Goal: Task Accomplishment & Management: Manage account settings

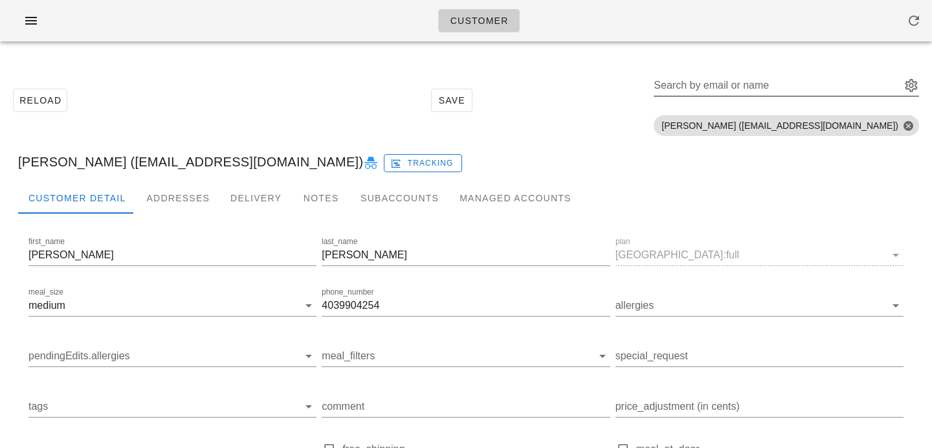
click at [759, 89] on input "Search by email or name" at bounding box center [776, 85] width 245 height 21
paste input "[EMAIL_ADDRESS][DOMAIN_NAME]"
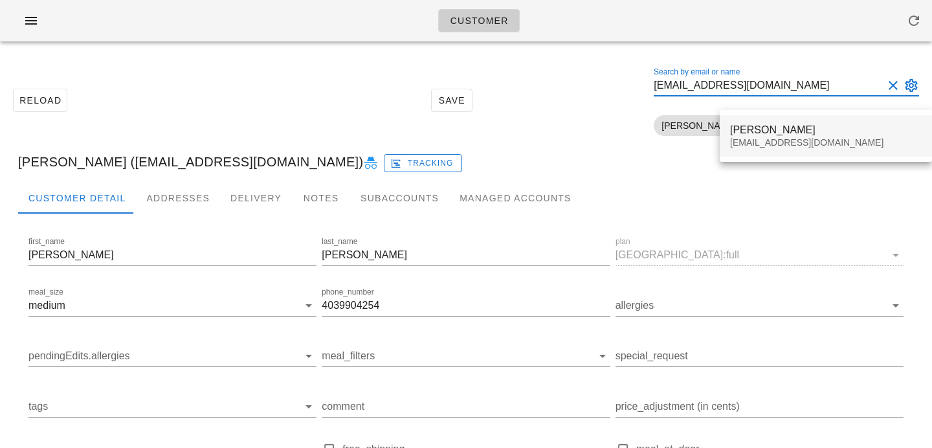
type input "[EMAIL_ADDRESS][DOMAIN_NAME]"
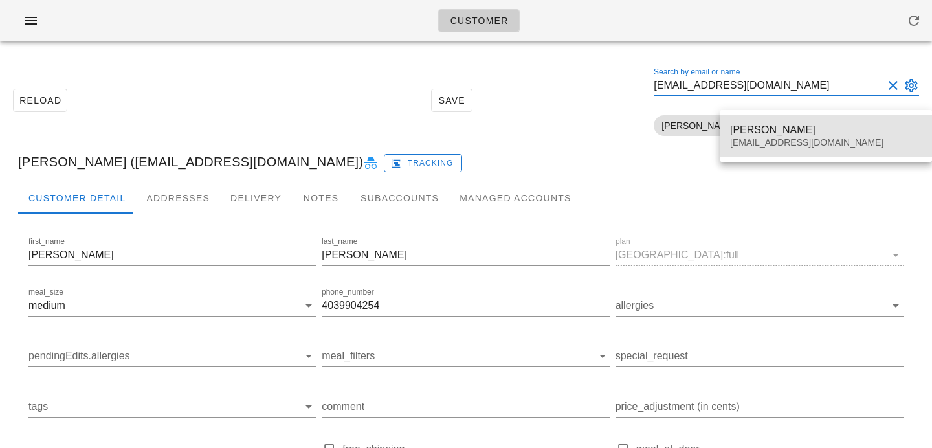
click at [747, 127] on div "Zubia Mansoor" at bounding box center [826, 130] width 192 height 12
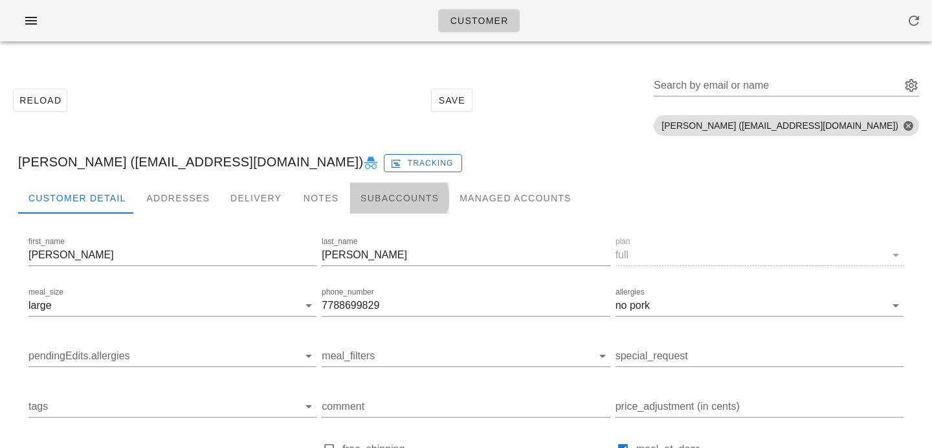
click at [366, 194] on div "Subaccounts" at bounding box center [399, 197] width 99 height 31
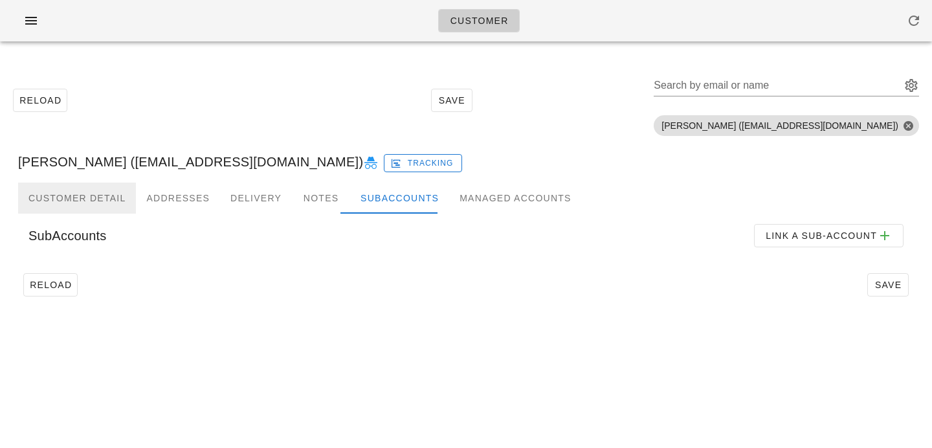
click at [79, 195] on div "Customer Detail" at bounding box center [77, 197] width 118 height 31
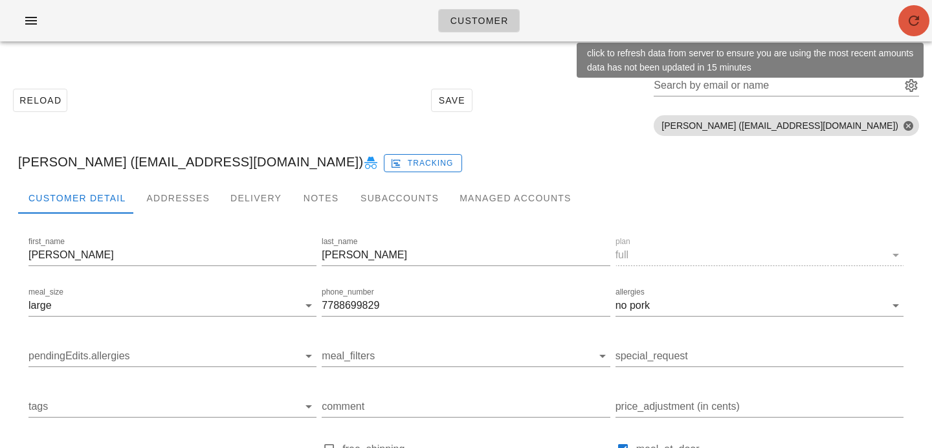
click at [907, 23] on icon "button" at bounding box center [914, 21] width 16 height 16
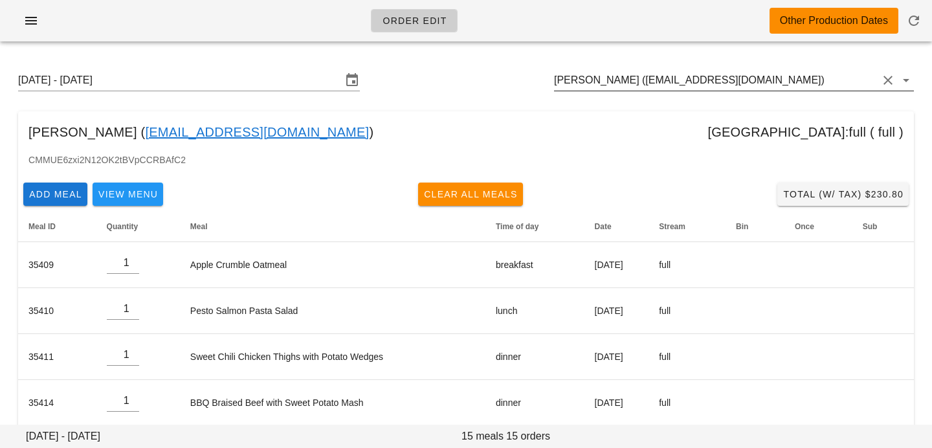
click at [771, 79] on input "[PERSON_NAME] ([EMAIL_ADDRESS][DOMAIN_NAME])" at bounding box center [716, 80] width 324 height 21
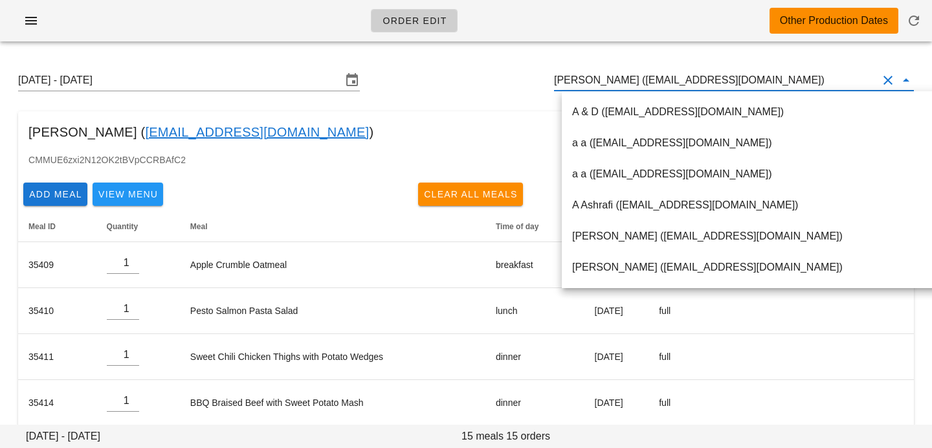
paste input "[EMAIL_ADDRESS][DOMAIN_NAME]"
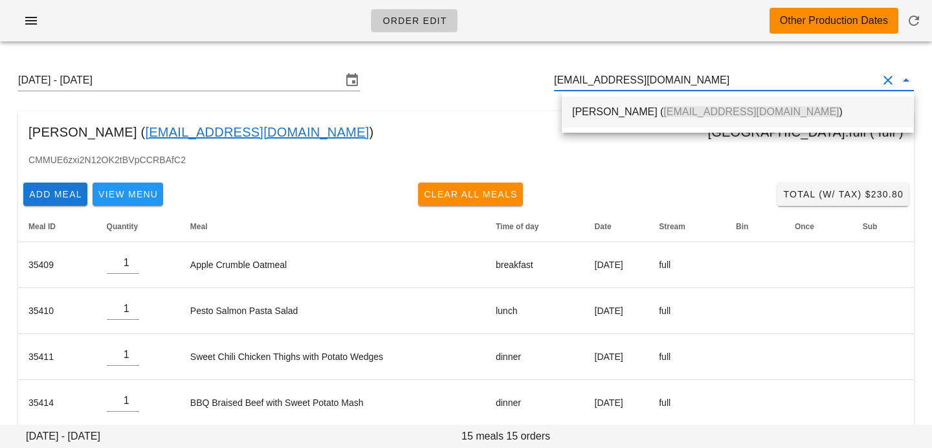
click at [690, 117] on span "[EMAIL_ADDRESS][DOMAIN_NAME]" at bounding box center [750, 111] width 175 height 11
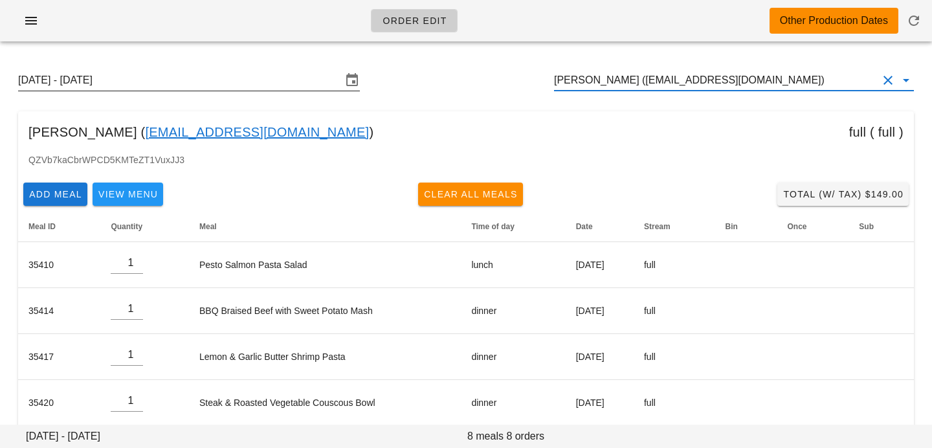
type input "[PERSON_NAME] ([EMAIL_ADDRESS][DOMAIN_NAME])"
click at [301, 80] on input "[DATE] - [DATE]" at bounding box center [180, 80] width 324 height 21
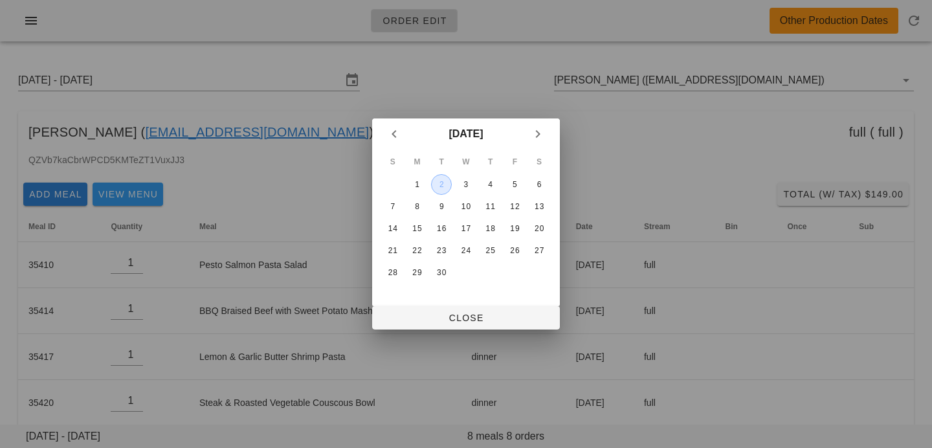
click at [438, 184] on div "2" at bounding box center [441, 184] width 19 height 9
click at [431, 320] on span "Close" at bounding box center [465, 318] width 167 height 10
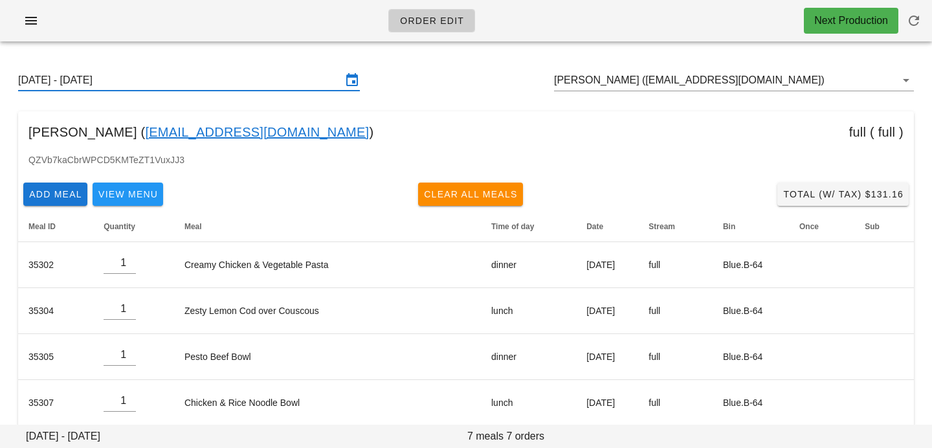
click at [298, 75] on input "[DATE] - [DATE]" at bounding box center [180, 80] width 324 height 21
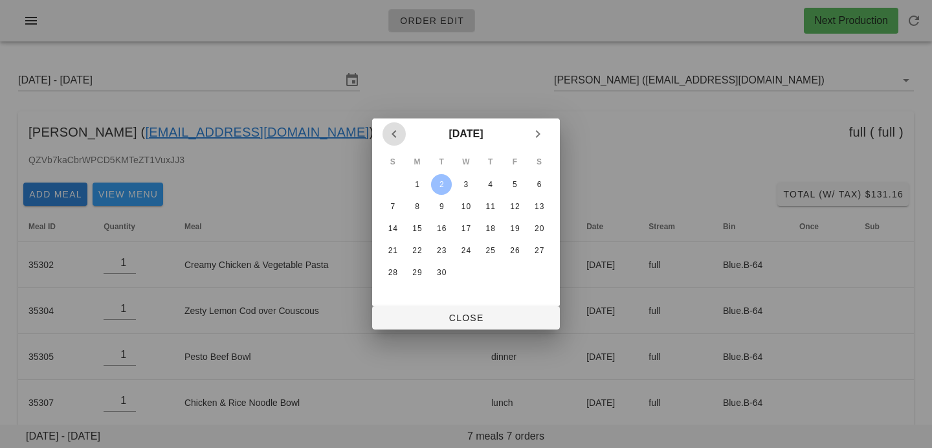
click at [397, 131] on icon "Previous month" at bounding box center [394, 134] width 16 height 16
click at [425, 273] on div "25" at bounding box center [417, 272] width 21 height 9
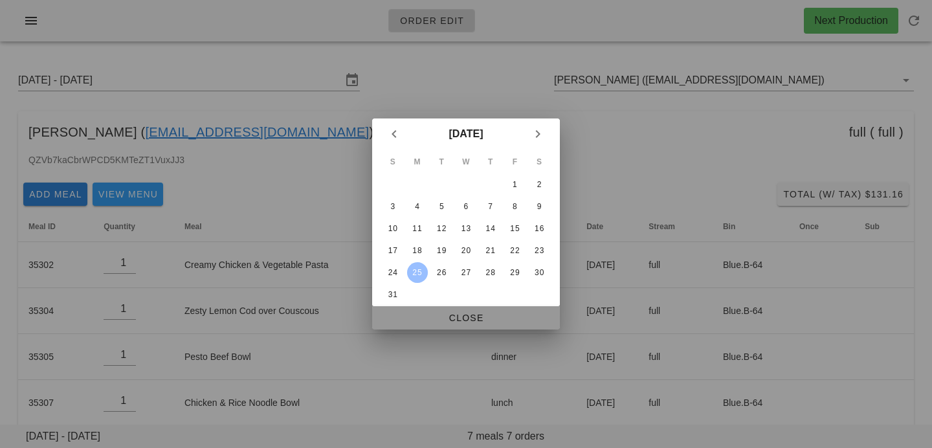
click at [452, 322] on span "Close" at bounding box center [465, 318] width 167 height 10
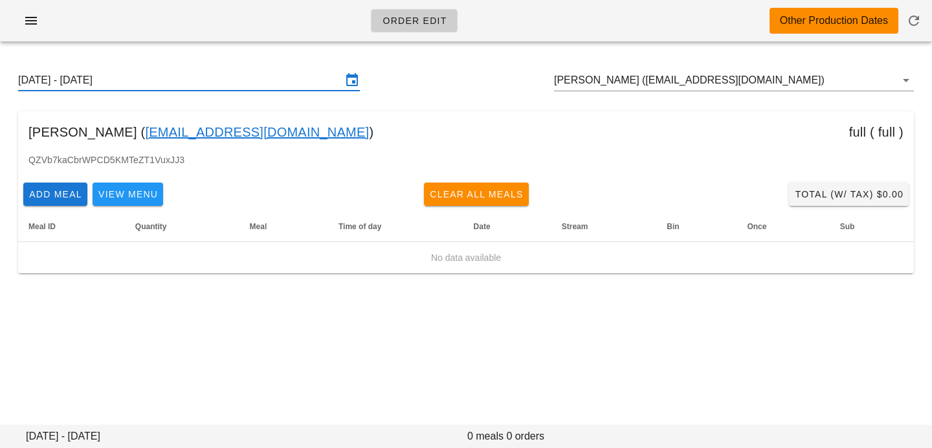
click at [296, 81] on input "Sunday August 24 - Saturday August 30" at bounding box center [180, 80] width 324 height 21
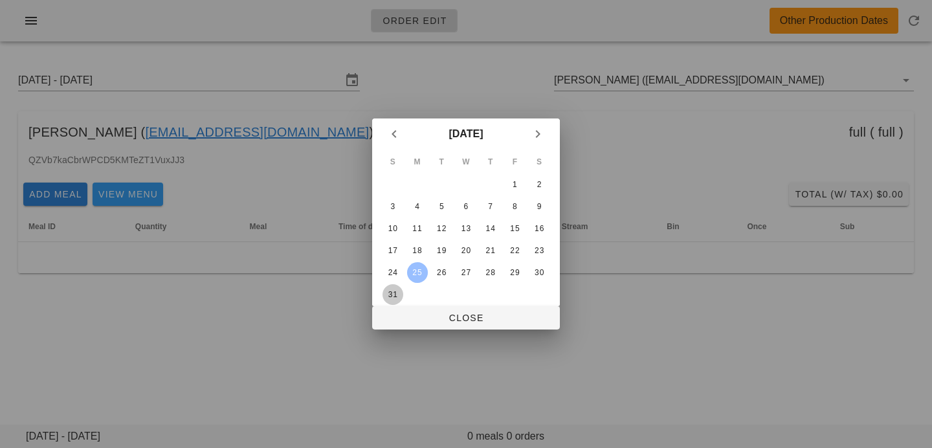
click at [397, 292] on div "31" at bounding box center [392, 294] width 21 height 9
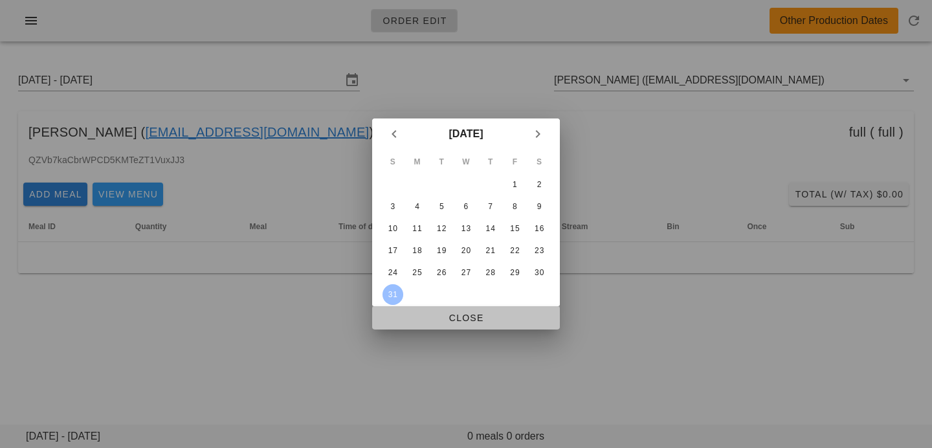
click at [424, 327] on button "Close" at bounding box center [466, 317] width 188 height 23
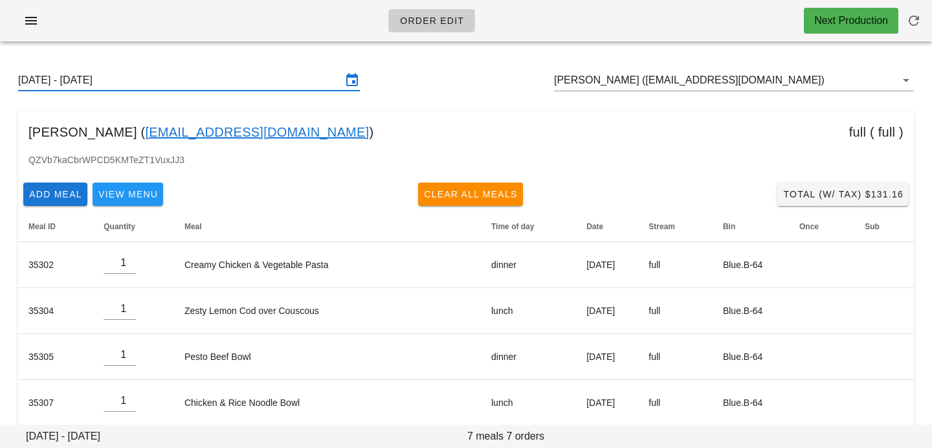
click at [274, 87] on input "Sunday August 31 - Saturday September 6" at bounding box center [180, 80] width 324 height 21
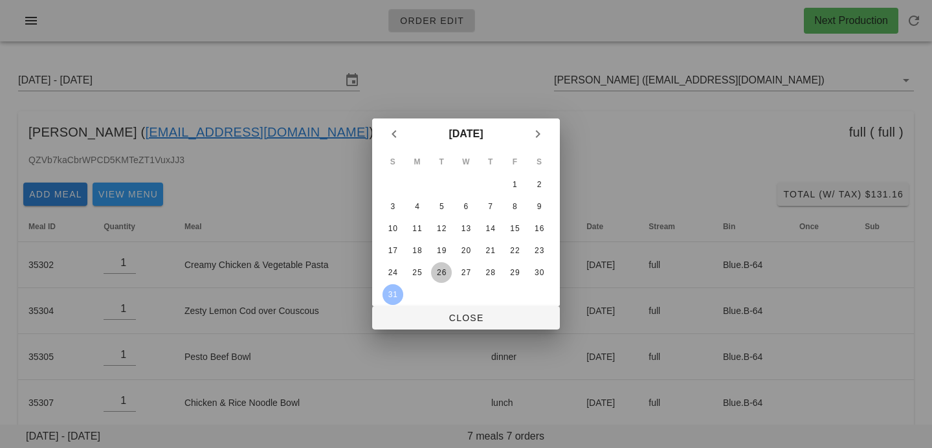
click at [446, 273] on div "26" at bounding box center [441, 272] width 21 height 9
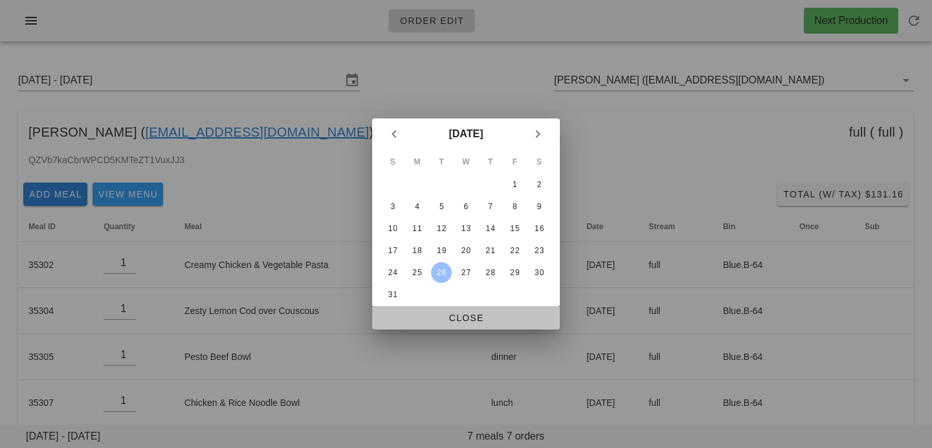
click at [446, 321] on span "Close" at bounding box center [465, 318] width 167 height 10
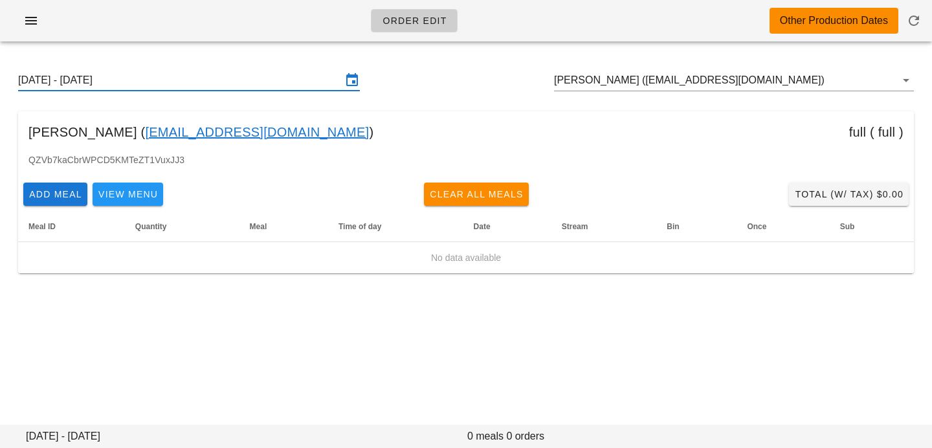
click at [316, 83] on input "Sunday August 24 - Saturday August 30" at bounding box center [180, 80] width 324 height 21
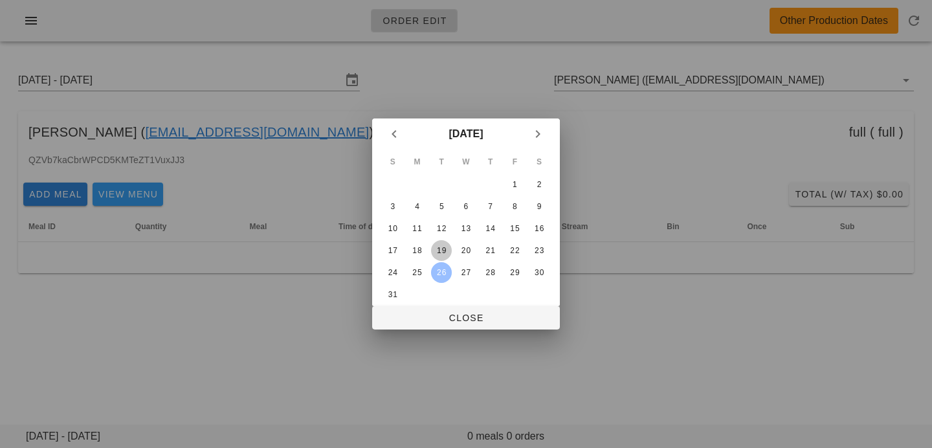
click at [446, 249] on div "19" at bounding box center [441, 250] width 21 height 9
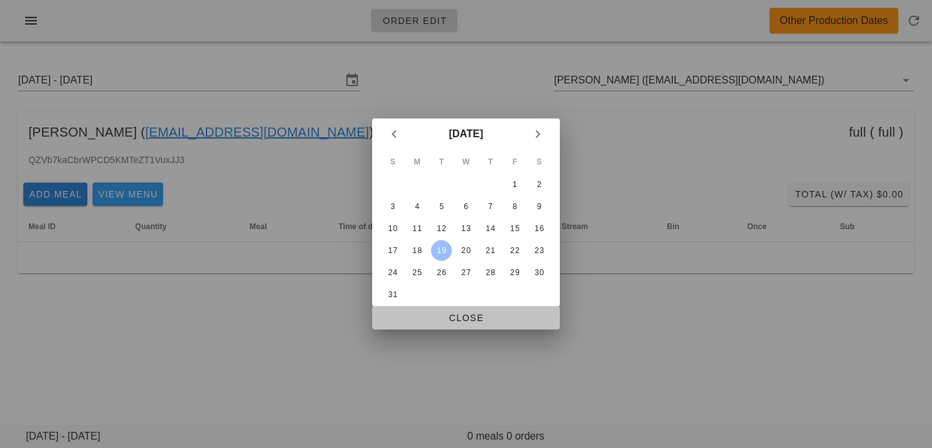
click at [445, 325] on button "Close" at bounding box center [466, 317] width 188 height 23
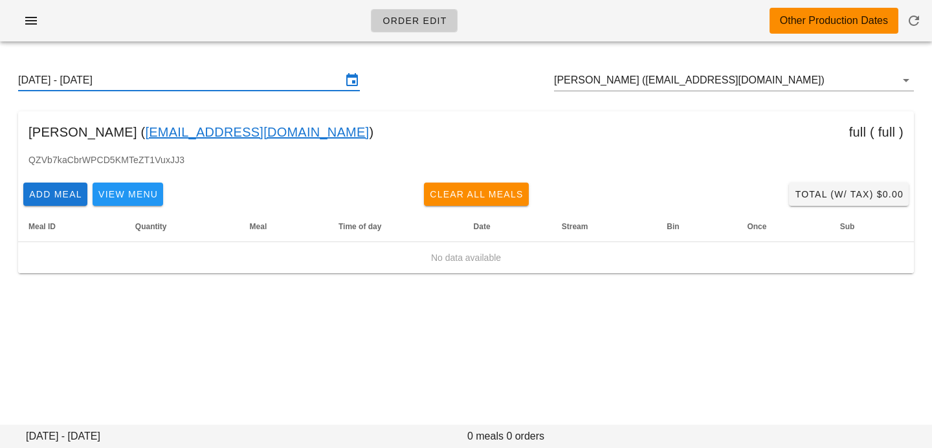
click at [282, 82] on input "Sunday August 17 - Saturday August 23" at bounding box center [180, 80] width 324 height 21
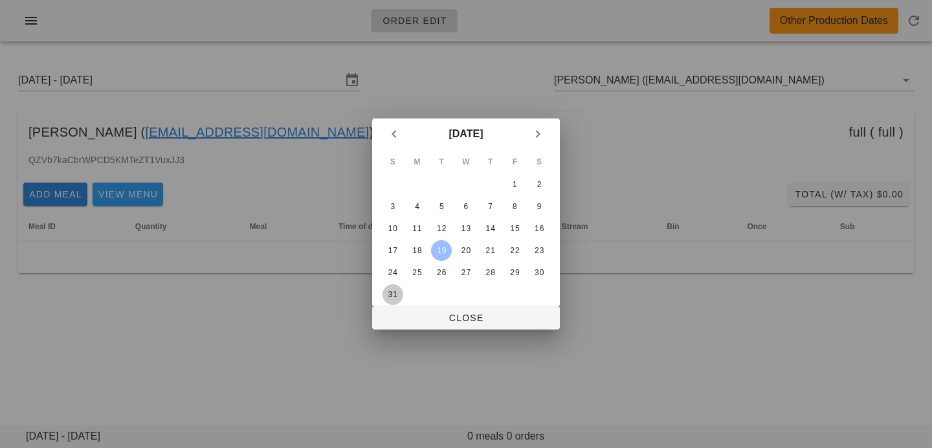
click at [387, 296] on div "31" at bounding box center [392, 294] width 21 height 9
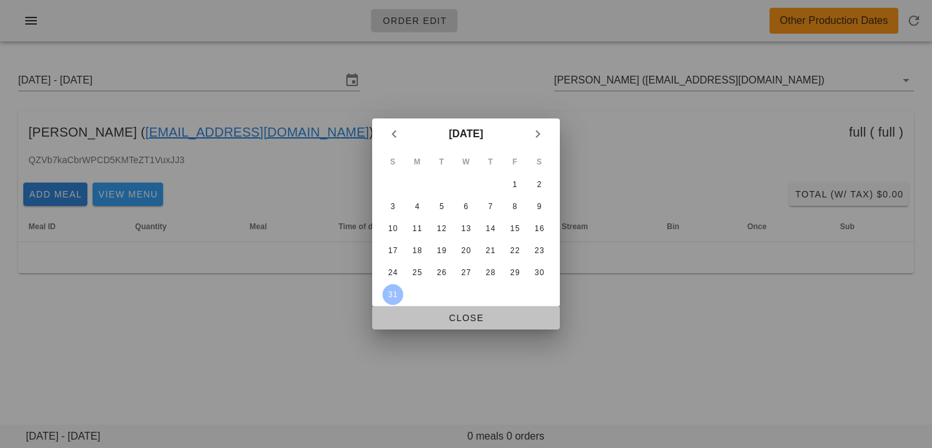
click at [402, 320] on span "Close" at bounding box center [465, 318] width 167 height 10
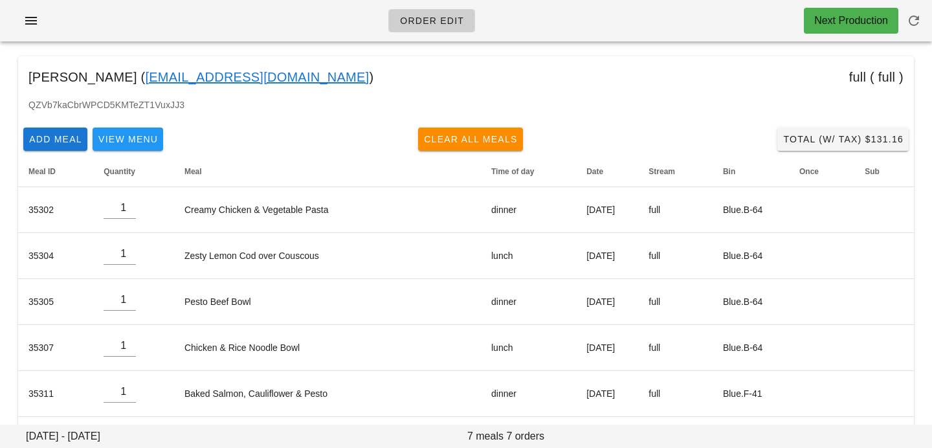
scroll to position [17, 0]
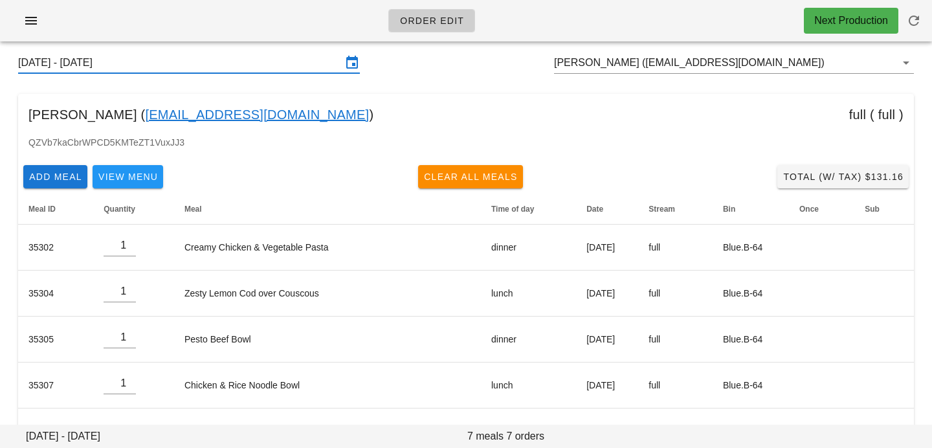
click at [320, 71] on input "[DATE] - [DATE]" at bounding box center [180, 62] width 324 height 21
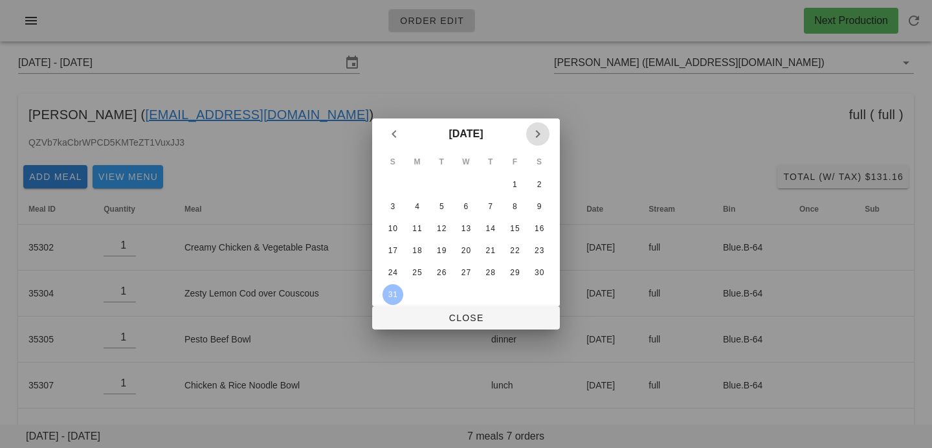
click at [543, 133] on icon "Next month" at bounding box center [538, 134] width 16 height 16
click at [452, 184] on td "2" at bounding box center [441, 184] width 23 height 21
click at [446, 184] on div "2" at bounding box center [441, 184] width 19 height 9
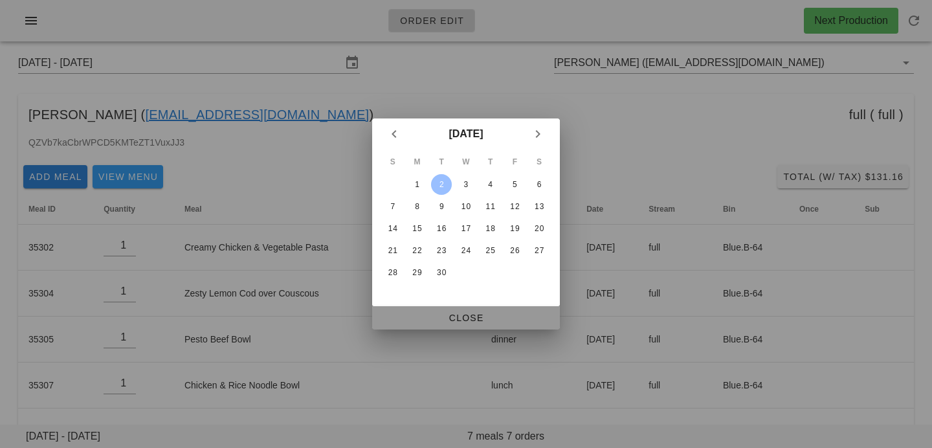
click at [441, 317] on span "Close" at bounding box center [465, 318] width 167 height 10
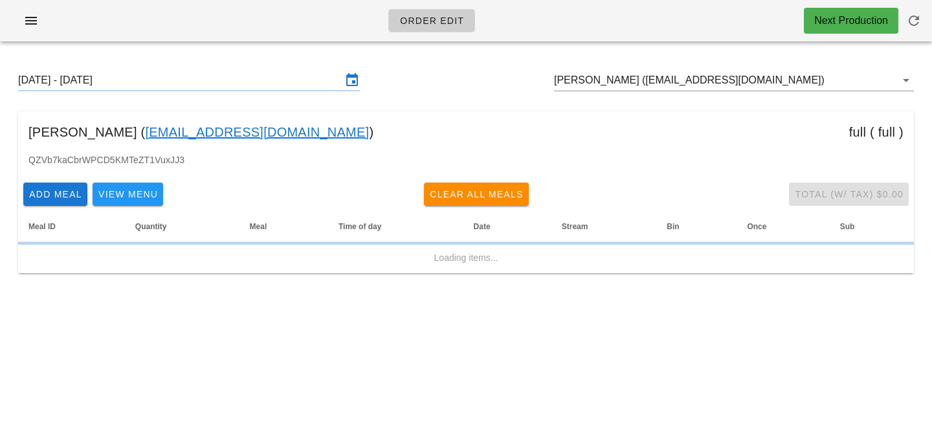
scroll to position [0, 0]
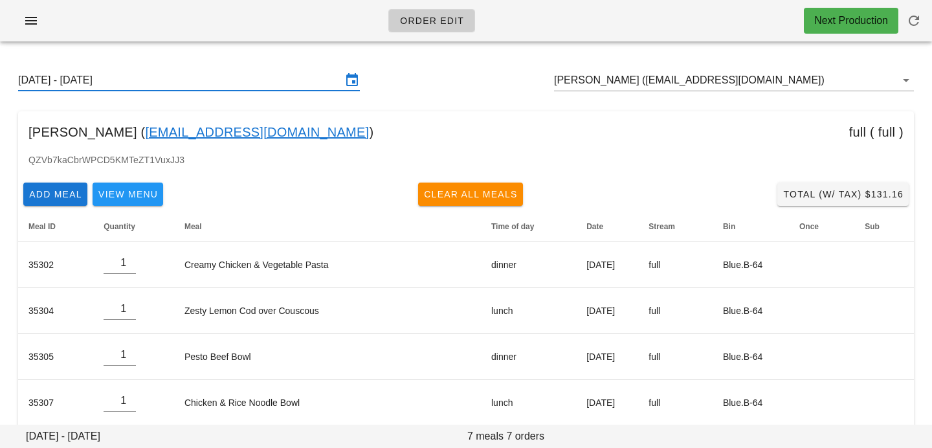
click at [237, 91] on div "Sunday August 31 - Saturday September 6 Zubia Mansoor (zubiamansoor56@gmail.com)" at bounding box center [466, 80] width 916 height 41
click at [247, 85] on input "Sunday August 31 - Saturday September 6" at bounding box center [180, 80] width 324 height 21
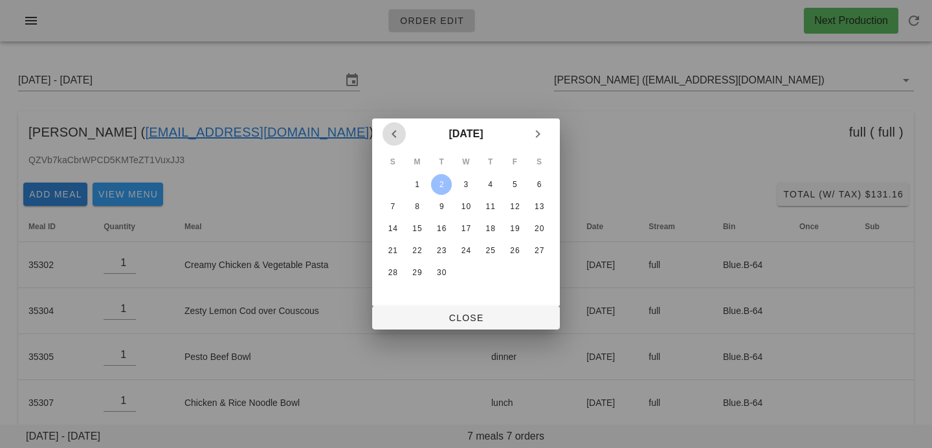
click at [397, 135] on icon "Previous month" at bounding box center [394, 134] width 16 height 16
click at [395, 248] on div "20" at bounding box center [392, 250] width 21 height 9
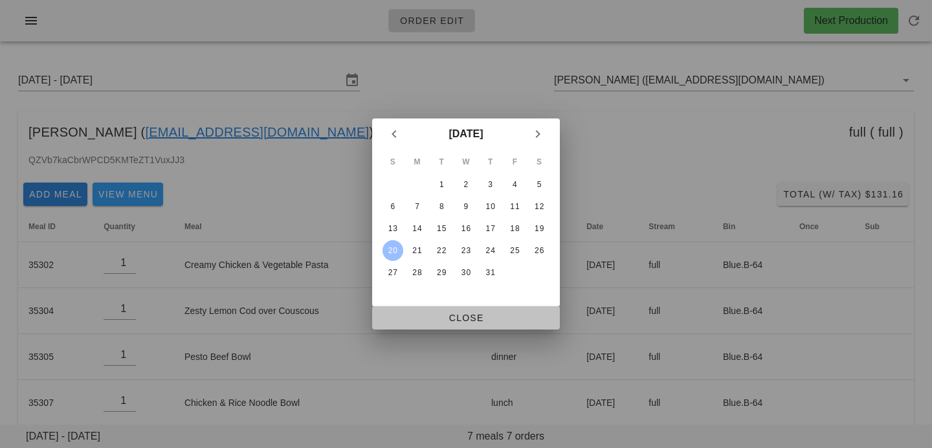
click at [417, 309] on button "Close" at bounding box center [466, 317] width 188 height 23
type input "Sunday July 20 - Saturday July 26"
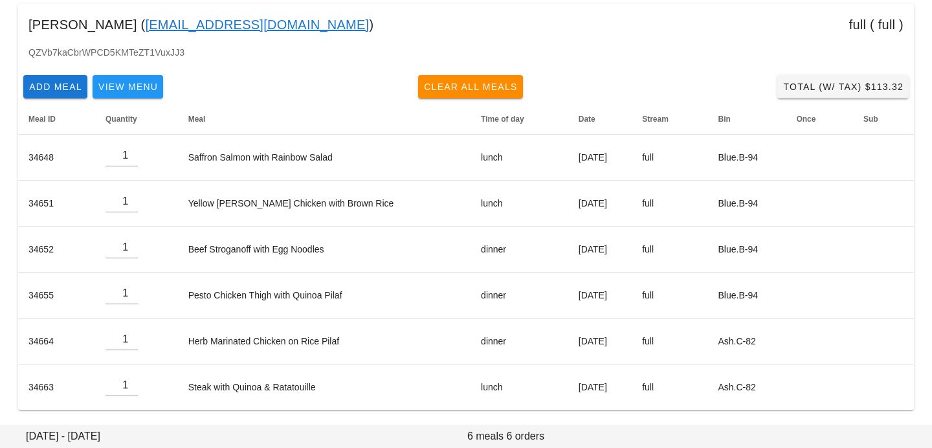
scroll to position [108, 0]
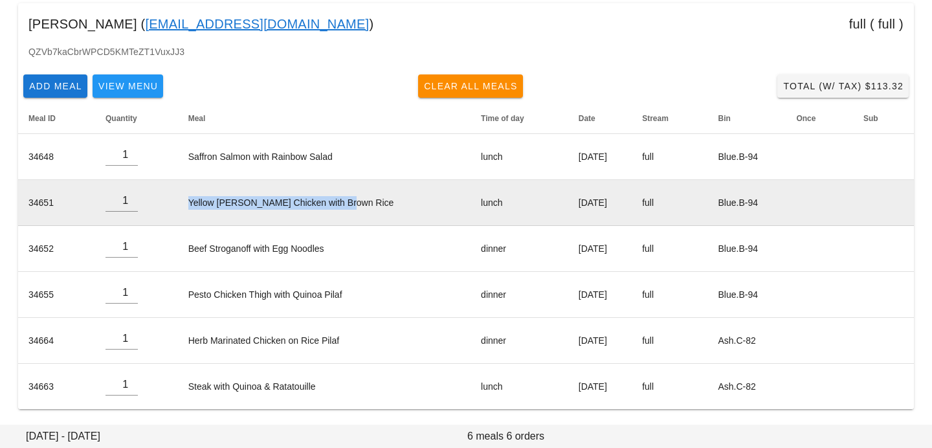
drag, startPoint x: 192, startPoint y: 203, endPoint x: 376, endPoint y: 204, distance: 183.8
click at [376, 204] on td "Yellow Curry Chicken with Brown Rice" at bounding box center [324, 203] width 292 height 46
copy td "Yellow Curry Chicken with Brown Rice"
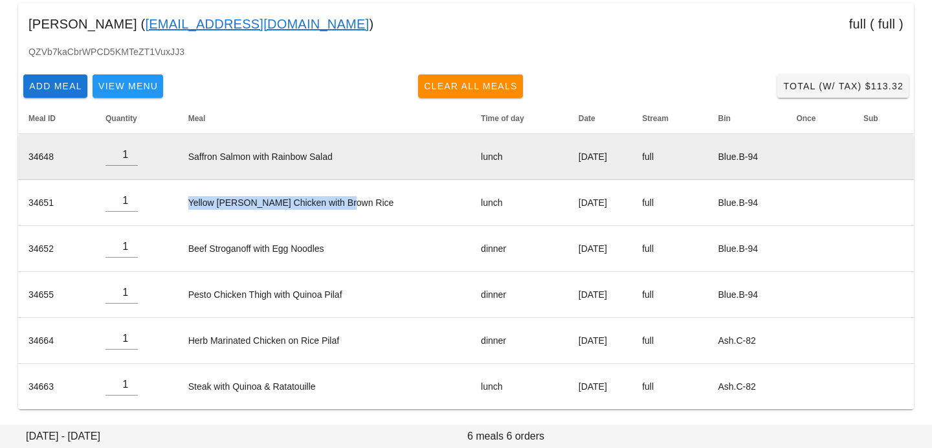
scroll to position [0, 0]
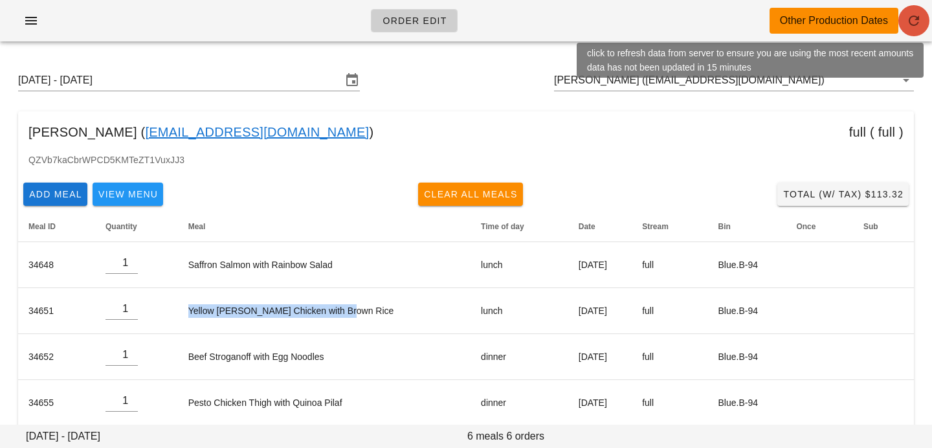
click at [923, 23] on span "button" at bounding box center [913, 21] width 31 height 16
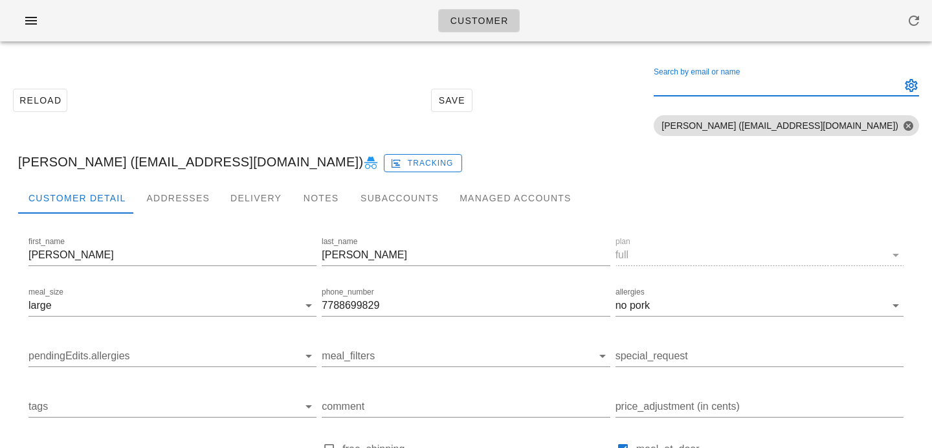
click at [729, 85] on input "Search by email or name" at bounding box center [776, 85] width 245 height 21
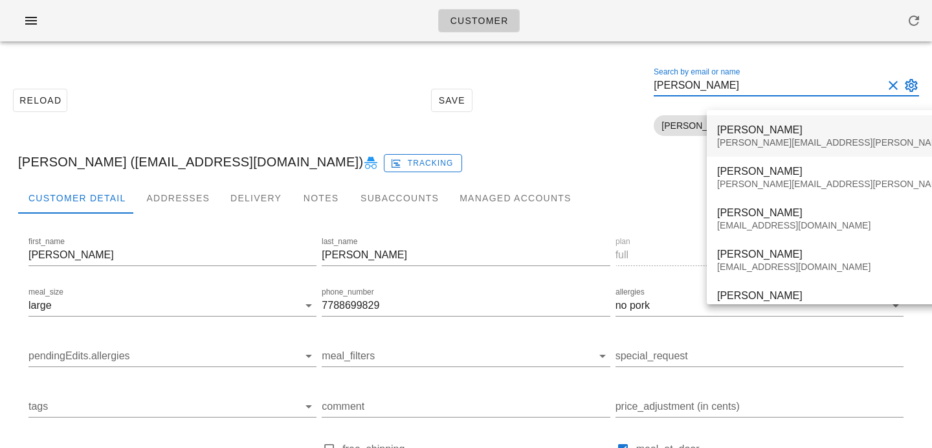
type input "kenneth"
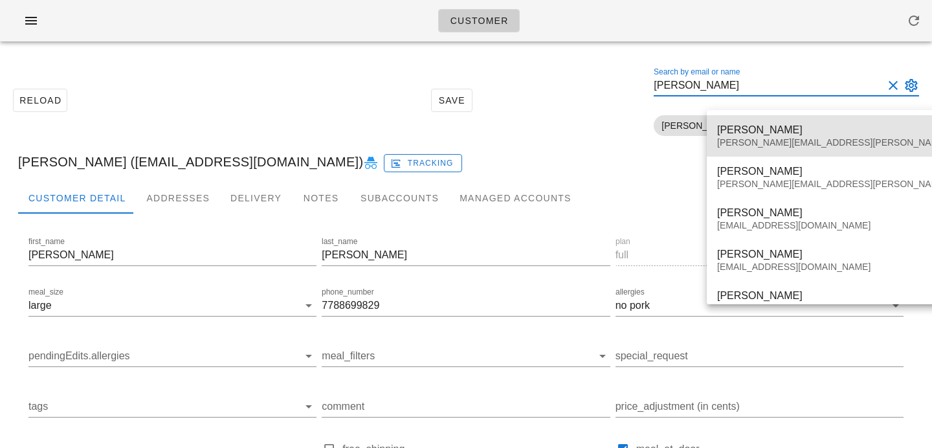
click at [729, 130] on div "Kenneth Heng" at bounding box center [868, 130] width 303 height 12
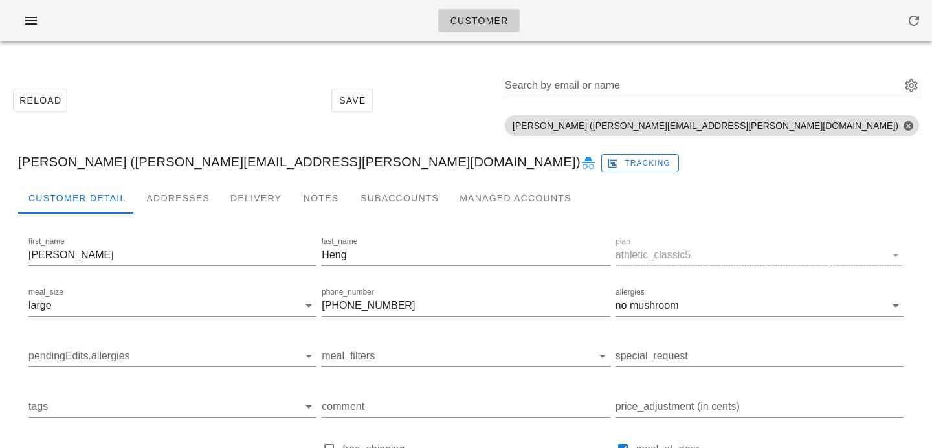
click at [744, 89] on input "Search by email or name" at bounding box center [701, 85] width 393 height 21
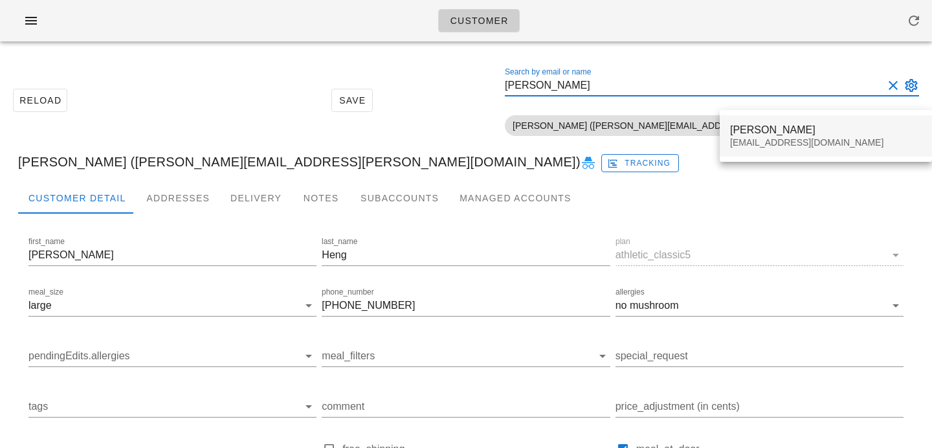
type input "kenneth lac"
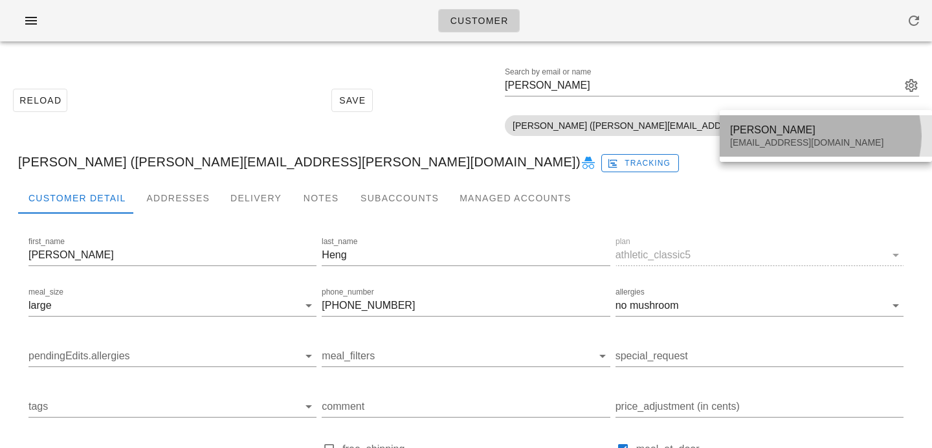
click at [751, 125] on div "Kenneth Lacson" at bounding box center [826, 130] width 192 height 12
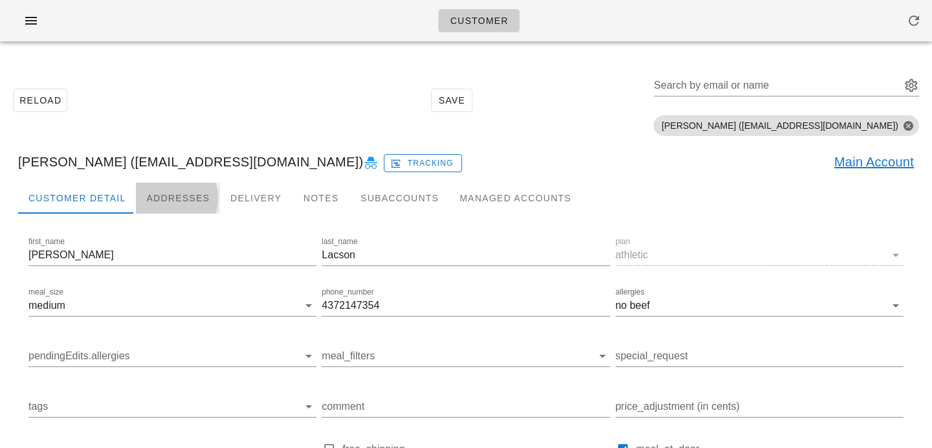
click at [197, 203] on div "Addresses" at bounding box center [178, 197] width 84 height 31
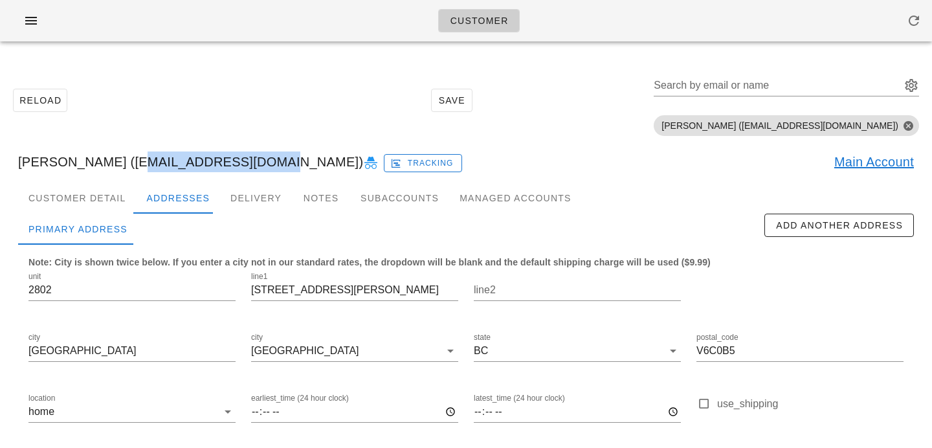
drag, startPoint x: 121, startPoint y: 159, endPoint x: 250, endPoint y: 157, distance: 128.8
click at [250, 157] on div "Kenneth Lacson (Kennlac@hotmail.com) Tracking Main Account" at bounding box center [466, 161] width 916 height 41
copy div "Kennlac@hotmail.com"
click at [124, 161] on div "Kenneth Lacson (Kennlac@hotmail.com) Tracking Main Account" at bounding box center [466, 161] width 916 height 41
drag, startPoint x: 124, startPoint y: 161, endPoint x: 248, endPoint y: 163, distance: 124.3
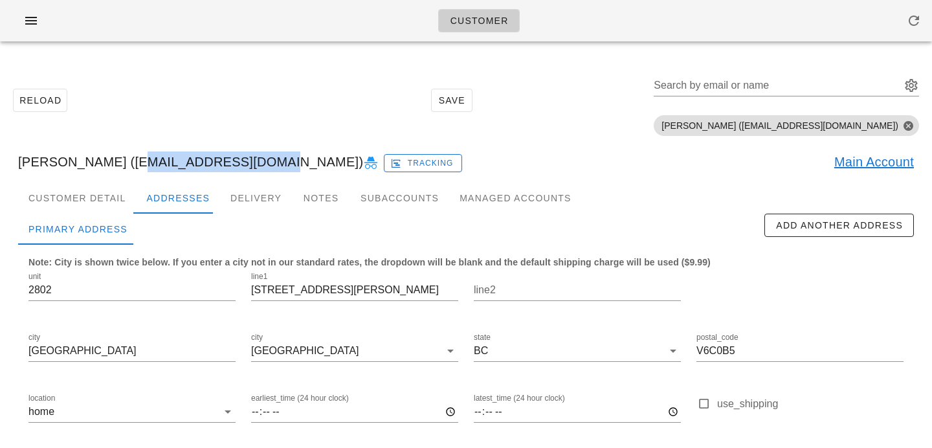
click at [248, 163] on div "Kenneth Lacson (Kennlac@hotmail.com) Tracking Main Account" at bounding box center [466, 161] width 916 height 41
copy div "Kennlac@hotmail.com"
click at [756, 91] on input "Search by email or name" at bounding box center [776, 85] width 245 height 21
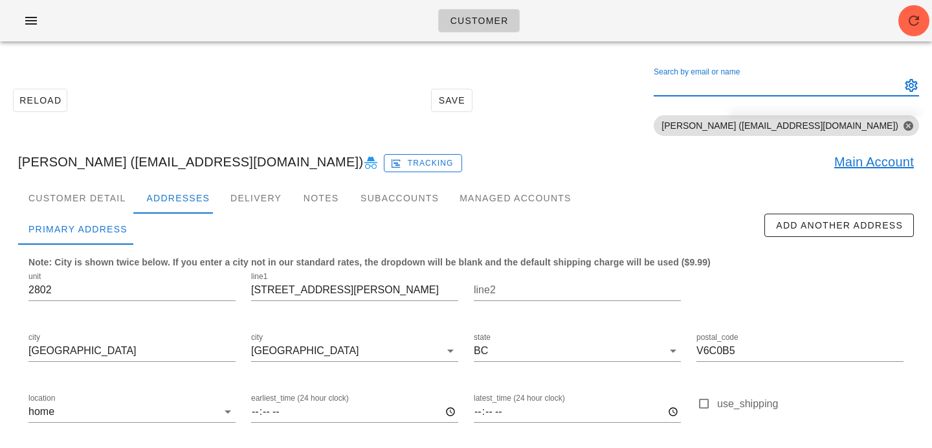
paste input "[EMAIL_ADDRESS][DOMAIN_NAME]"
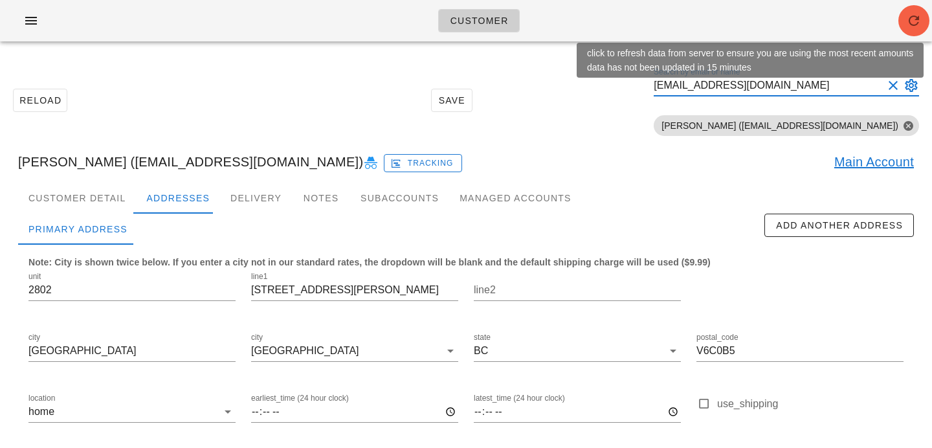
type input "[EMAIL_ADDRESS][DOMAIN_NAME]"
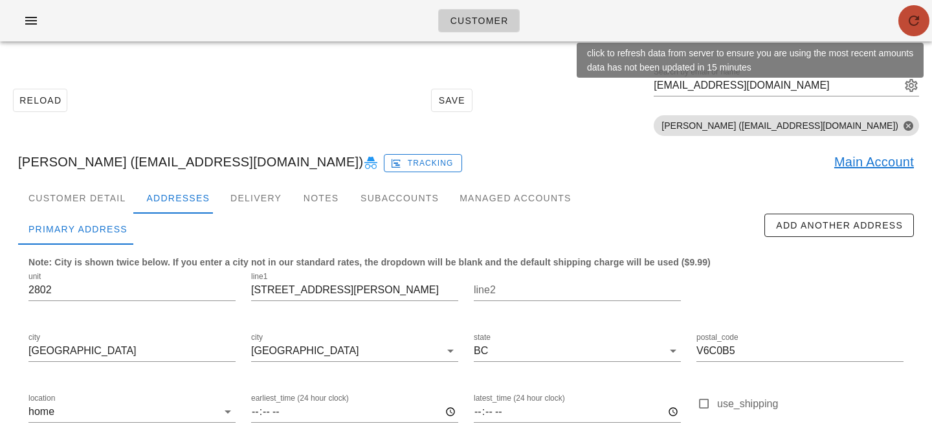
click at [915, 27] on icon "button" at bounding box center [914, 21] width 16 height 16
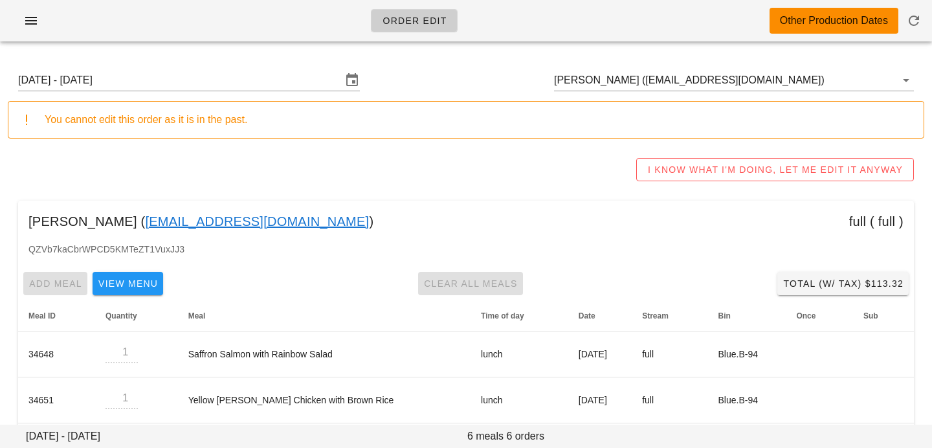
click at [800, 69] on div "Sunday July 20 - Saturday July 26 Zubia Mansoor (zubiamansoor56@gmail.com)" at bounding box center [466, 80] width 916 height 41
click at [793, 83] on input "[PERSON_NAME] ([EMAIL_ADDRESS][DOMAIN_NAME])" at bounding box center [716, 80] width 324 height 21
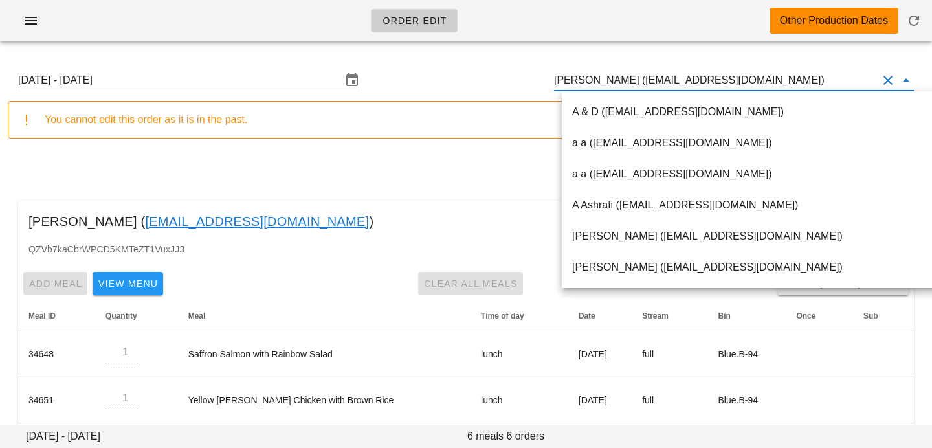
type input "j"
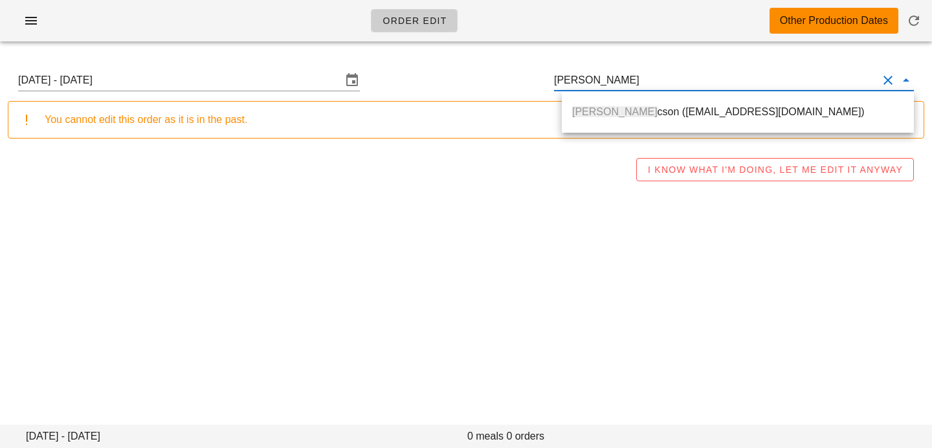
click at [766, 104] on div "Kenneth La cson (Kennlac@hotmail.com)" at bounding box center [737, 112] width 331 height 28
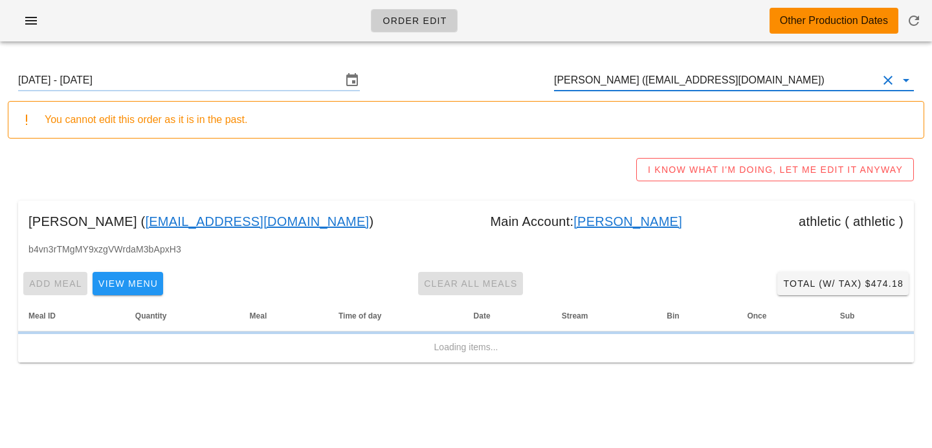
type input "Kenneth Lacson (Kennlac@hotmail.com)"
click at [228, 69] on div "Sunday July 20 - Saturday July 26 Kenneth Lacson (Kennlac@hotmail.com)" at bounding box center [466, 80] width 916 height 41
click at [230, 88] on input "Sunday July 20 - Saturday July 26" at bounding box center [180, 80] width 324 height 21
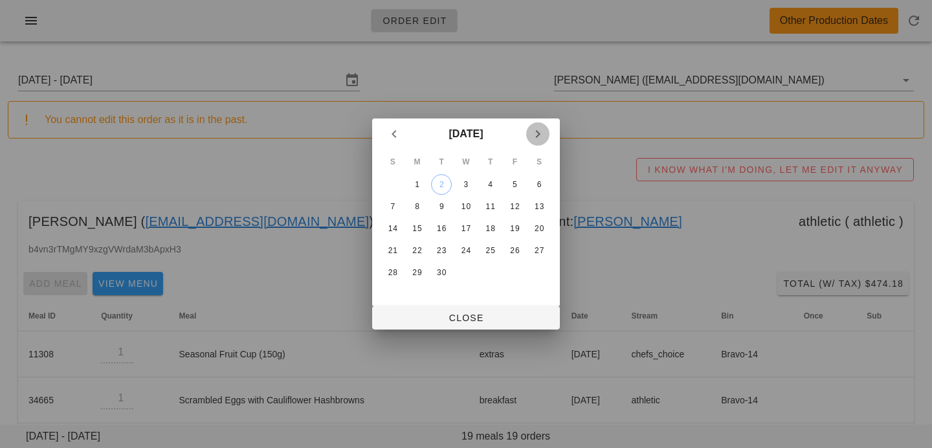
click at [538, 135] on icon "Next month" at bounding box center [538, 134] width 16 height 16
click at [395, 134] on icon "Previous month" at bounding box center [394, 134] width 16 height 16
click at [443, 182] on div "2" at bounding box center [441, 184] width 19 height 9
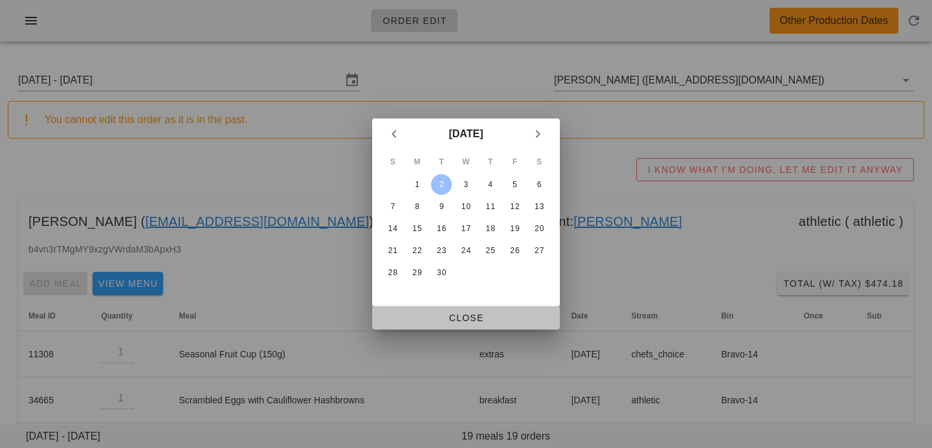
click at [435, 317] on span "Close" at bounding box center [465, 318] width 167 height 10
type input "Sunday August 31 - Saturday September 6"
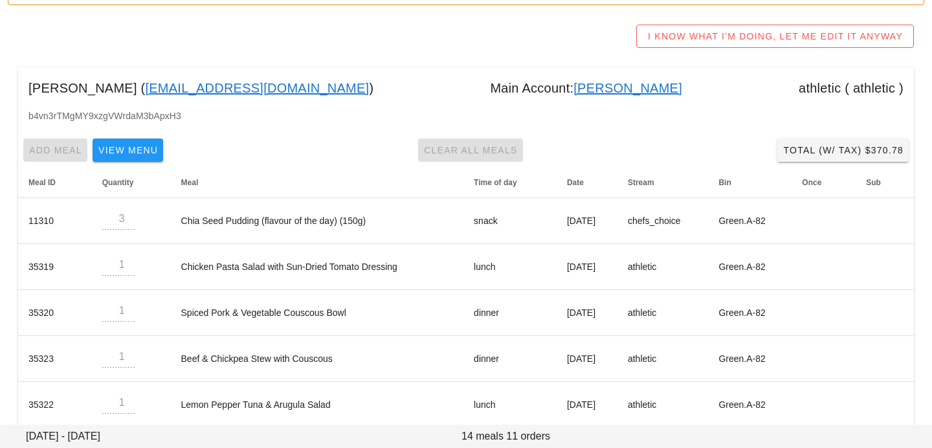
scroll to position [135, 0]
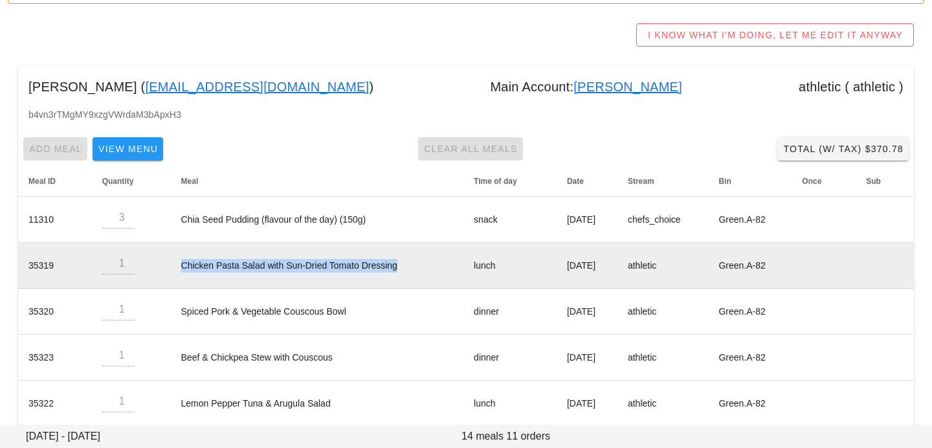
drag, startPoint x: 170, startPoint y: 267, endPoint x: 400, endPoint y: 267, distance: 230.4
click at [400, 267] on td "Chicken Pasta Salad with Sun-Dried Tomato Dressing" at bounding box center [317, 266] width 293 height 46
copy td "Chicken Pasta Salad with Sun-Dried Tomato Dressing"
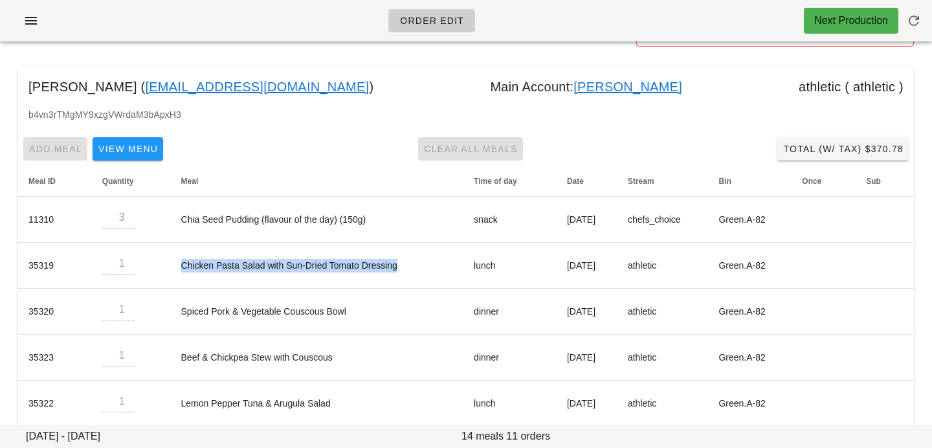
scroll to position [0, 0]
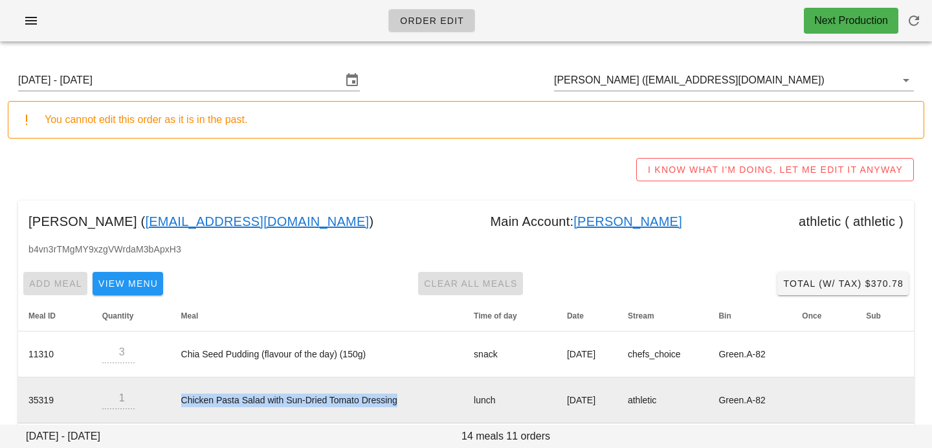
click at [199, 380] on td "Chicken Pasta Salad with Sun-Dried Tomato Dressing" at bounding box center [317, 400] width 293 height 46
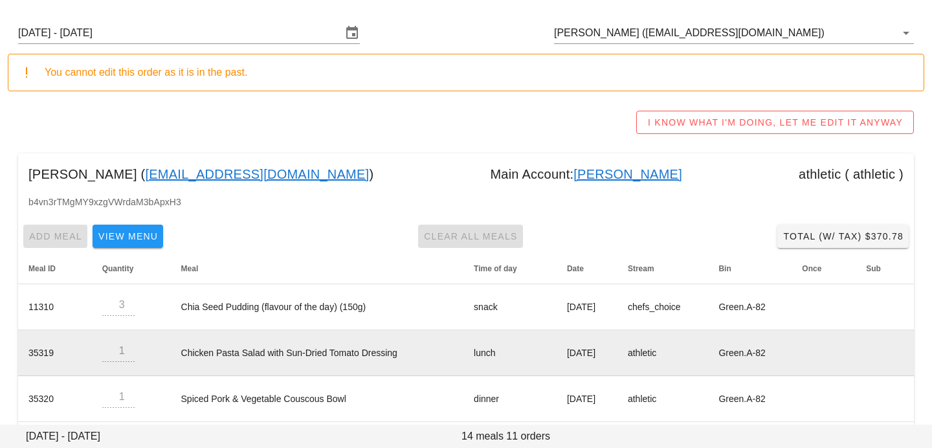
scroll to position [50, 0]
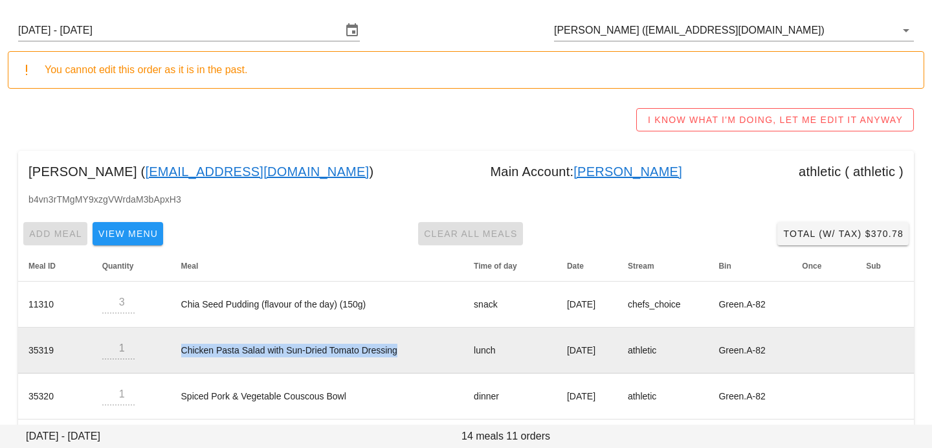
drag, startPoint x: 173, startPoint y: 351, endPoint x: 428, endPoint y: 348, distance: 255.6
click at [428, 348] on td "Chicken Pasta Salad with Sun-Dried Tomato Dressing" at bounding box center [317, 350] width 293 height 46
copy td "Chicken Pasta Salad with Sun-Dried Tomato Dressing"
click at [173, 349] on td "Chicken Pasta Salad with Sun-Dried Tomato Dressing" at bounding box center [317, 350] width 293 height 46
drag, startPoint x: 173, startPoint y: 350, endPoint x: 411, endPoint y: 354, distance: 237.5
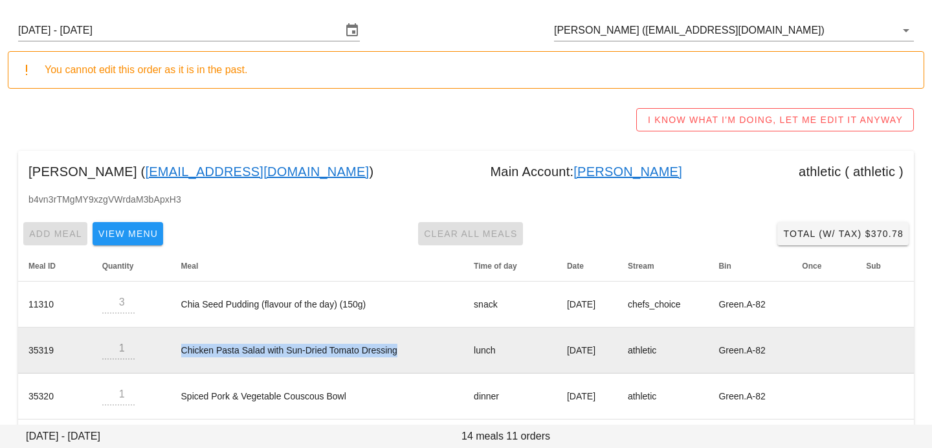
click at [411, 354] on td "Chicken Pasta Salad with Sun-Dried Tomato Dressing" at bounding box center [317, 350] width 293 height 46
copy td "Chicken Pasta Salad with Sun-Dried Tomato Dressing"
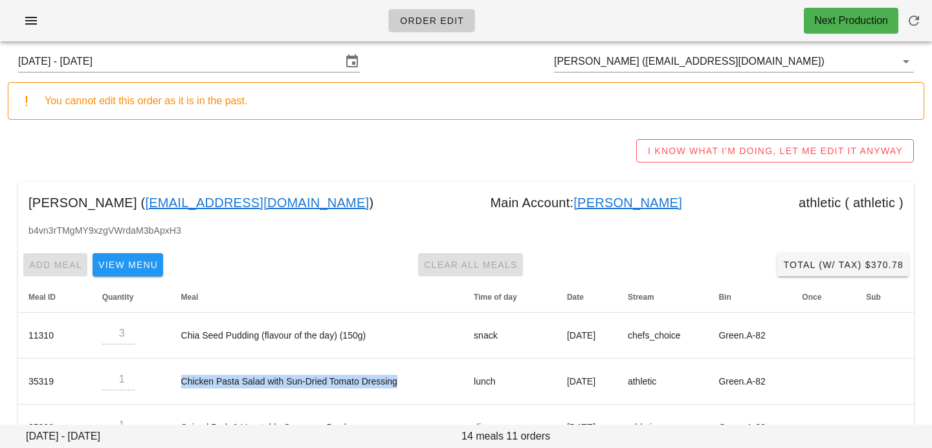
scroll to position [17, 0]
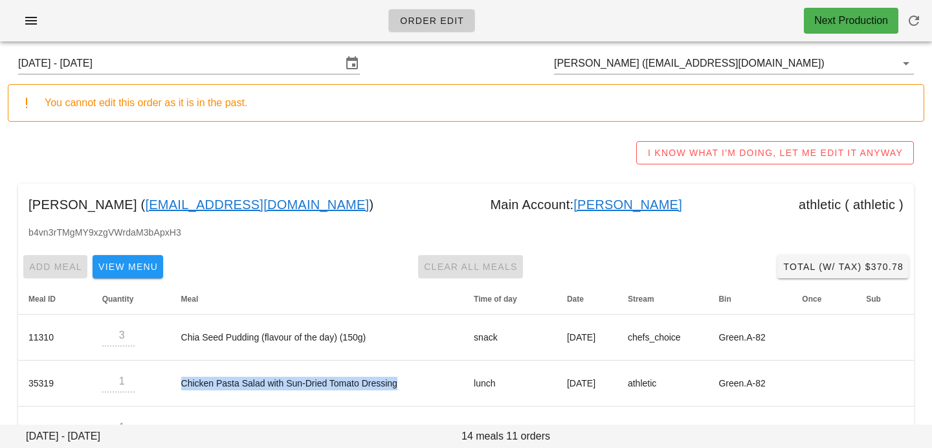
click at [573, 202] on link "Bradley Breton" at bounding box center [627, 204] width 109 height 21
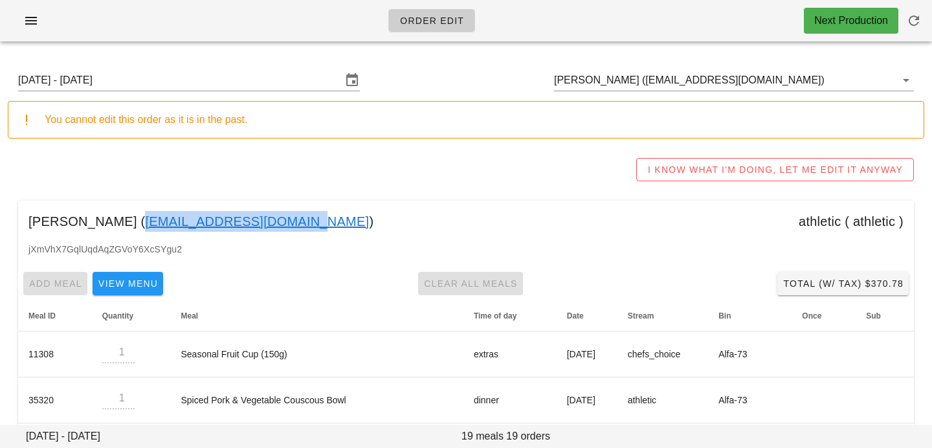
copy link "bretonbradley@gmail.com"
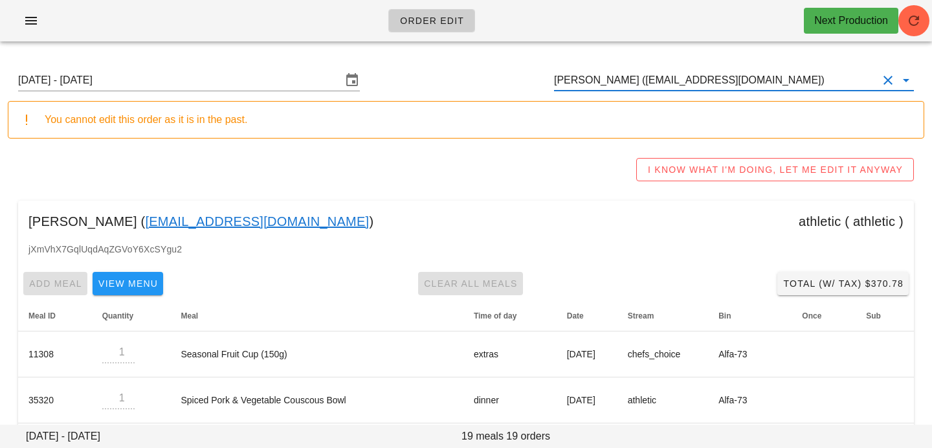
click at [789, 85] on input "Bradley Breton (bretonbradley@gmail.com)" at bounding box center [716, 80] width 324 height 21
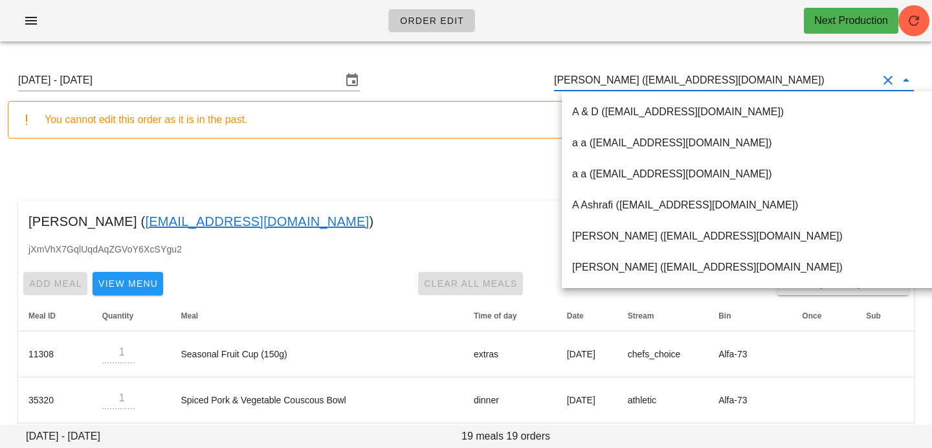
paste input "crystalccszeto@gmail.com"
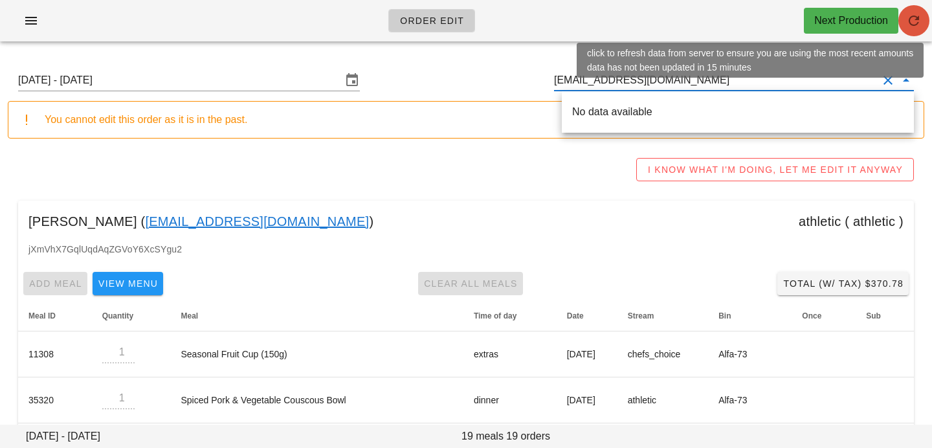
click at [917, 20] on icon "button" at bounding box center [914, 21] width 16 height 16
type input "Bradley Breton (bretonbradley@gmail.com)"
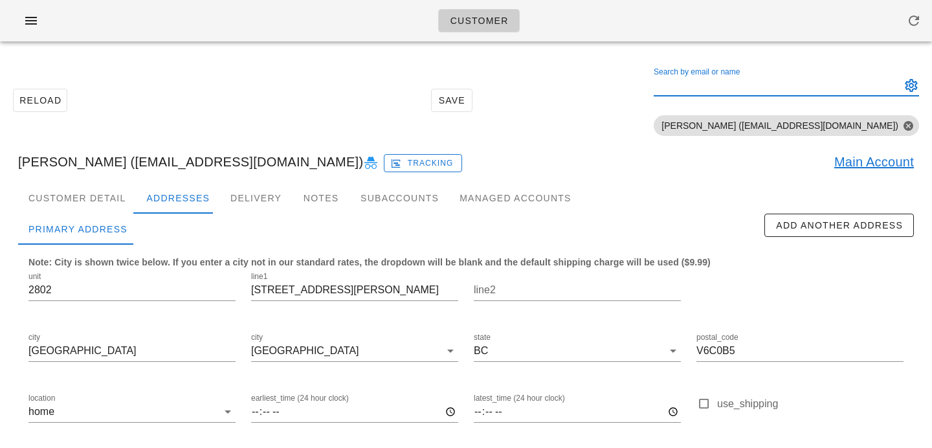
click at [760, 85] on input "Search by email or name" at bounding box center [776, 85] width 245 height 21
paste input "[EMAIL_ADDRESS][DOMAIN_NAME]"
drag, startPoint x: 865, startPoint y: 86, endPoint x: 670, endPoint y: 78, distance: 194.3
click at [672, 79] on div "Reload Save Search by email or name crystalccszeto@gmail.com Include deleted ac…" at bounding box center [466, 101] width 916 height 82
paste input "rrc.hsia"
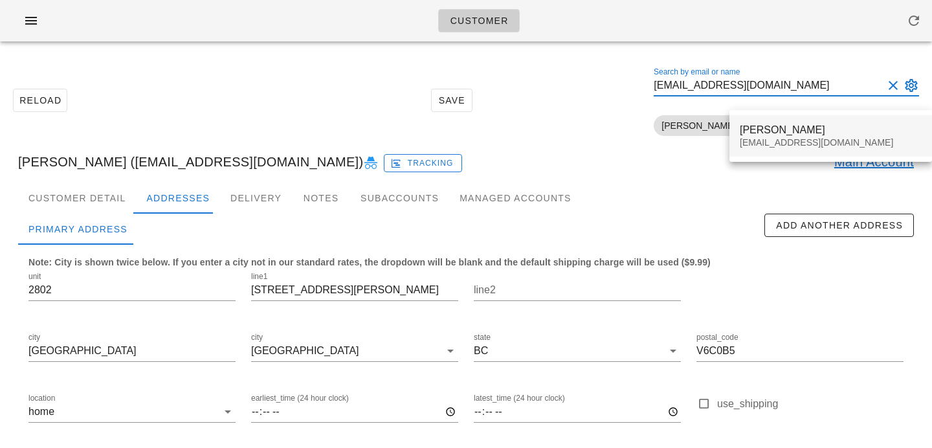
type input "[EMAIL_ADDRESS][DOMAIN_NAME]"
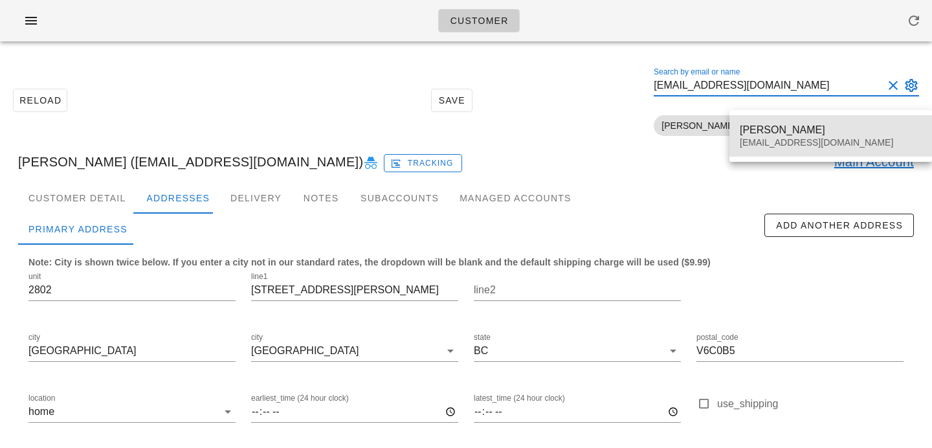
click at [742, 131] on div "Richard Hsia" at bounding box center [831, 130] width 182 height 12
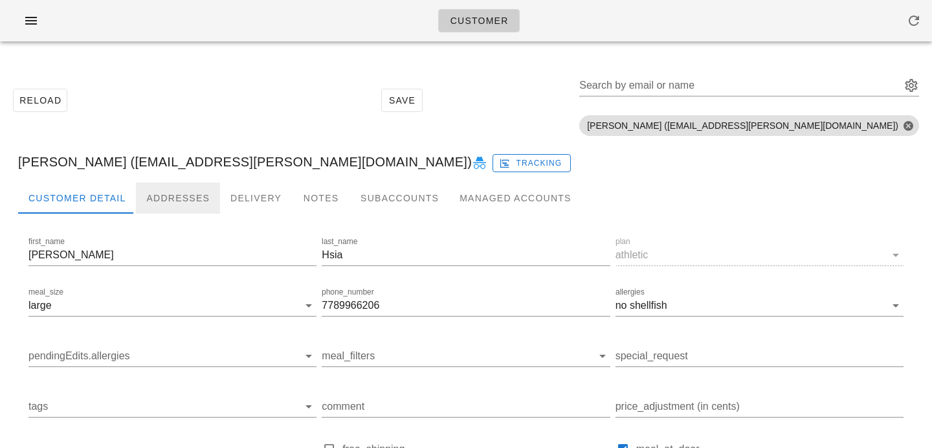
click at [159, 200] on div "Addresses" at bounding box center [178, 197] width 84 height 31
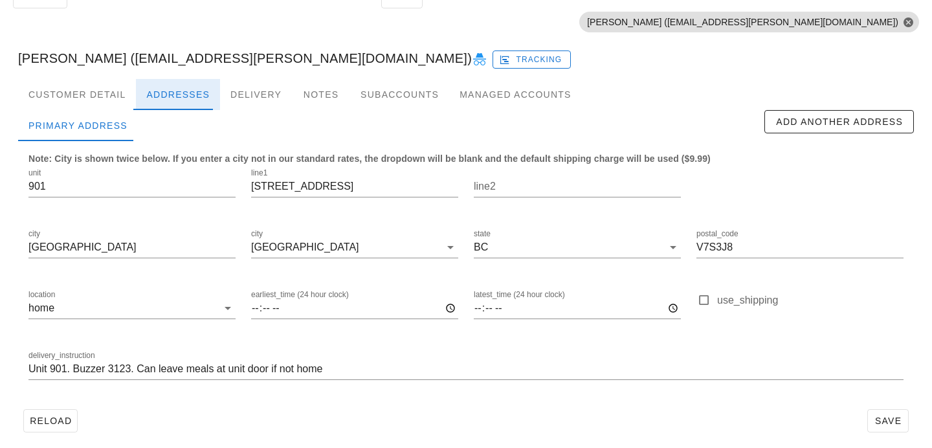
scroll to position [111, 0]
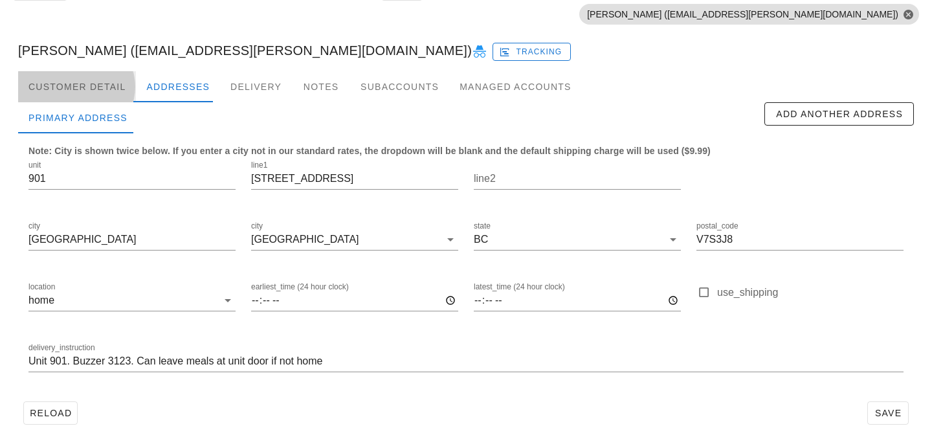
click at [109, 82] on div "Customer Detail" at bounding box center [77, 86] width 118 height 31
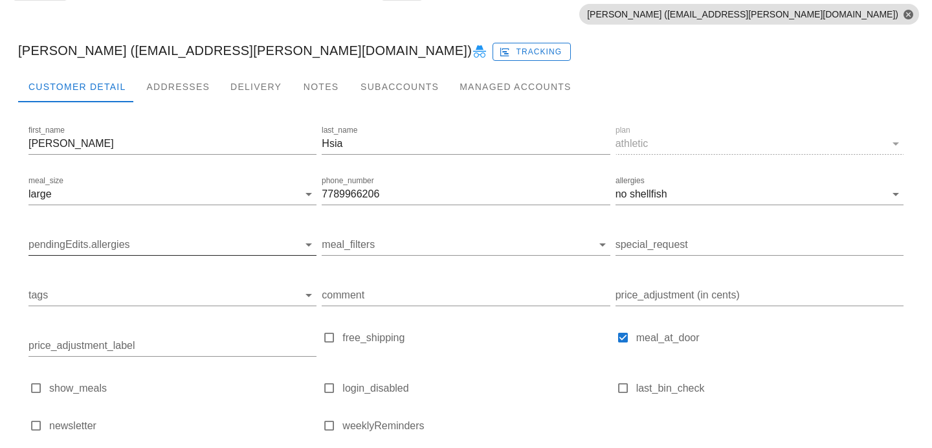
click at [197, 250] on input "pendingEdits.allergies" at bounding box center [161, 244] width 267 height 21
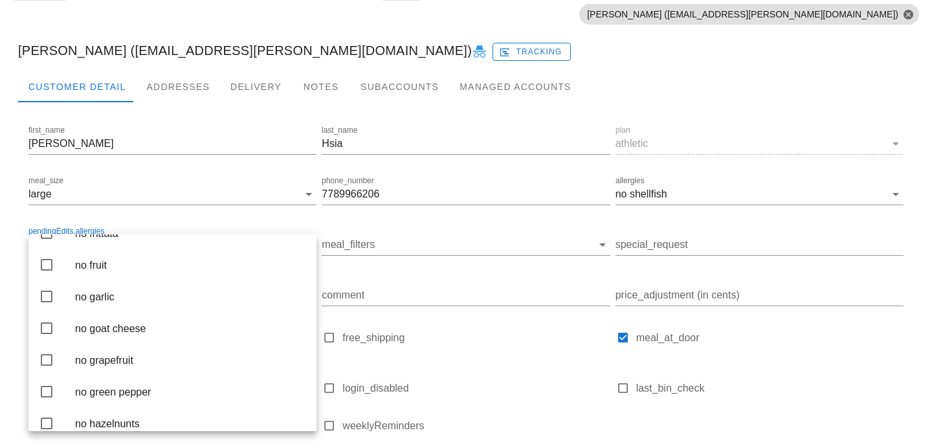
scroll to position [1405, 0]
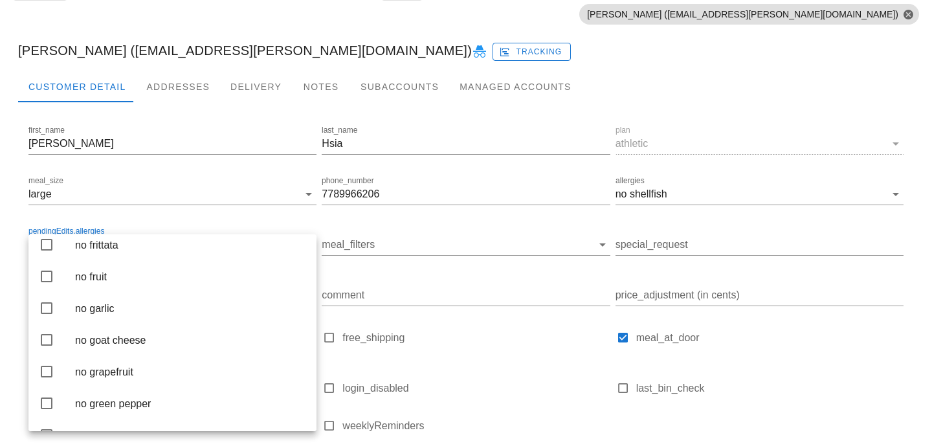
click at [178, 219] on div "no fish" at bounding box center [190, 213] width 231 height 12
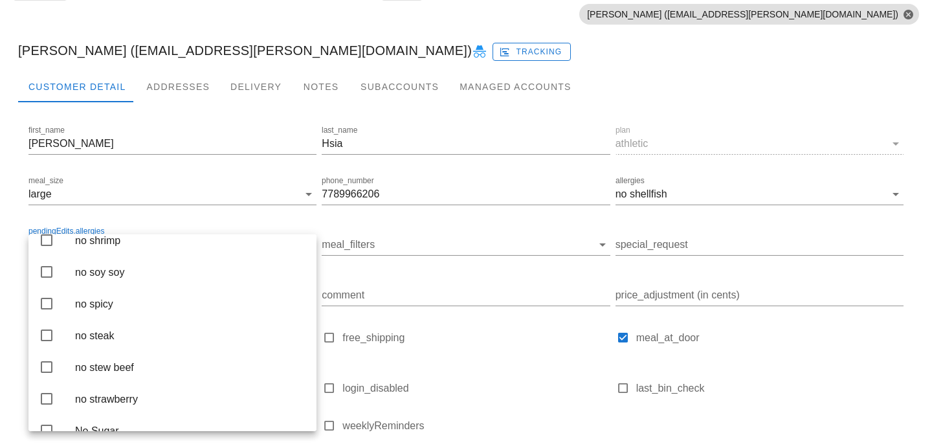
scroll to position [2998, 0]
click at [180, 212] on div "no shellfish" at bounding box center [190, 206] width 231 height 12
click at [479, 50] on div "Richard Hsia (rrc.hsia@gmail.com) Tracking" at bounding box center [466, 50] width 916 height 41
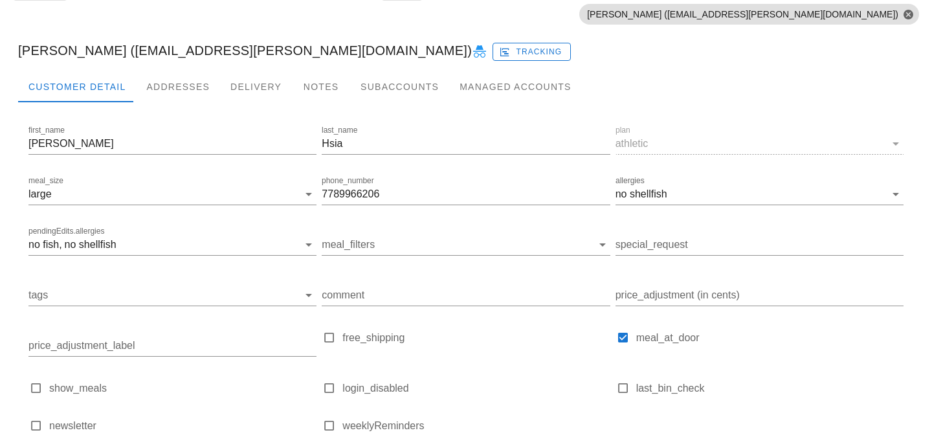
scroll to position [204, 0]
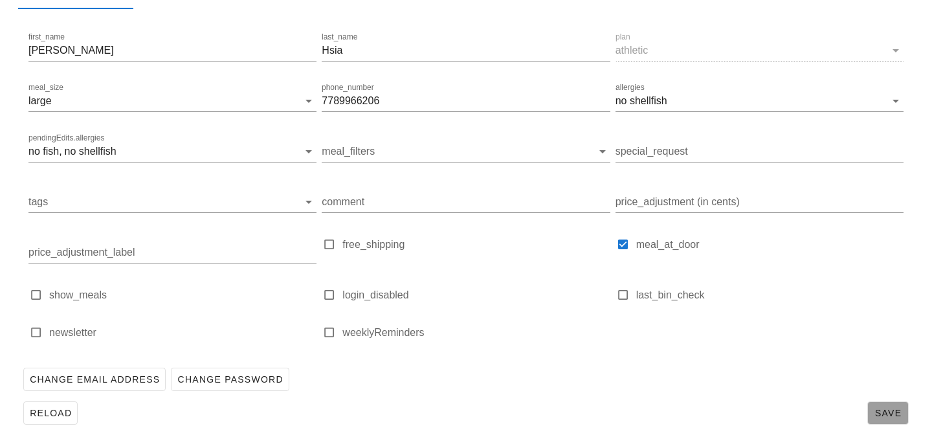
click at [879, 423] on button "Save" at bounding box center [887, 412] width 41 height 23
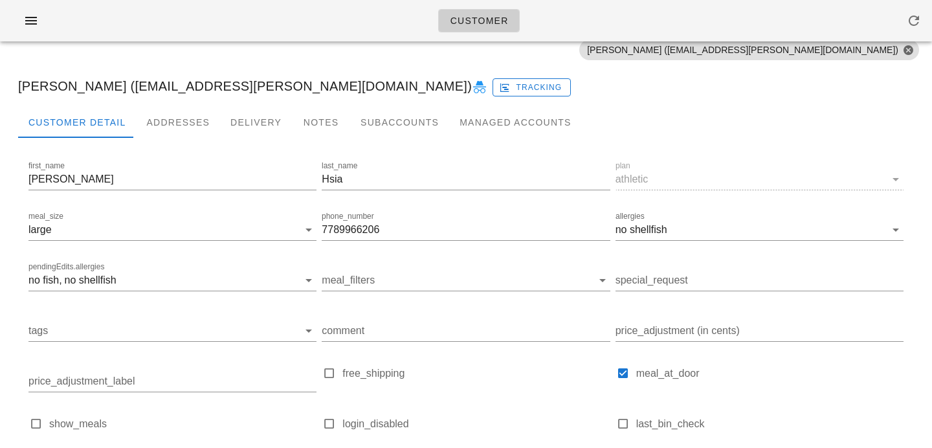
scroll to position [0, 0]
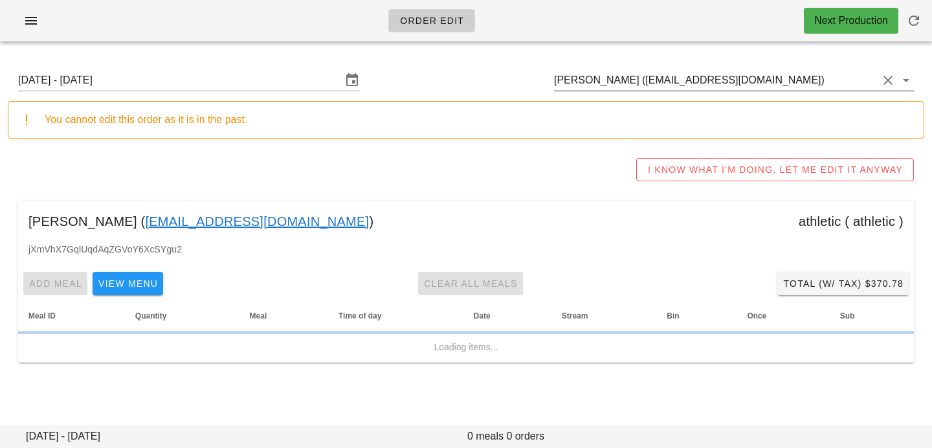
click at [696, 89] on div "[PERSON_NAME] ([EMAIL_ADDRESS][DOMAIN_NAME])" at bounding box center [734, 80] width 360 height 21
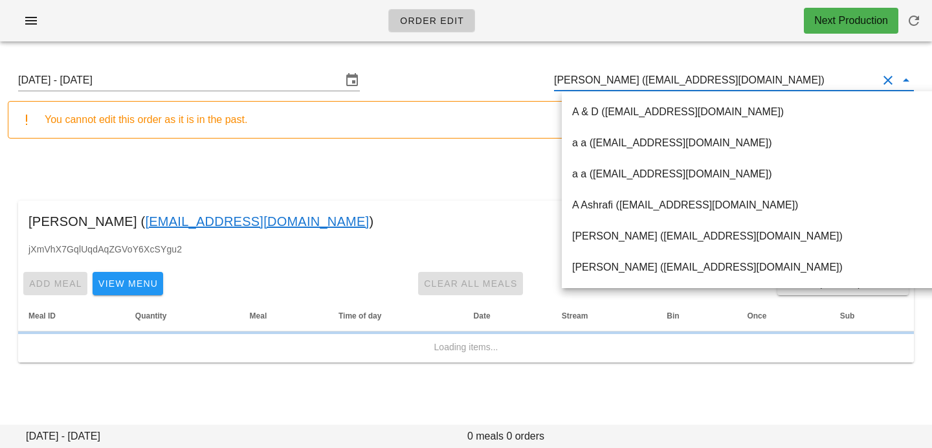
paste input "[EMAIL_ADDRESS][DOMAIN_NAME]"
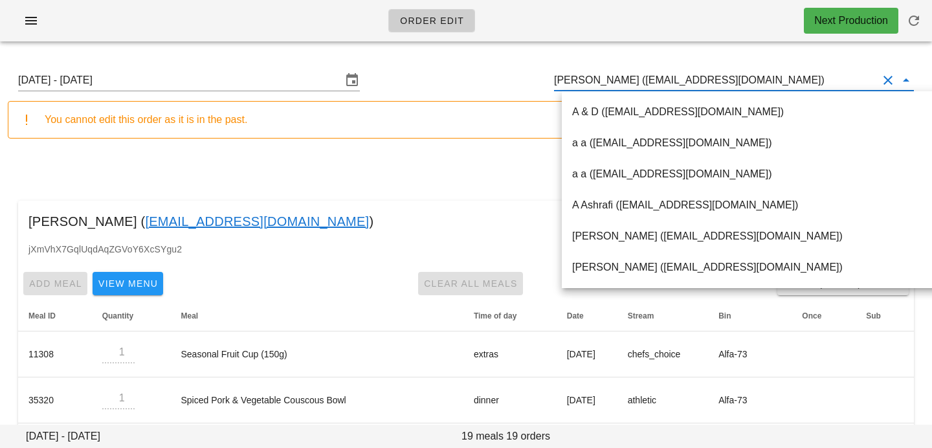
drag, startPoint x: 784, startPoint y: 78, endPoint x: 357, endPoint y: 43, distance: 429.1
paste input "[EMAIL_ADDRESS][DOMAIN_NAME]"
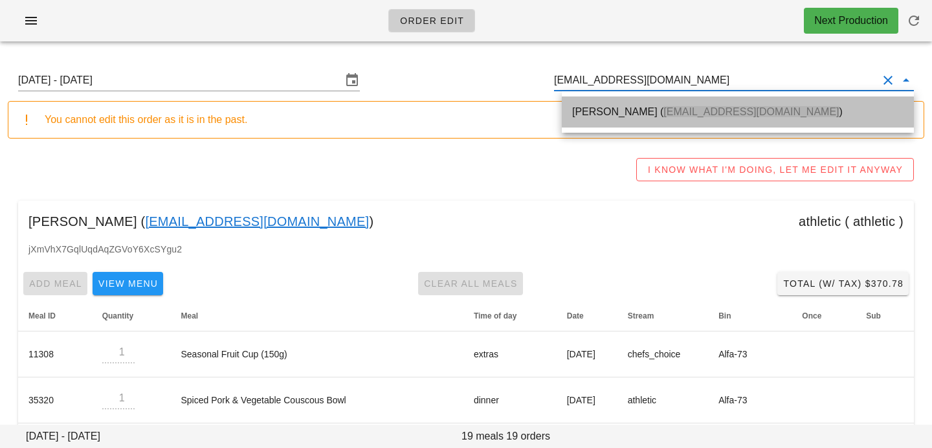
click at [604, 107] on div "[PERSON_NAME] ( [EMAIL_ADDRESS][PERSON_NAME][DOMAIN_NAME] )" at bounding box center [737, 111] width 331 height 12
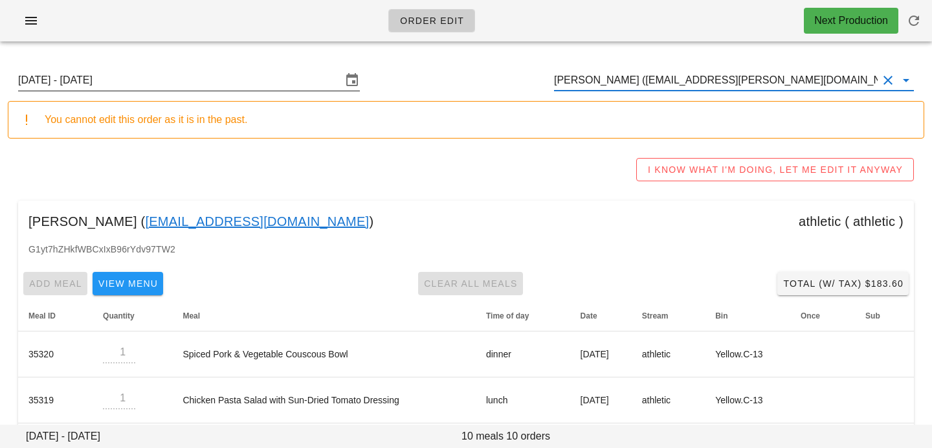
type input "[PERSON_NAME] ([EMAIL_ADDRESS][PERSON_NAME][DOMAIN_NAME])"
click at [238, 78] on input "[DATE] - [DATE]" at bounding box center [180, 80] width 324 height 21
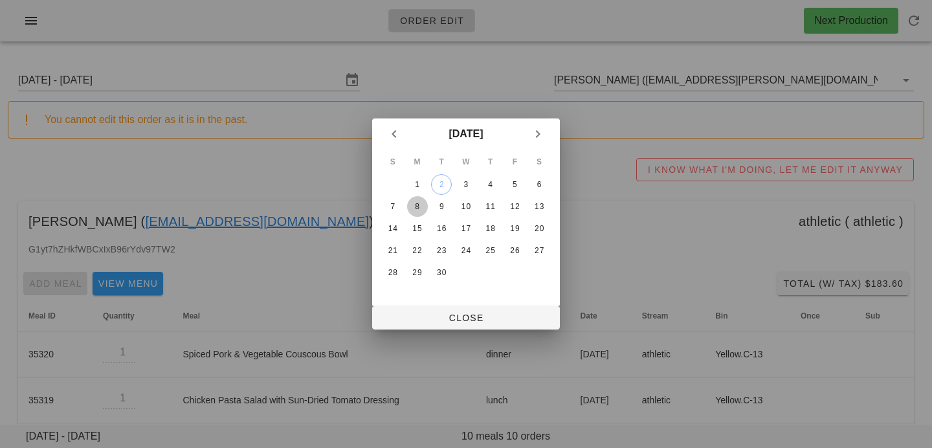
click at [424, 207] on div "8" at bounding box center [417, 206] width 21 height 9
click at [436, 325] on button "Close" at bounding box center [466, 317] width 188 height 23
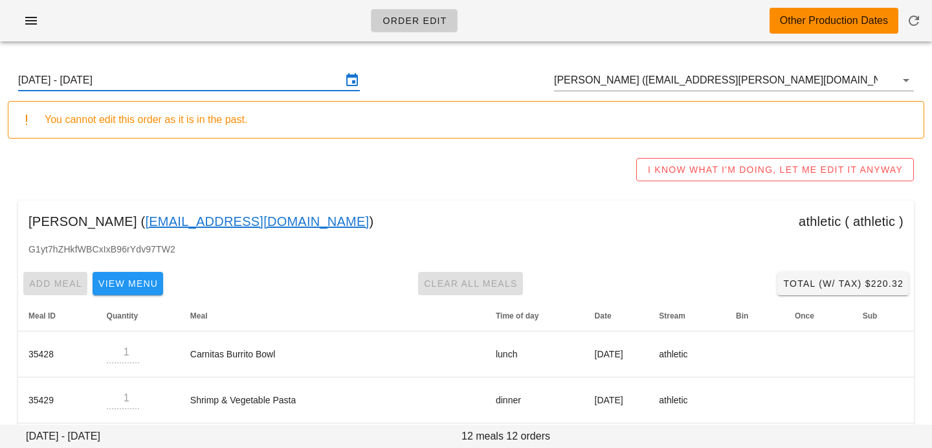
click at [307, 77] on input "[DATE] - [DATE]" at bounding box center [180, 80] width 324 height 21
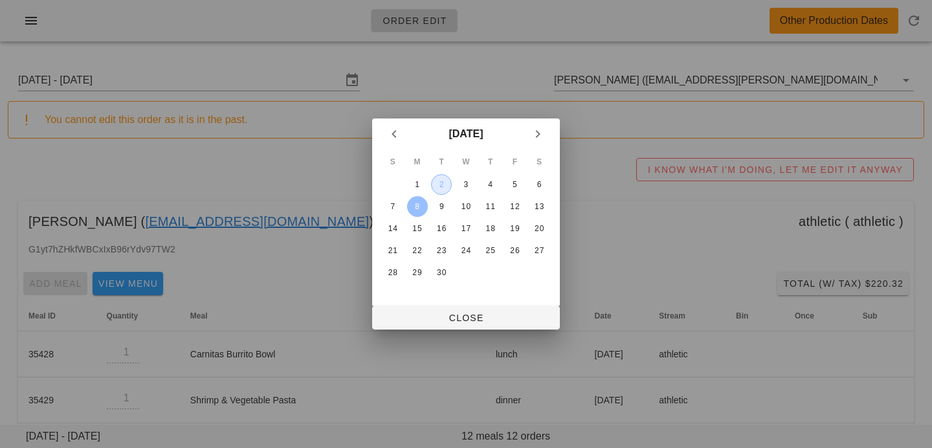
click at [437, 189] on div "2" at bounding box center [441, 184] width 19 height 9
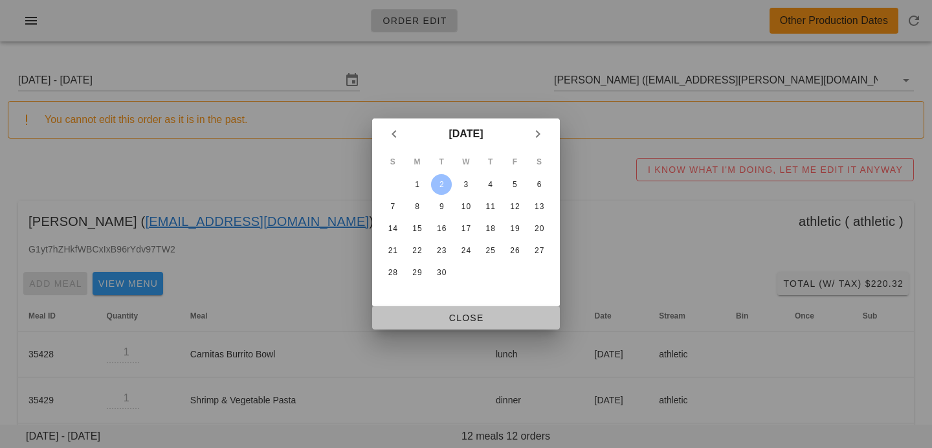
click at [409, 311] on button "Close" at bounding box center [466, 317] width 188 height 23
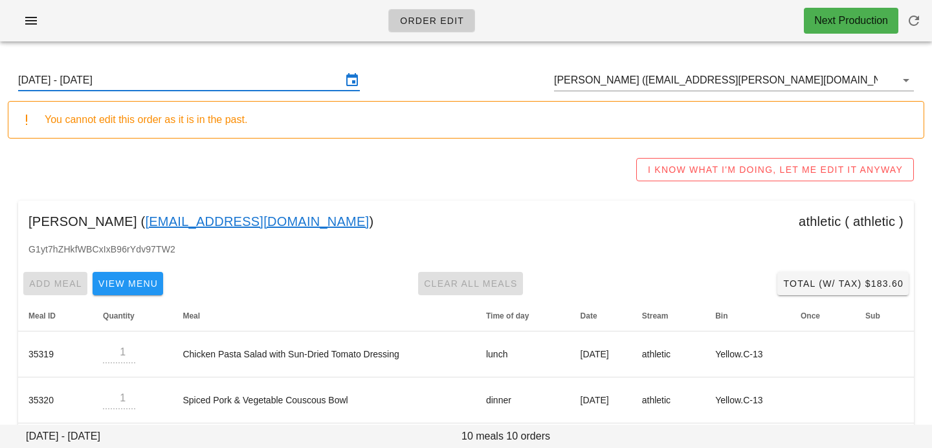
click at [247, 70] on input "[DATE] - [DATE]" at bounding box center [180, 80] width 324 height 21
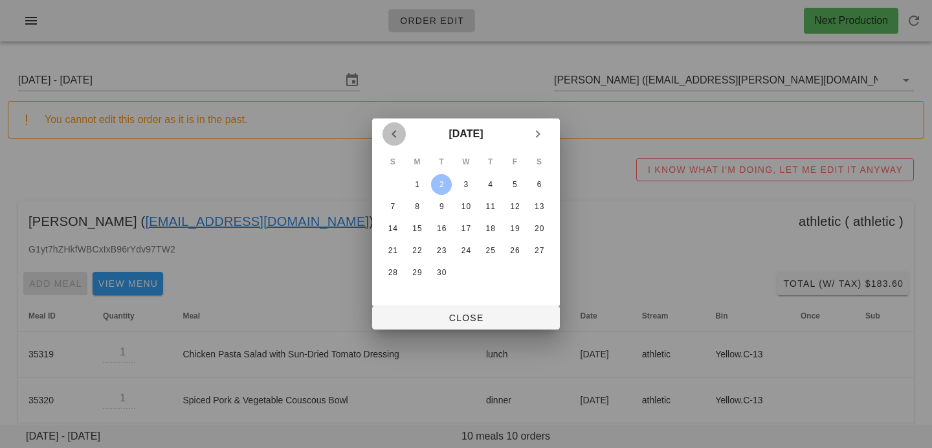
click at [399, 137] on icon "Previous month" at bounding box center [394, 134] width 16 height 16
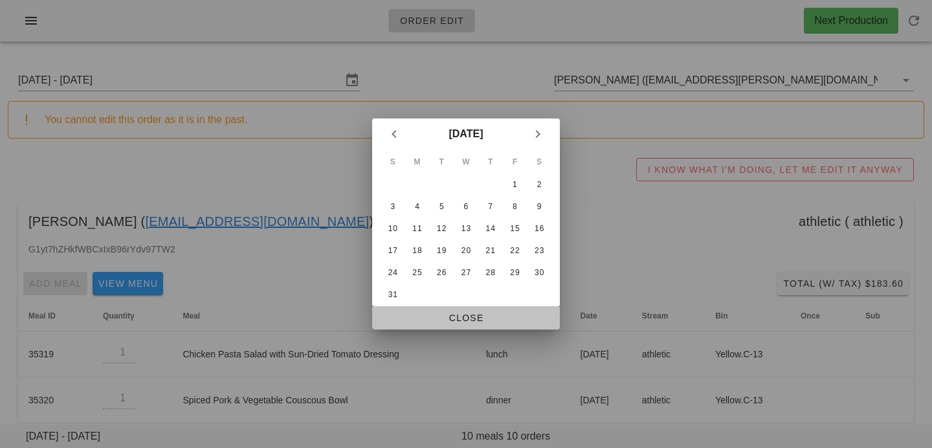
click at [417, 317] on span "Close" at bounding box center [465, 318] width 167 height 10
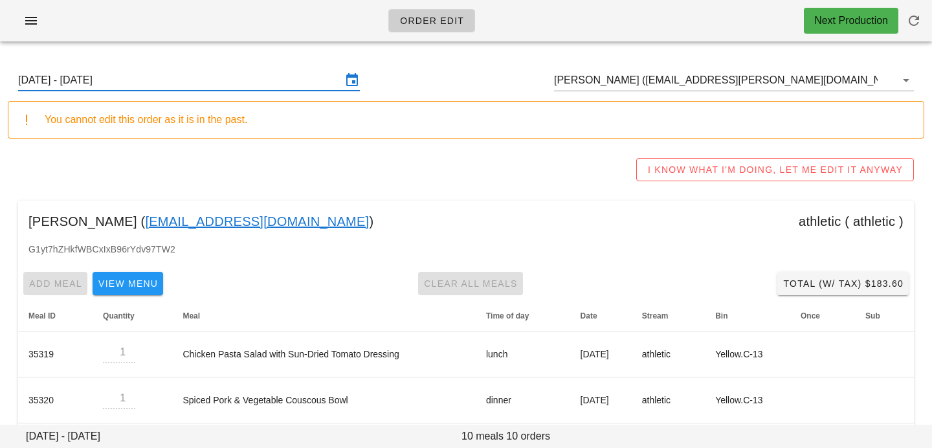
click at [323, 82] on input "[DATE] - [DATE]" at bounding box center [180, 80] width 324 height 21
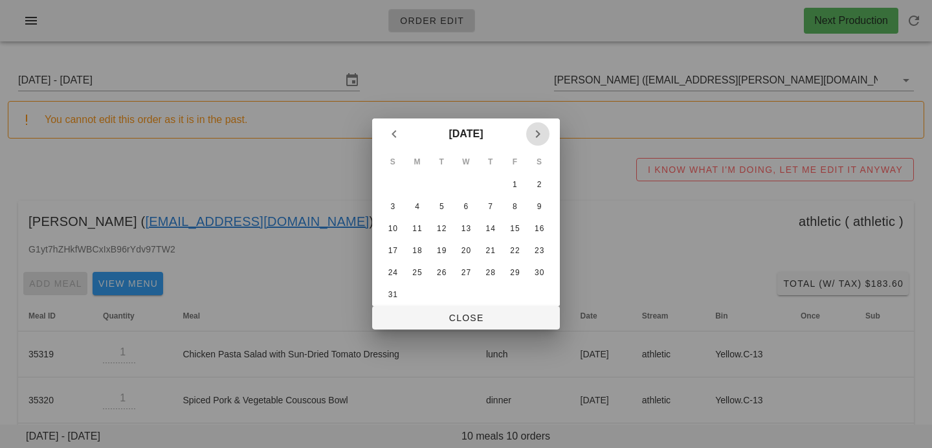
click at [540, 132] on icon "Next month" at bounding box center [538, 134] width 16 height 16
click at [397, 206] on div "7" at bounding box center [392, 206] width 21 height 9
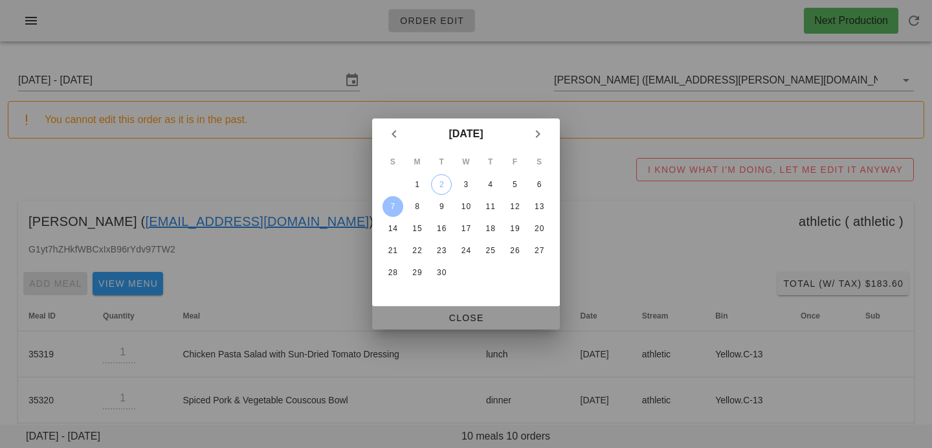
click at [417, 318] on span "Close" at bounding box center [465, 318] width 167 height 10
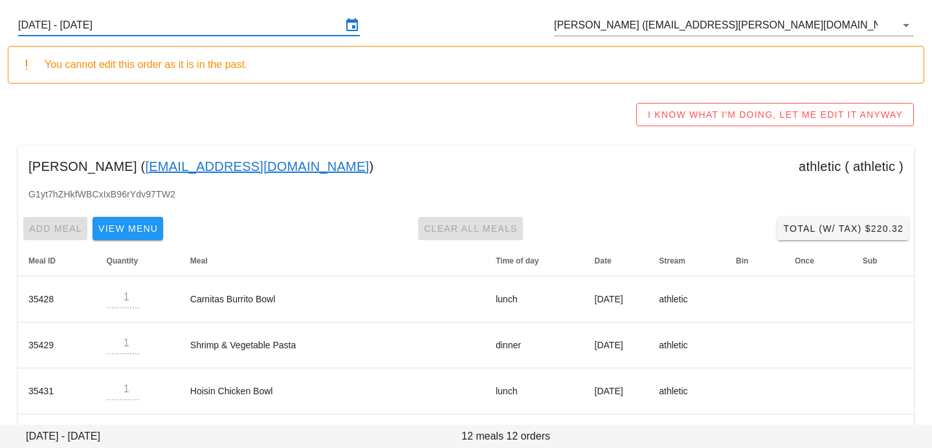
scroll to position [67, 0]
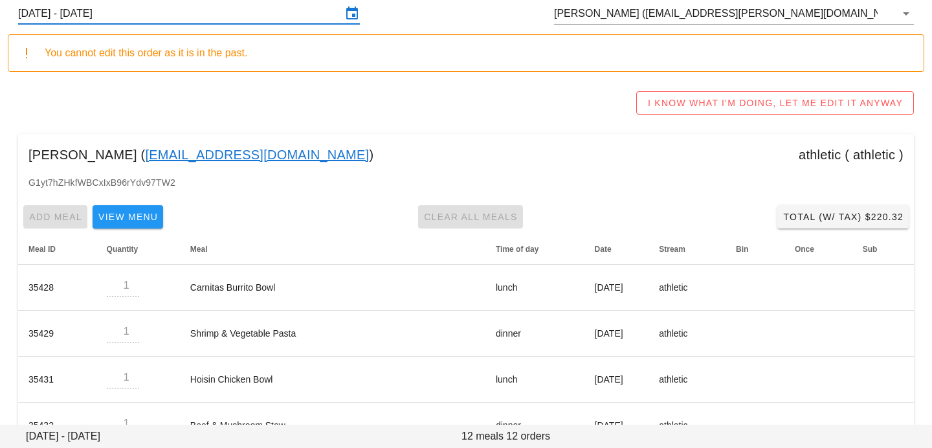
click at [225, 19] on input "[DATE] - [DATE]" at bounding box center [180, 13] width 324 height 21
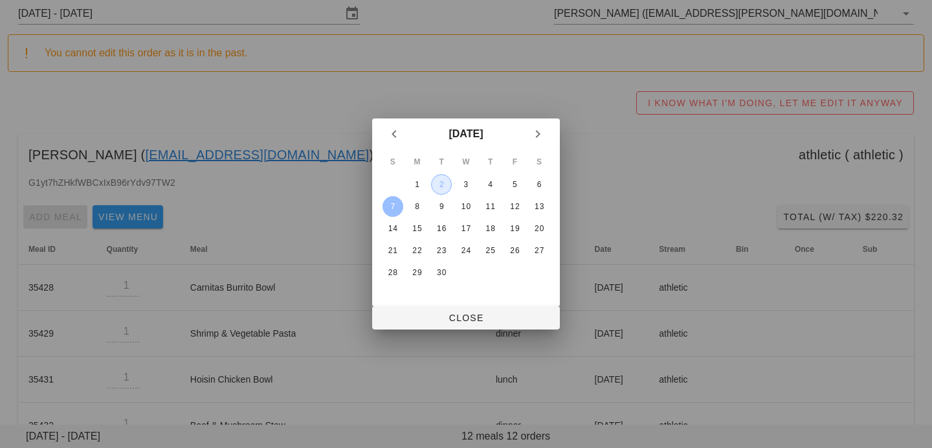
click at [441, 184] on div "2" at bounding box center [441, 184] width 19 height 9
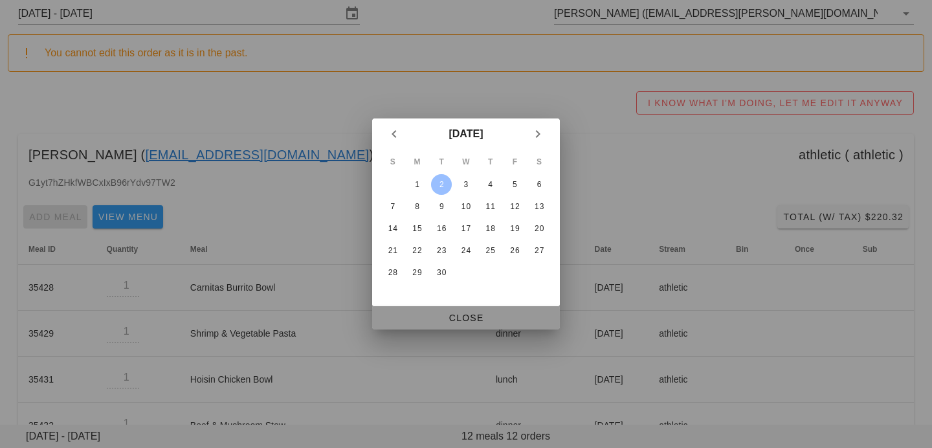
click at [459, 317] on span "Close" at bounding box center [465, 318] width 167 height 10
type input "[DATE] - [DATE]"
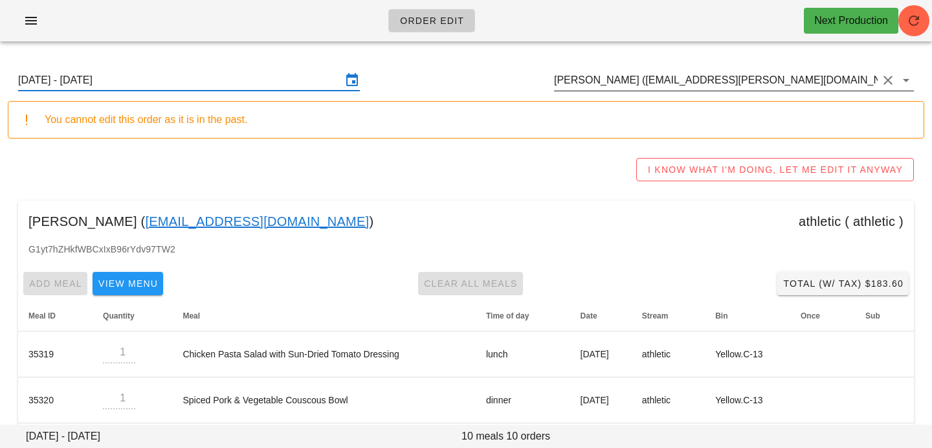
click at [746, 78] on input "[PERSON_NAME] ([EMAIL_ADDRESS][PERSON_NAME][DOMAIN_NAME])" at bounding box center [716, 80] width 324 height 21
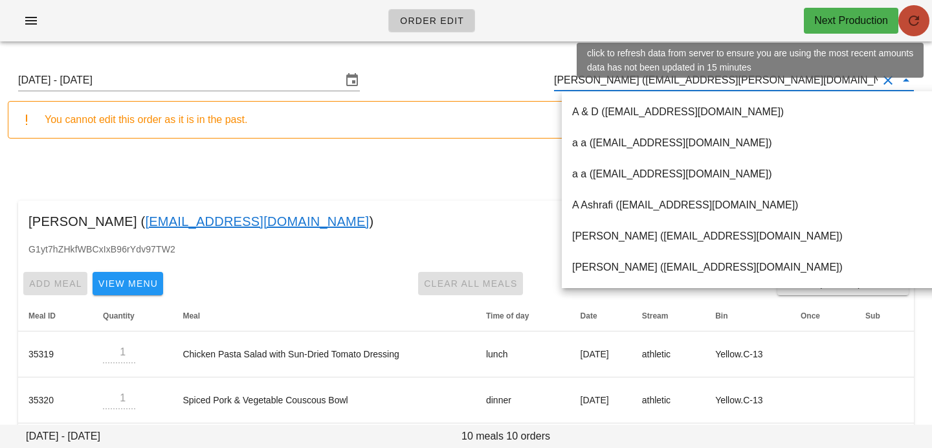
click at [916, 20] on icon "button" at bounding box center [914, 21] width 16 height 16
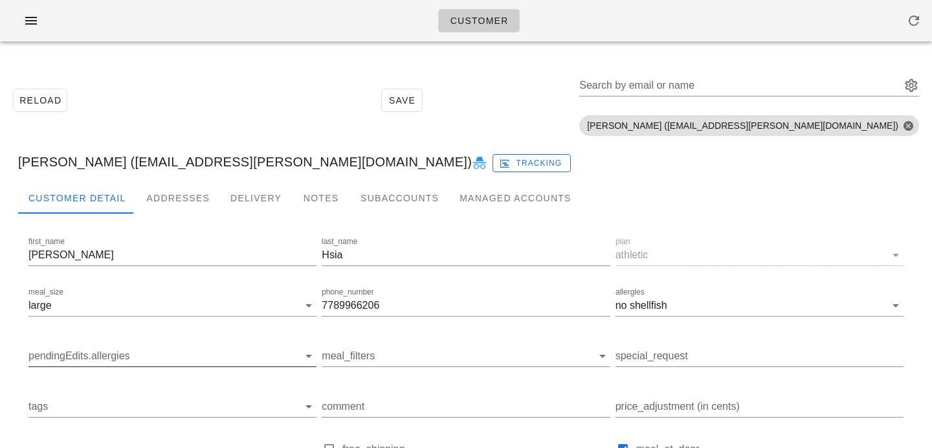
click at [93, 351] on input "pendingEdits.allergies" at bounding box center [161, 356] width 267 height 21
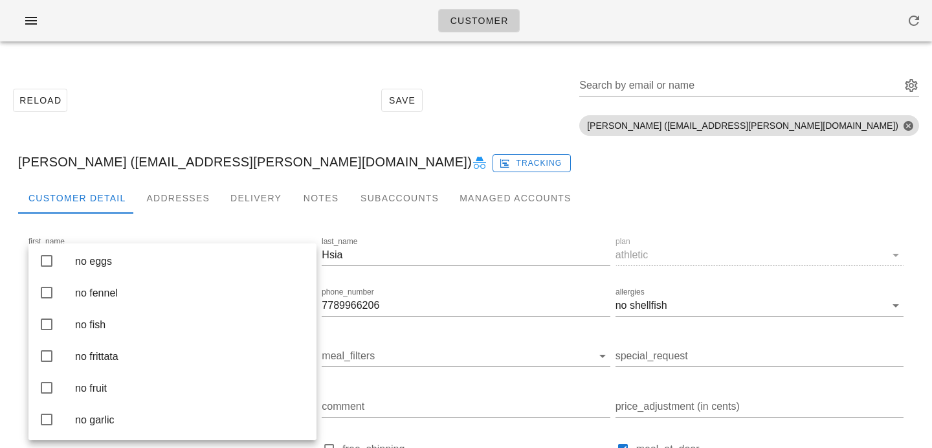
scroll to position [1305, 0]
click at [126, 337] on div "no fish" at bounding box center [190, 323] width 231 height 28
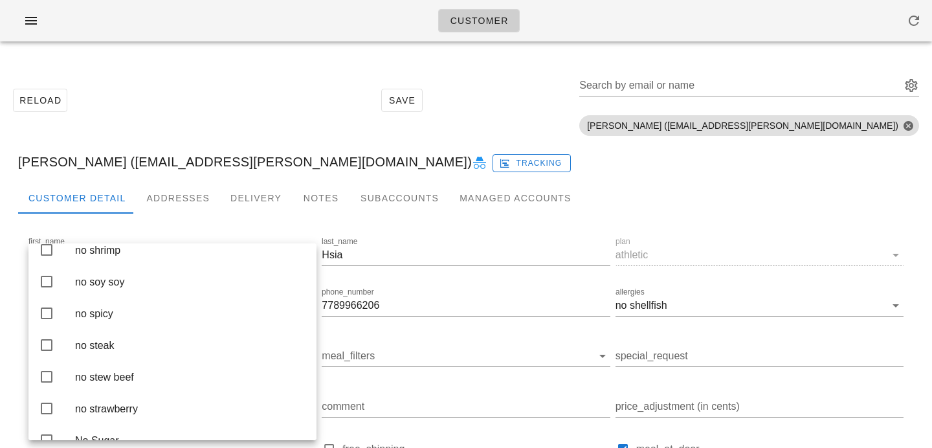
scroll to position [2999, 0]
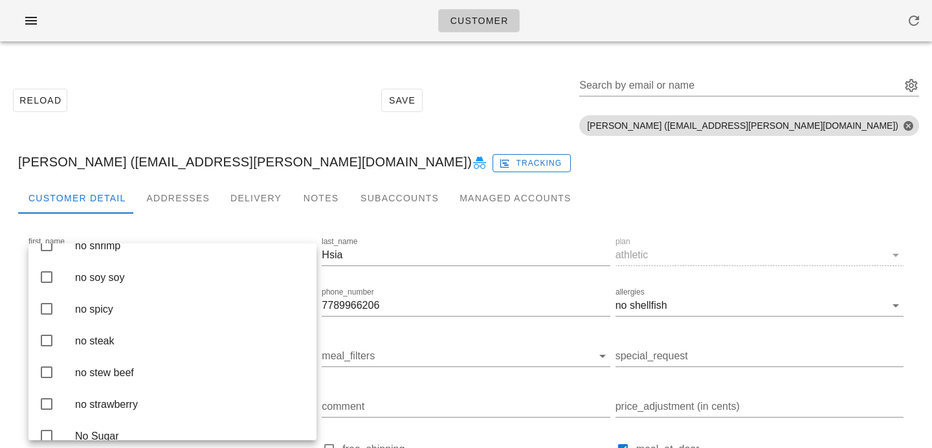
click at [161, 220] on div "no shellfish" at bounding box center [190, 214] width 231 height 12
click at [261, 122] on div "Reload Save Search by email or name Include deleted accounts Include Shopify ac…" at bounding box center [466, 101] width 916 height 82
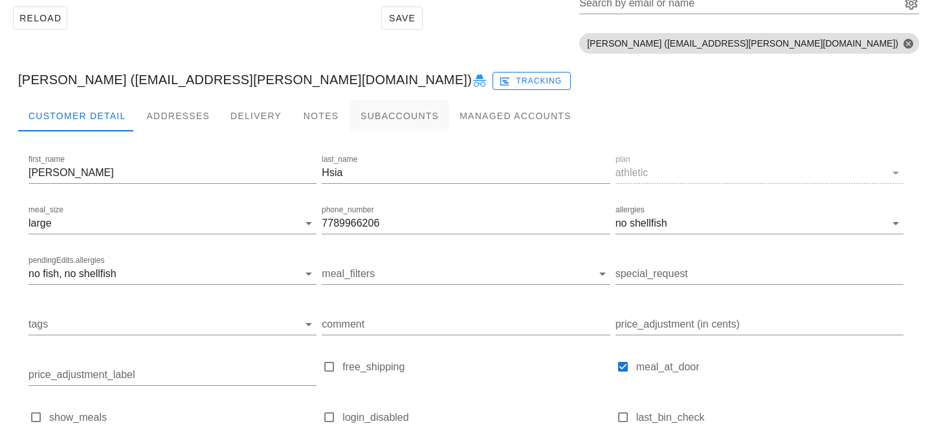
scroll to position [204, 0]
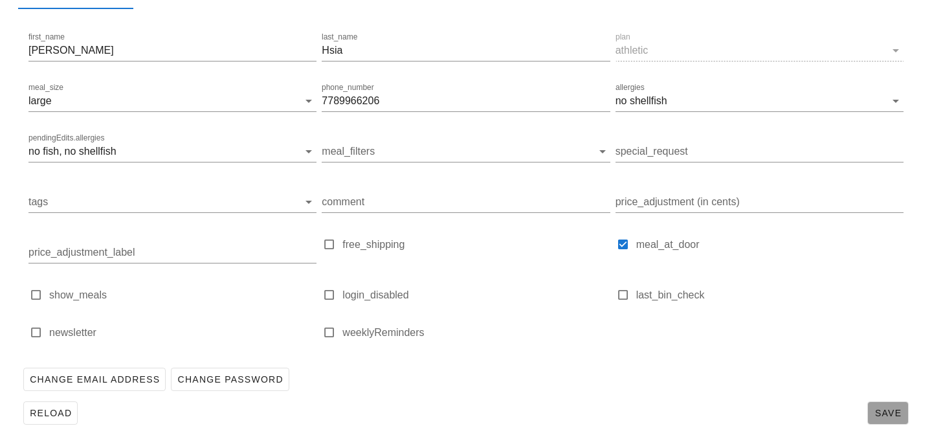
click at [895, 421] on button "Save" at bounding box center [887, 412] width 41 height 23
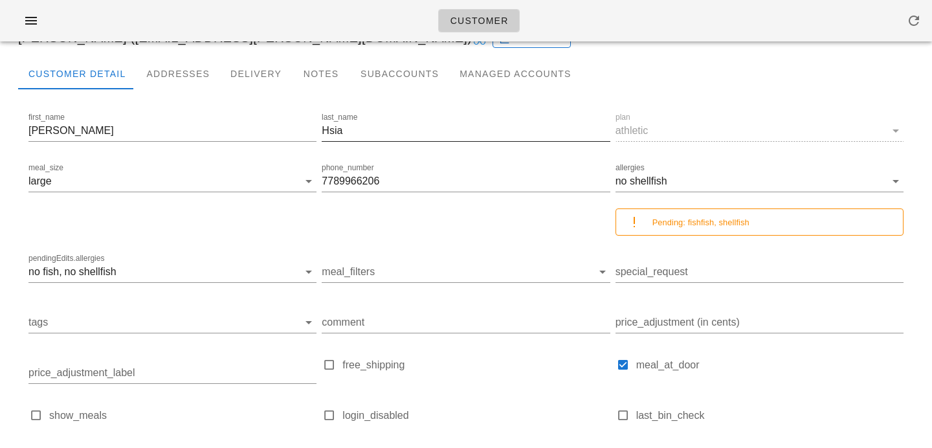
scroll to position [0, 0]
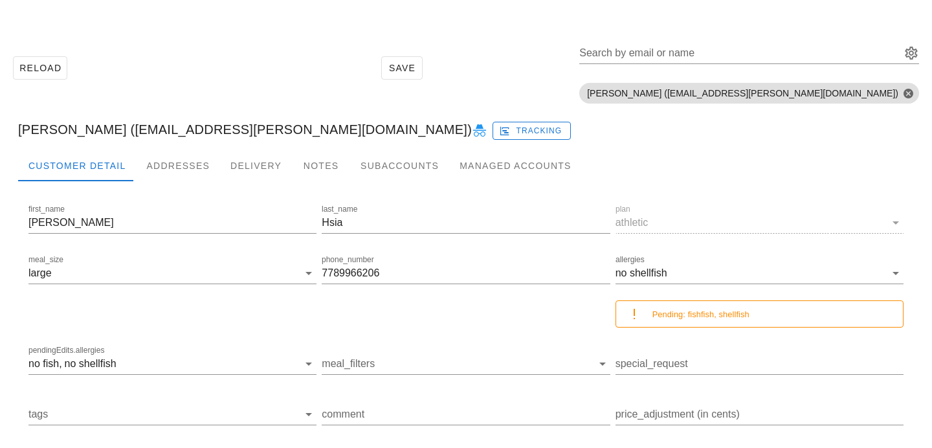
scroll to position [33, 0]
drag, startPoint x: 102, startPoint y: 129, endPoint x: 211, endPoint y: 127, distance: 109.4
click at [211, 127] on div "[PERSON_NAME] ([EMAIL_ADDRESS][PERSON_NAME][DOMAIN_NAME]) Tracking" at bounding box center [466, 128] width 916 height 41
copy div "[EMAIL_ADDRESS][DOMAIN_NAME]"
click at [830, 36] on div "Search by email or name" at bounding box center [749, 55] width 340 height 43
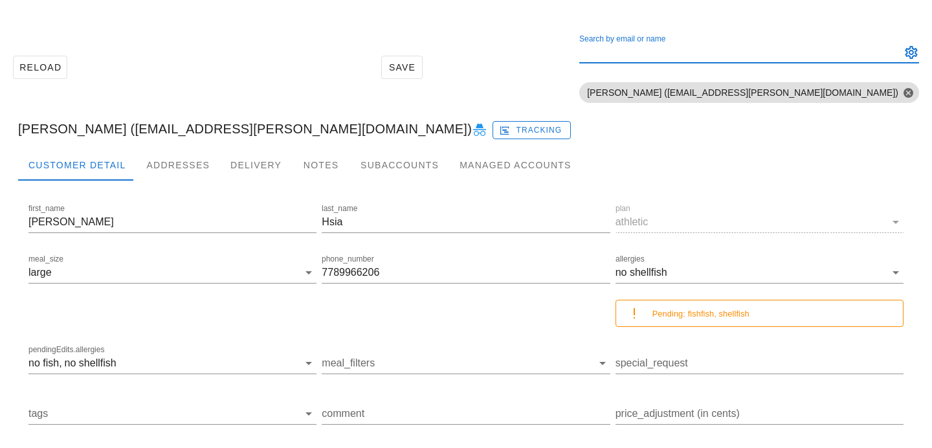
click at [822, 60] on input "Search by email or name" at bounding box center [738, 52] width 319 height 21
paste input "[EMAIL_ADDRESS][DOMAIN_NAME]"
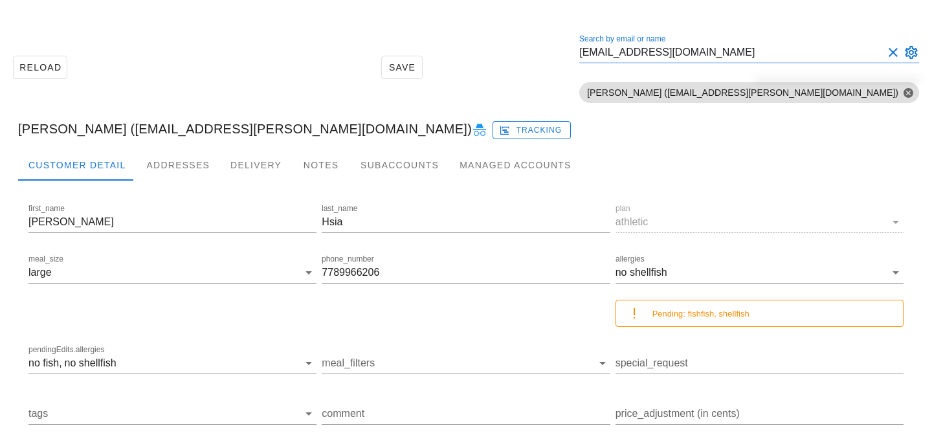
scroll to position [0, 0]
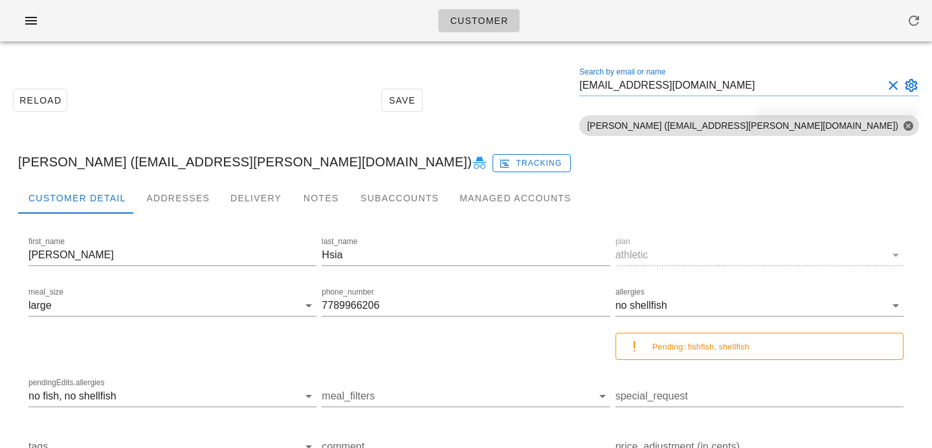
type input "[EMAIL_ADDRESS][DOMAIN_NAME]"
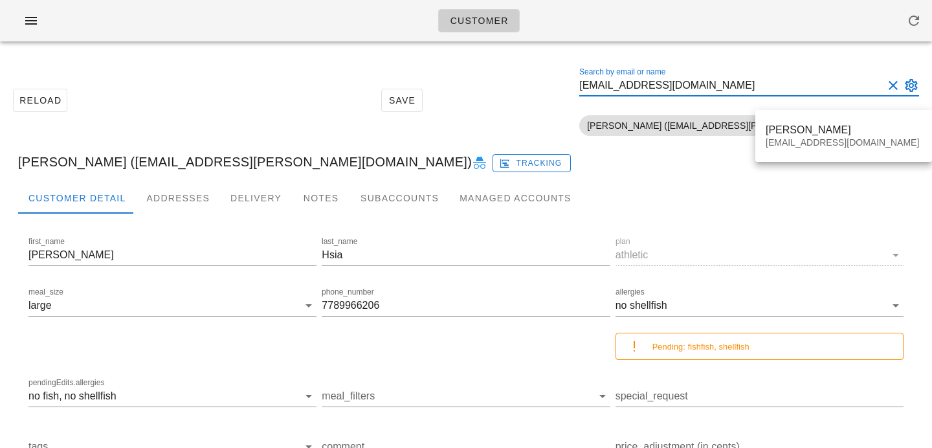
click at [893, 87] on button "Clear Search by email or name" at bounding box center [893, 86] width 16 height 16
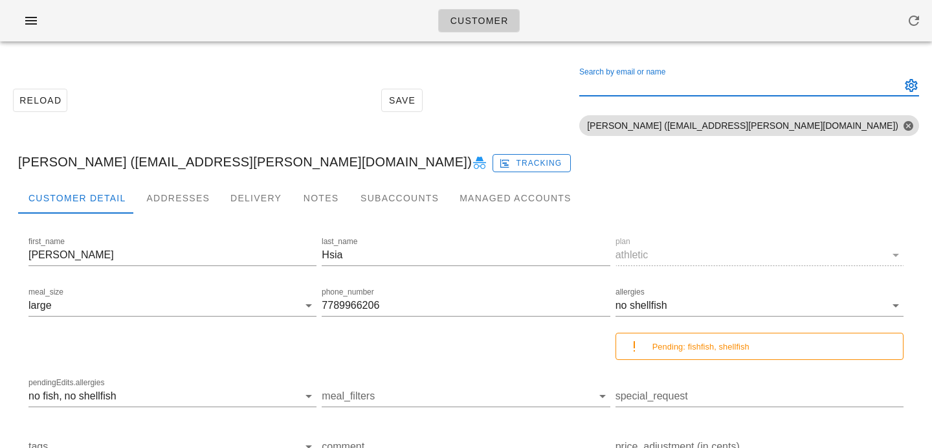
paste input "[EMAIL_ADDRESS][DOMAIN_NAME]"
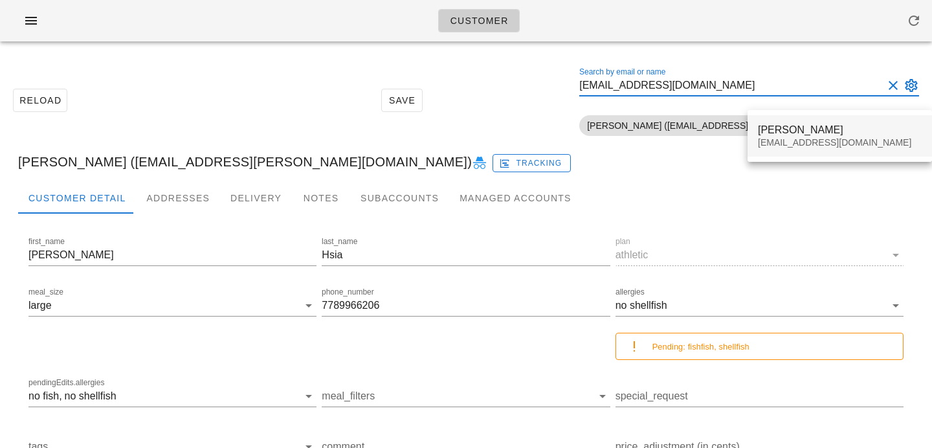
type input "[EMAIL_ADDRESS][DOMAIN_NAME]"
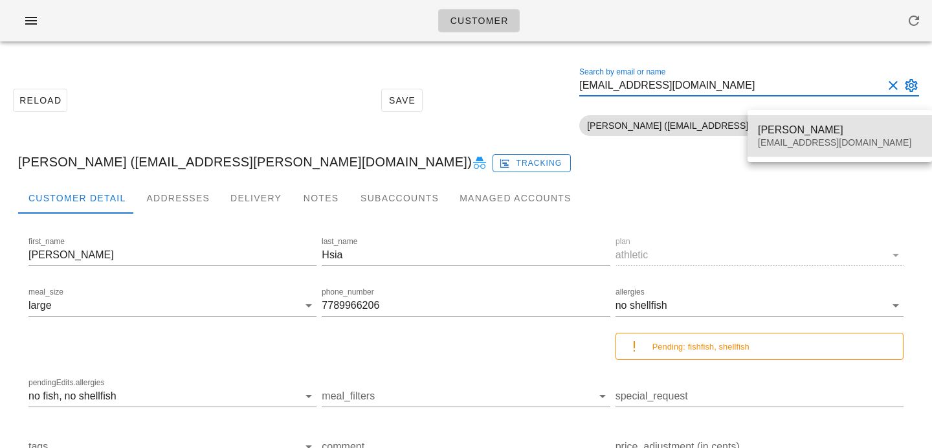
click at [791, 128] on div "[PERSON_NAME]" at bounding box center [840, 130] width 164 height 12
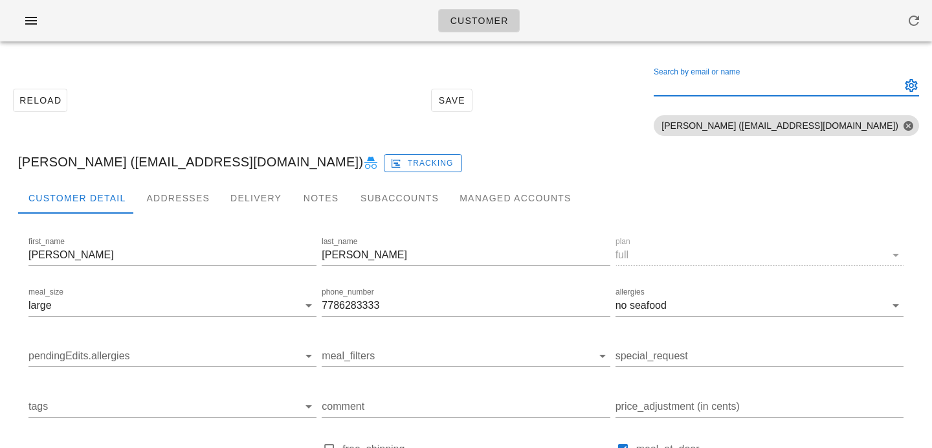
click at [826, 79] on input "Search by email or name" at bounding box center [776, 85] width 245 height 21
paste input "[PERSON_NAME][EMAIL_ADDRESS][DOMAIN_NAME]"
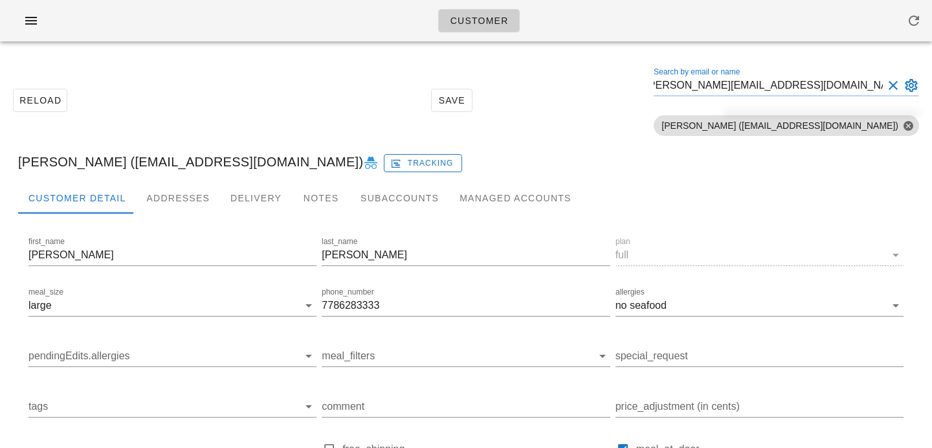
type input "[PERSON_NAME][EMAIL_ADDRESS][DOMAIN_NAME]"
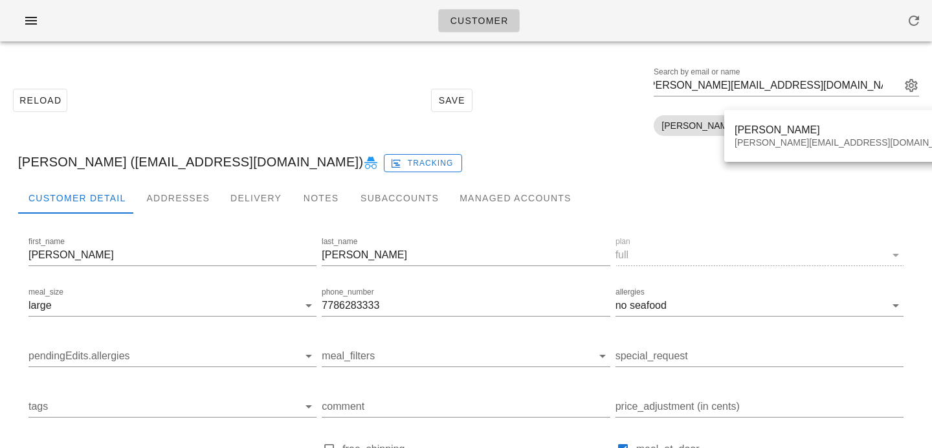
scroll to position [0, 0]
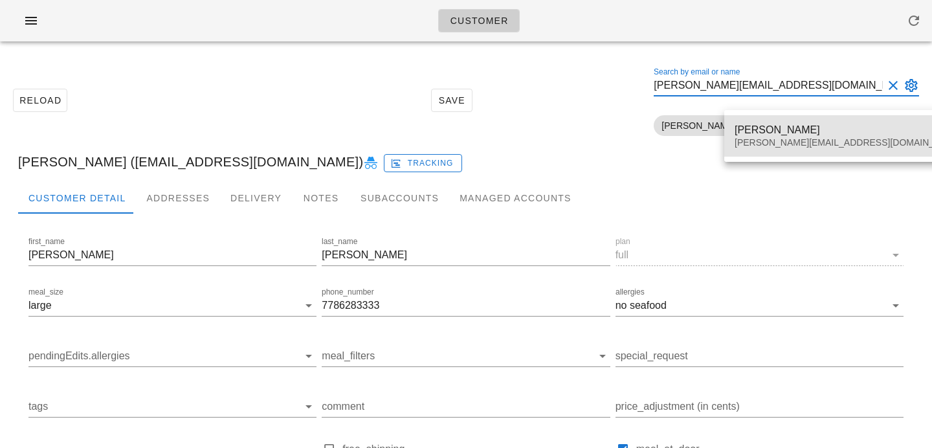
click at [843, 137] on div "[PERSON_NAME] [PERSON_NAME][EMAIL_ADDRESS][DOMAIN_NAME]" at bounding box center [848, 136] width 228 height 40
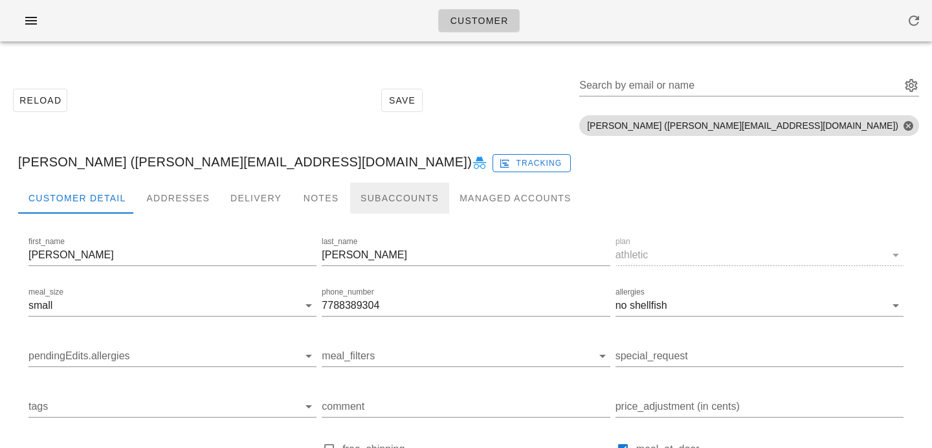
click at [371, 209] on div "Subaccounts" at bounding box center [399, 197] width 99 height 31
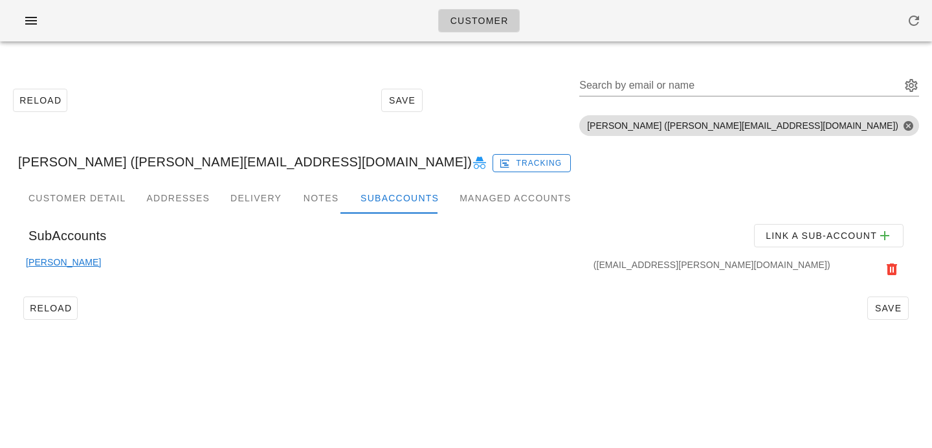
click at [56, 263] on link "[PERSON_NAME]" at bounding box center [63, 269] width 75 height 28
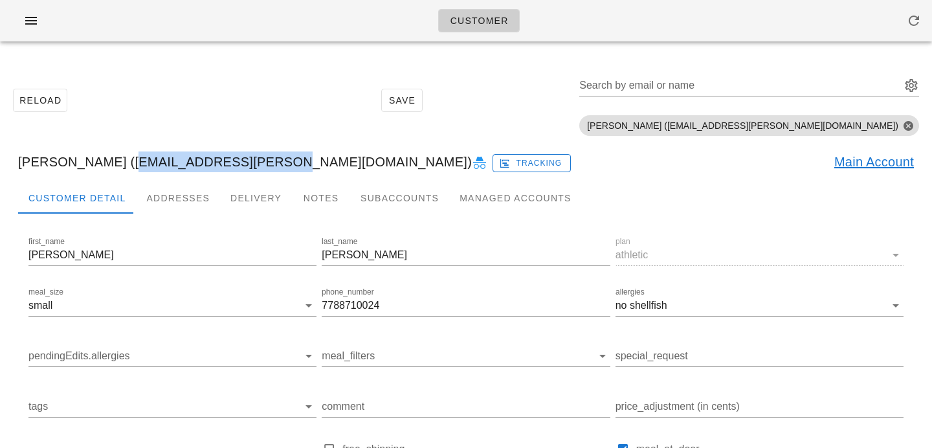
drag, startPoint x: 106, startPoint y: 162, endPoint x: 245, endPoint y: 160, distance: 138.5
click at [245, 160] on div "[PERSON_NAME] ([EMAIL_ADDRESS][PERSON_NAME][DOMAIN_NAME]) Tracking Main Account" at bounding box center [466, 161] width 916 height 41
copy div "[EMAIL_ADDRESS][PERSON_NAME][DOMAIN_NAME]"
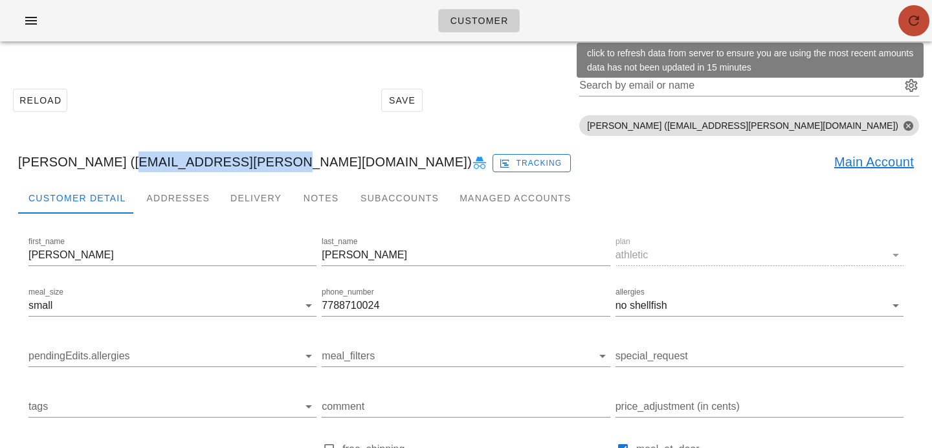
click at [920, 26] on icon "button" at bounding box center [914, 21] width 16 height 16
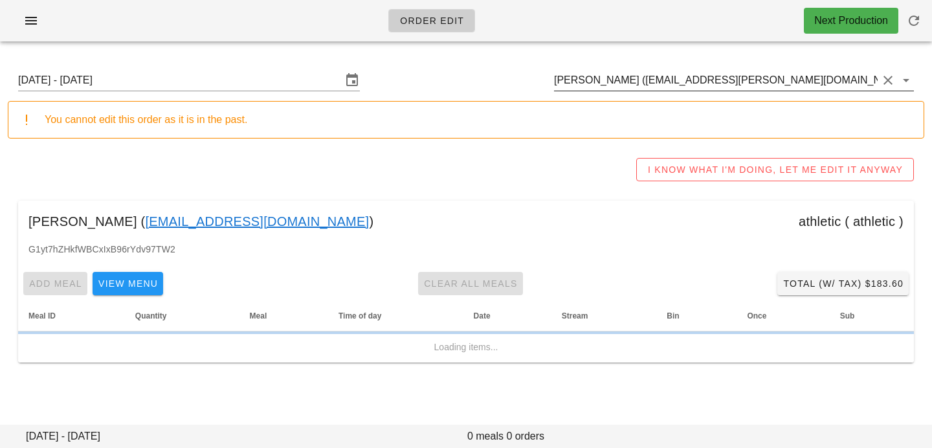
click at [742, 76] on input "[PERSON_NAME] ([EMAIL_ADDRESS][PERSON_NAME][DOMAIN_NAME])" at bounding box center [716, 80] width 324 height 21
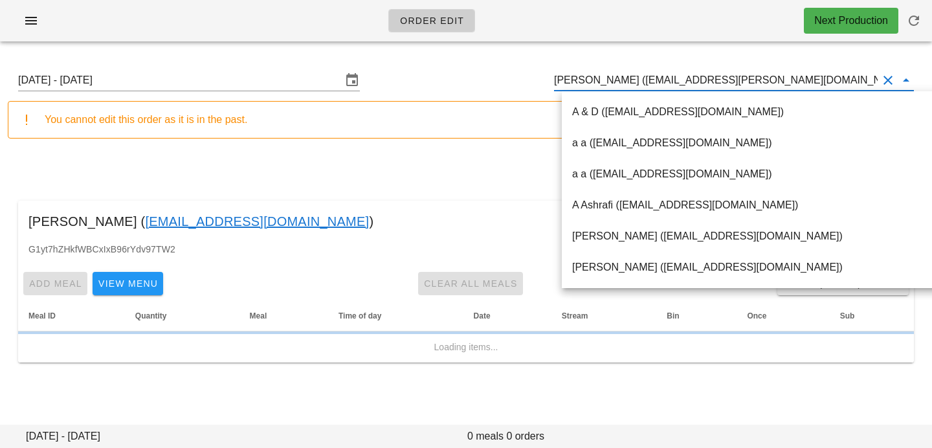
click at [701, 112] on div "A & D ([EMAIL_ADDRESS][DOMAIN_NAME])" at bounding box center [792, 111] width 441 height 12
click at [609, 116] on div "You cannot edit this order as it is in the past." at bounding box center [479, 120] width 868 height 16
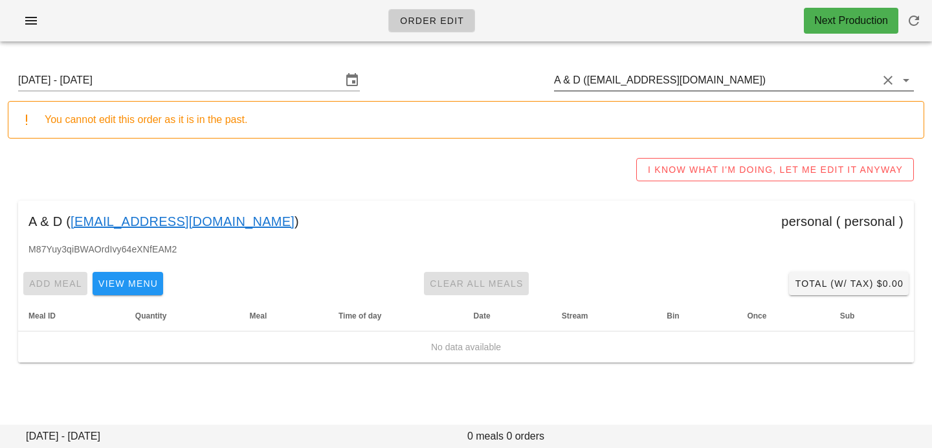
click at [759, 85] on input "A & D ([EMAIL_ADDRESS][DOMAIN_NAME])" at bounding box center [716, 80] width 324 height 21
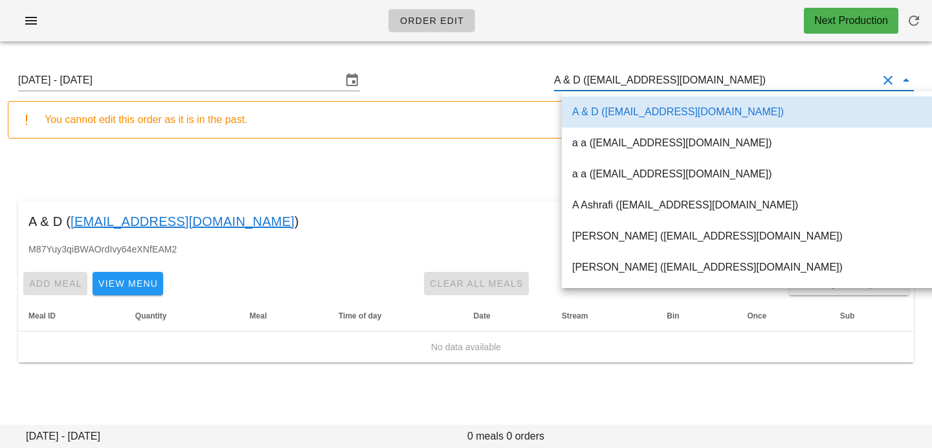
paste input "[EMAIL_ADDRESS][DOMAIN_NAME]"
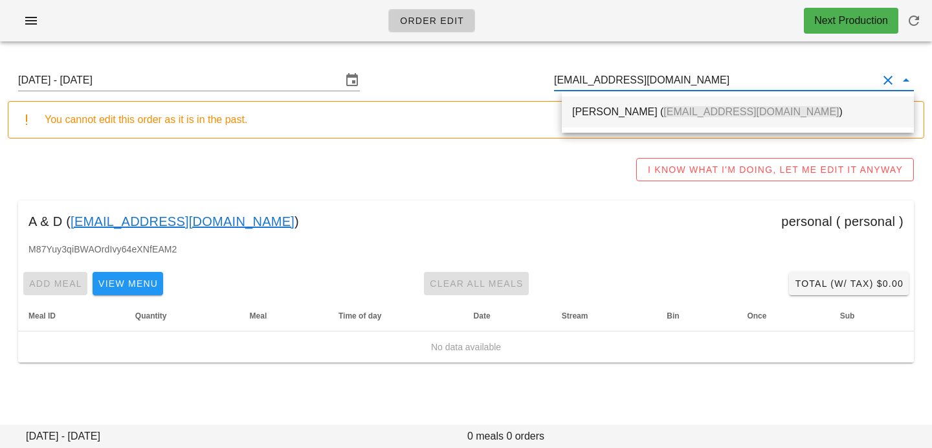
click at [708, 104] on div "[PERSON_NAME] ( [EMAIL_ADDRESS][DOMAIN_NAME] )" at bounding box center [737, 112] width 331 height 28
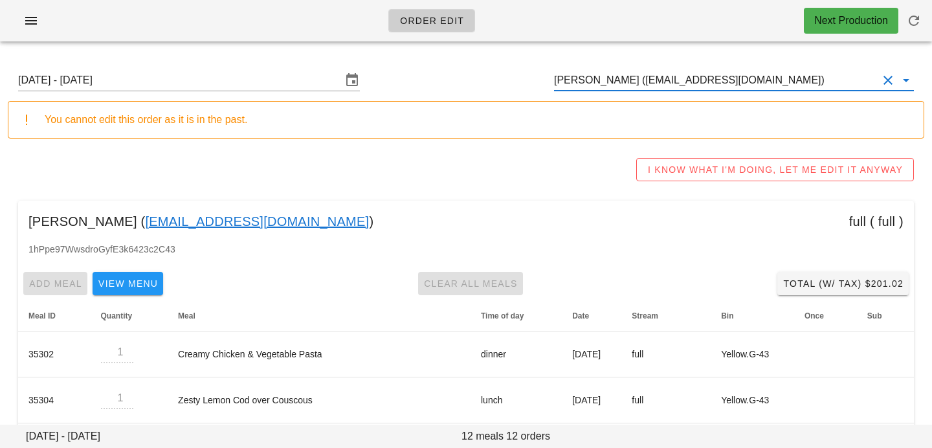
drag, startPoint x: 774, startPoint y: 69, endPoint x: 705, endPoint y: 60, distance: 69.8
click at [705, 61] on div "[DATE] - [DATE] [PERSON_NAME] ([EMAIL_ADDRESS][DOMAIN_NAME])" at bounding box center [466, 80] width 916 height 41
click at [776, 86] on input "[PERSON_NAME] ([EMAIL_ADDRESS][DOMAIN_NAME])" at bounding box center [716, 80] width 324 height 21
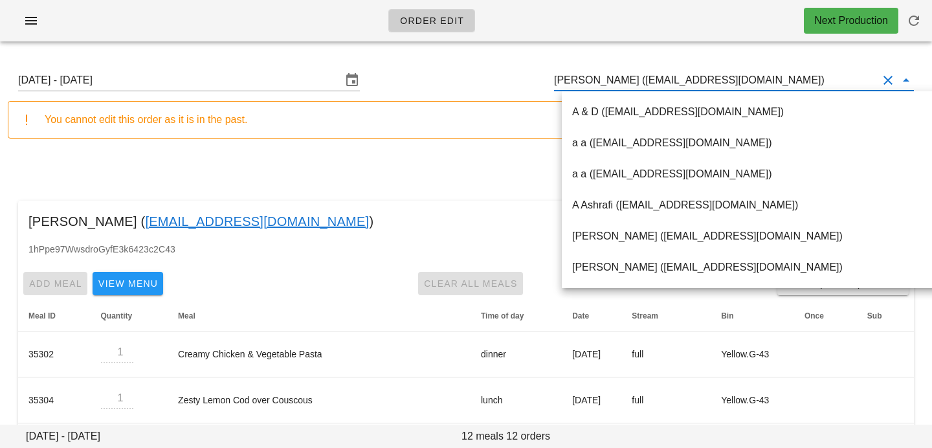
click at [777, 83] on input "[PERSON_NAME] ([EMAIL_ADDRESS][DOMAIN_NAME])" at bounding box center [716, 80] width 324 height 21
drag, startPoint x: 777, startPoint y: 82, endPoint x: 537, endPoint y: 76, distance: 239.5
click at [537, 76] on div "[DATE] - [DATE] [PERSON_NAME] ([EMAIL_ADDRESS][DOMAIN_NAME])" at bounding box center [466, 80] width 916 height 41
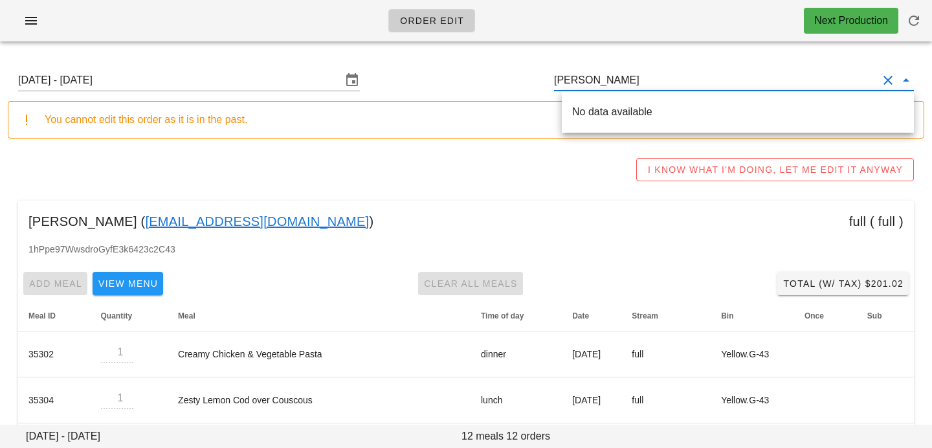
type input "[PERSON_NAME]"
drag, startPoint x: 635, startPoint y: 82, endPoint x: 475, endPoint y: 78, distance: 159.9
click at [476, 80] on div "[DATE] - [DATE] [PERSON_NAME]" at bounding box center [466, 80] width 916 height 41
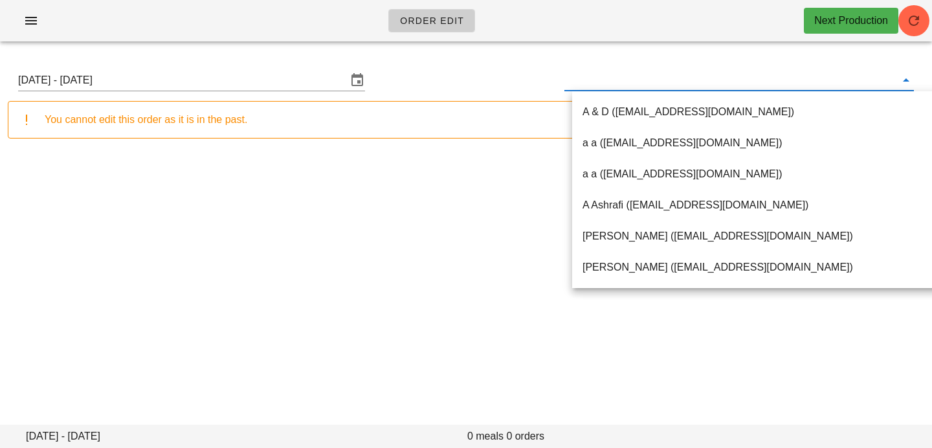
paste input "[EMAIL_ADDRESS][PERSON_NAME][DOMAIN_NAME]"
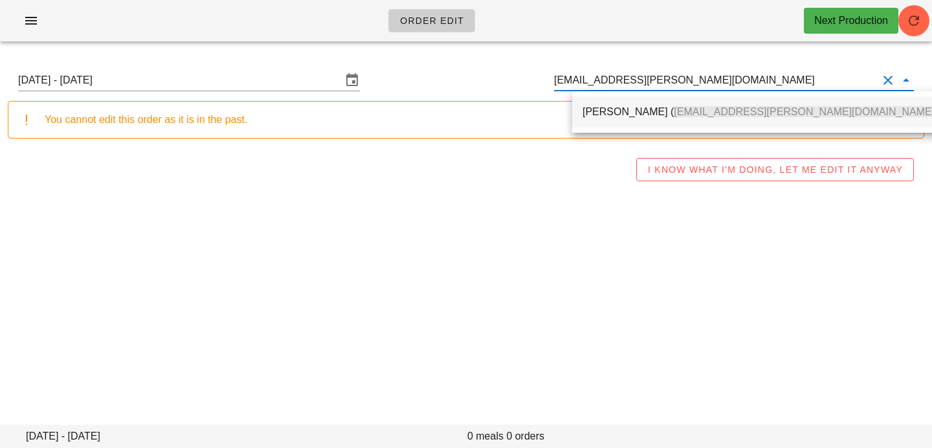
click at [657, 117] on div "[PERSON_NAME] ( [EMAIL_ADDRESS][PERSON_NAME][DOMAIN_NAME] )" at bounding box center [759, 111] width 355 height 12
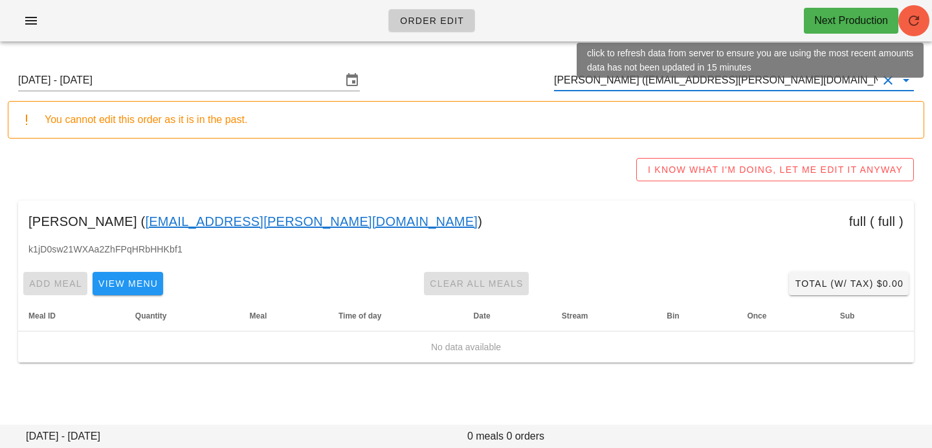
type input "[PERSON_NAME] ([EMAIL_ADDRESS][PERSON_NAME][DOMAIN_NAME])"
click at [919, 21] on icon "button" at bounding box center [914, 21] width 16 height 16
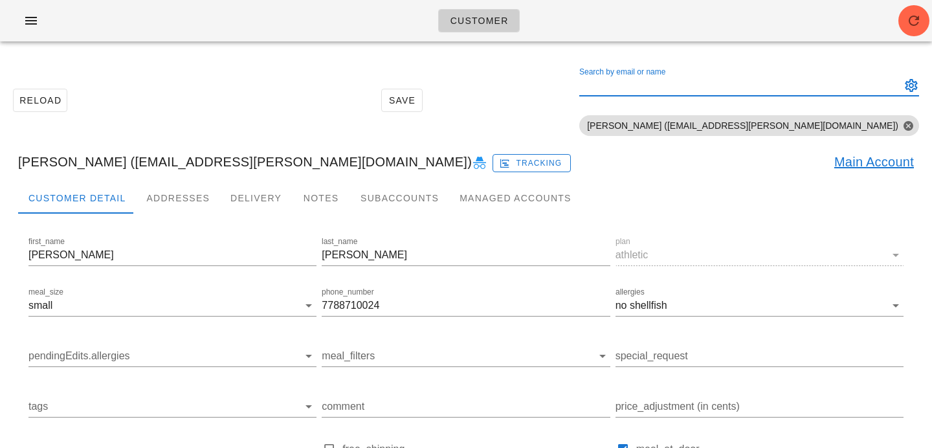
click at [793, 80] on div "Search by email or name" at bounding box center [738, 85] width 319 height 21
paste input "[EMAIL_ADDRESS][PERSON_NAME][DOMAIN_NAME]"
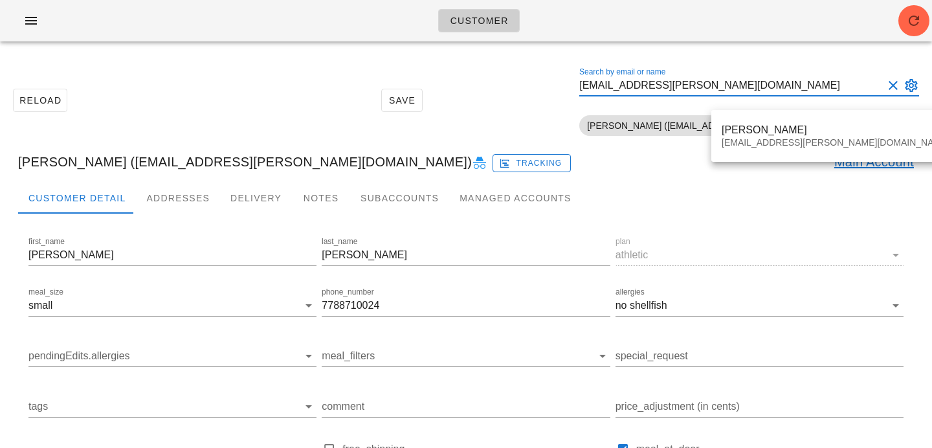
type input "[EMAIL_ADDRESS][PERSON_NAME][DOMAIN_NAME]"
click at [771, 157] on div "[PERSON_NAME] [EMAIL_ADDRESS][PERSON_NAME][DOMAIN_NAME]" at bounding box center [835, 136] width 248 height 52
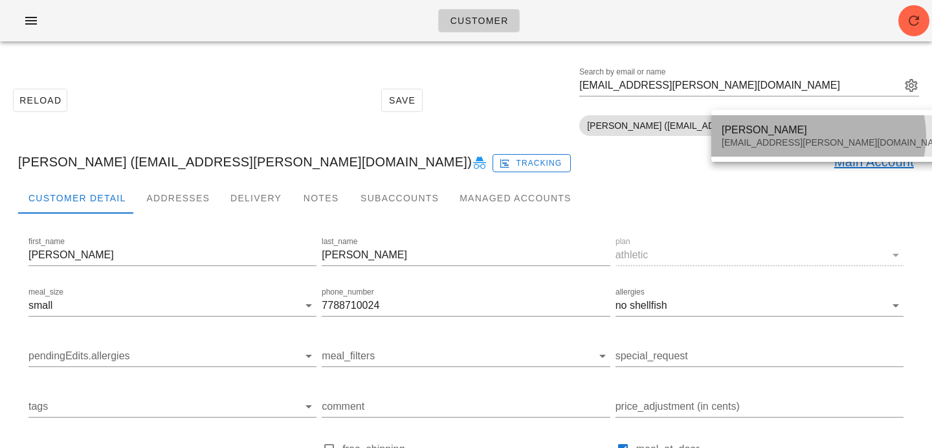
click at [767, 152] on div "[PERSON_NAME] [EMAIL_ADDRESS][PERSON_NAME][DOMAIN_NAME]" at bounding box center [836, 136] width 228 height 40
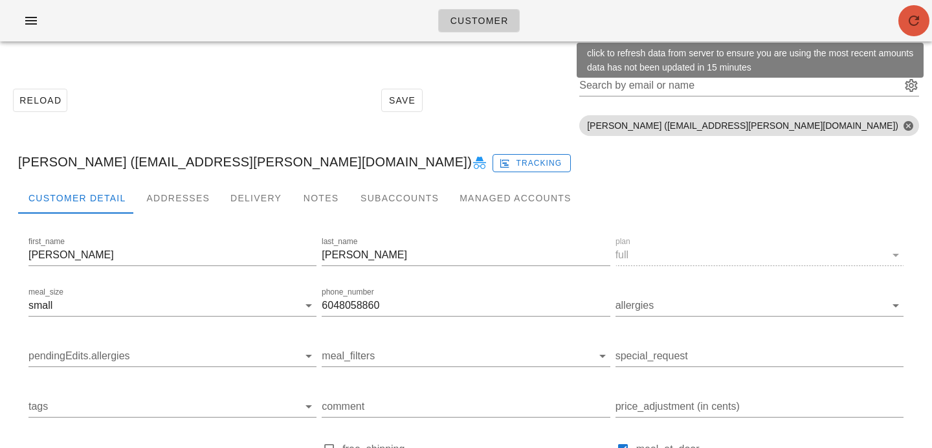
click at [918, 27] on icon "button" at bounding box center [914, 21] width 16 height 16
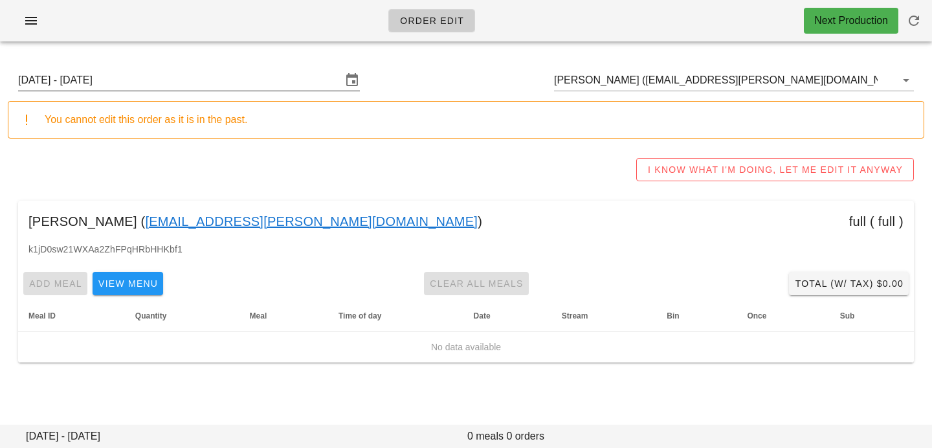
click at [265, 78] on input "[DATE] - [DATE]" at bounding box center [180, 80] width 324 height 21
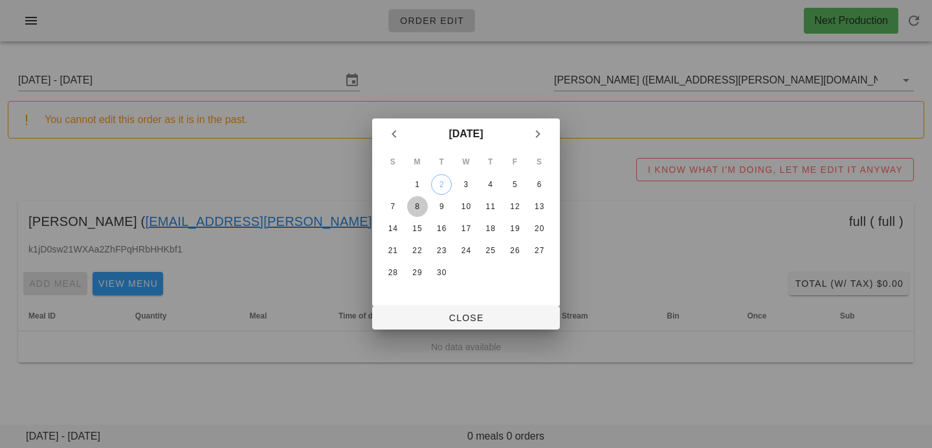
click at [413, 204] on div "8" at bounding box center [417, 206] width 21 height 9
click at [430, 320] on span "Close" at bounding box center [465, 318] width 167 height 10
type input "Sunday September 7 - Saturday September 13"
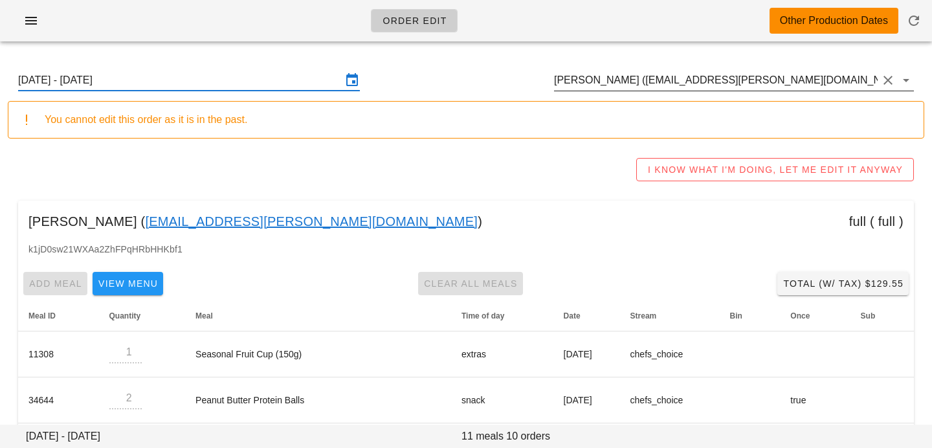
click at [809, 78] on input "Stephanie Stresing (steph.stresing@gmail.com)" at bounding box center [716, 80] width 324 height 21
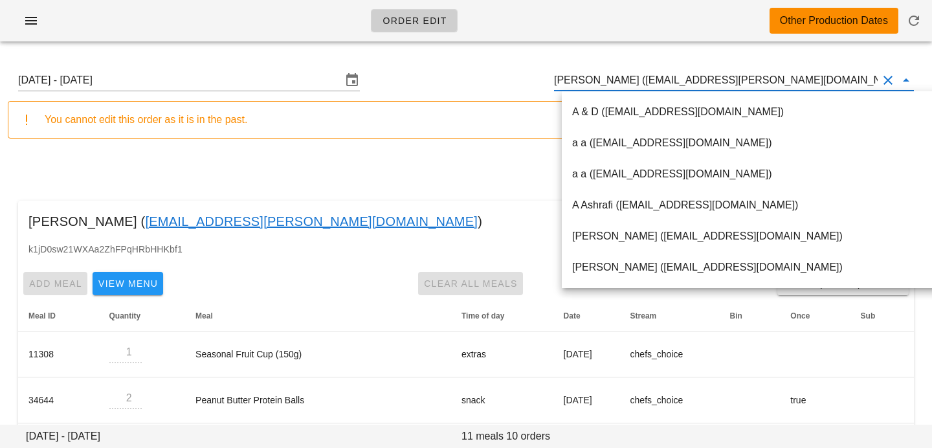
click at [649, 82] on input "Stephanie Stresing (steph.stresing@gmail.com)" at bounding box center [716, 80] width 324 height 21
drag, startPoint x: 649, startPoint y: 82, endPoint x: 794, endPoint y: 82, distance: 145.0
click at [794, 83] on input "Stephanie Stresing (steph.stresing@gmail.com)" at bounding box center [716, 80] width 324 height 21
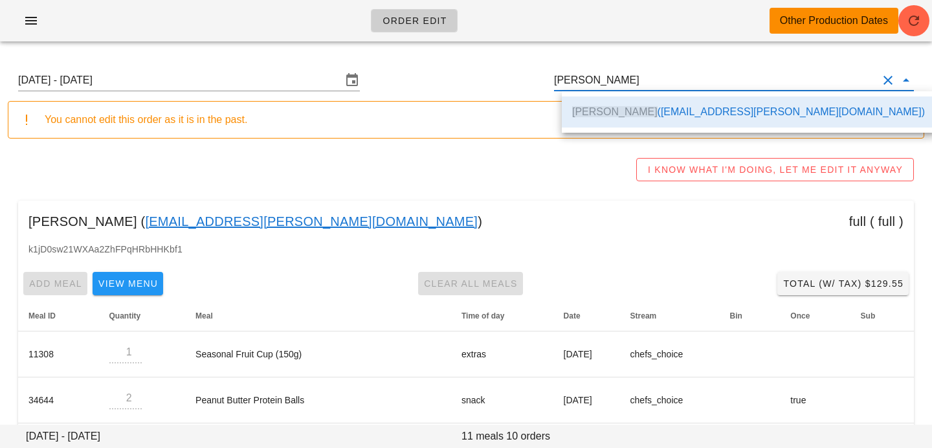
scroll to position [0, 0]
drag, startPoint x: 720, startPoint y: 84, endPoint x: 393, endPoint y: 75, distance: 326.9
click at [398, 76] on div "Sunday September 7 - Saturday September 13 Stephanie Stresing" at bounding box center [466, 80] width 916 height 41
paste input "iainedmonds@gmail.com"
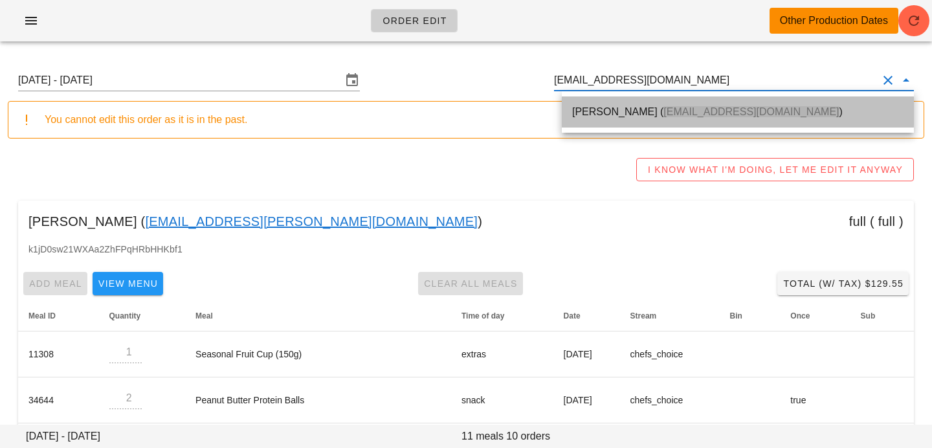
click at [596, 124] on div "Iain Edmonds ( iainedmonds@gmail.com )" at bounding box center [737, 112] width 331 height 28
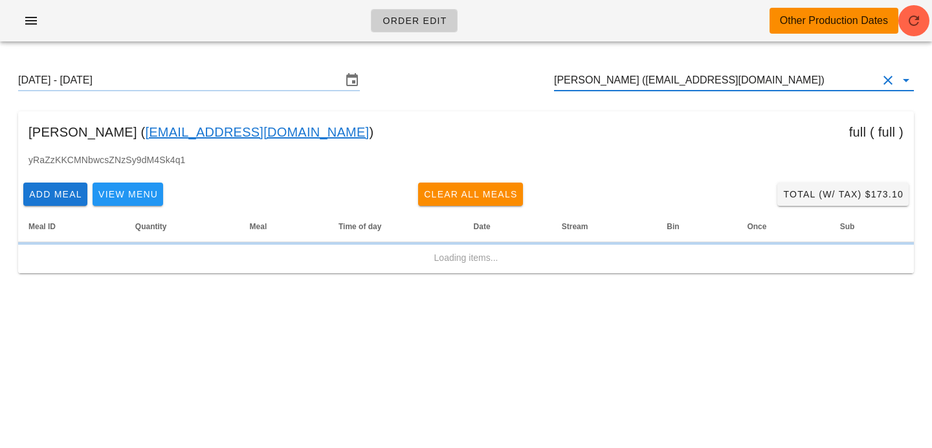
type input "Iain Edmonds (iainedmonds@gmail.com)"
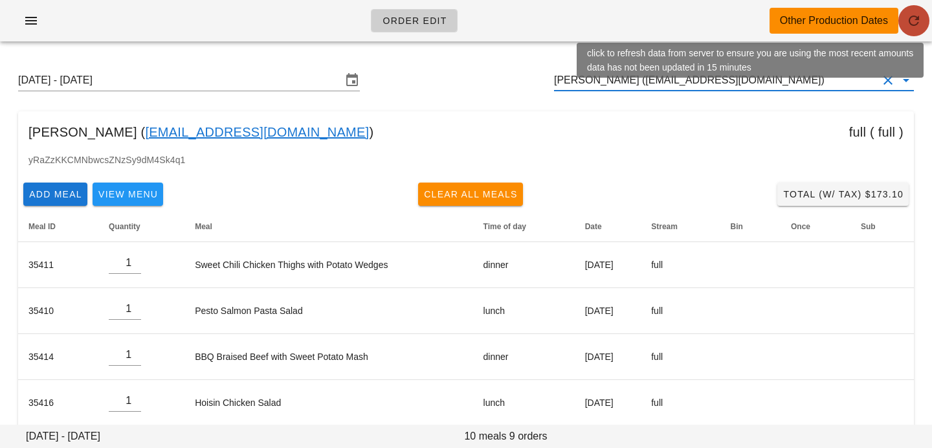
click at [913, 25] on icon "button" at bounding box center [914, 21] width 16 height 16
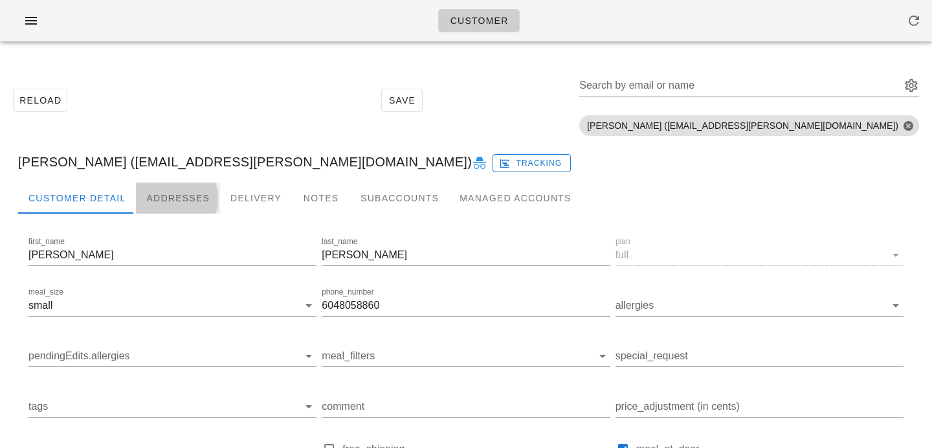
click at [181, 196] on div "Addresses" at bounding box center [178, 197] width 84 height 31
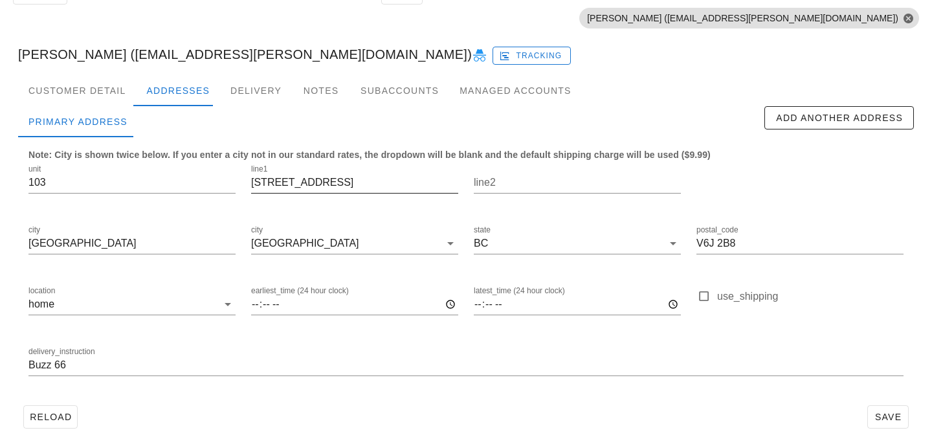
scroll to position [111, 0]
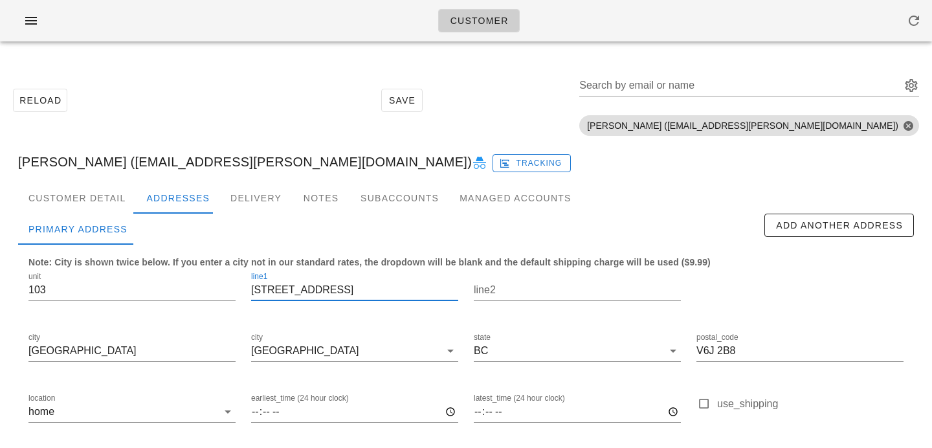
click at [283, 289] on input "[STREET_ADDRESS]" at bounding box center [354, 290] width 207 height 21
type input "[STREET_ADDRESS]"
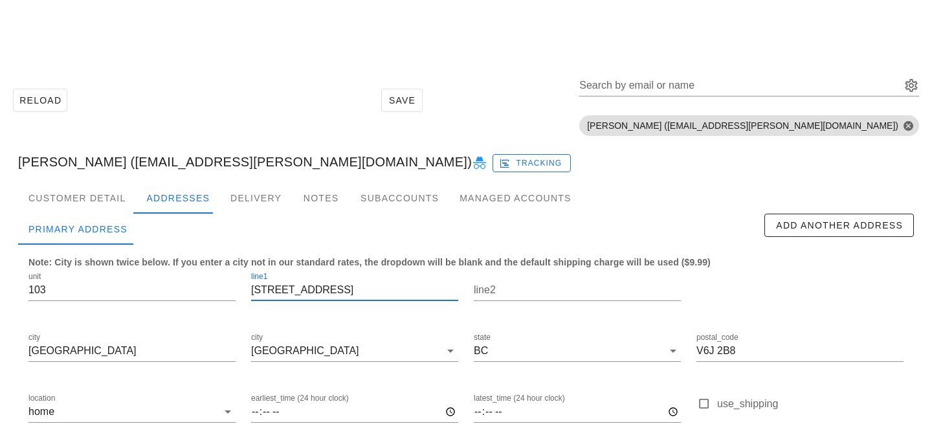
scroll to position [111, 0]
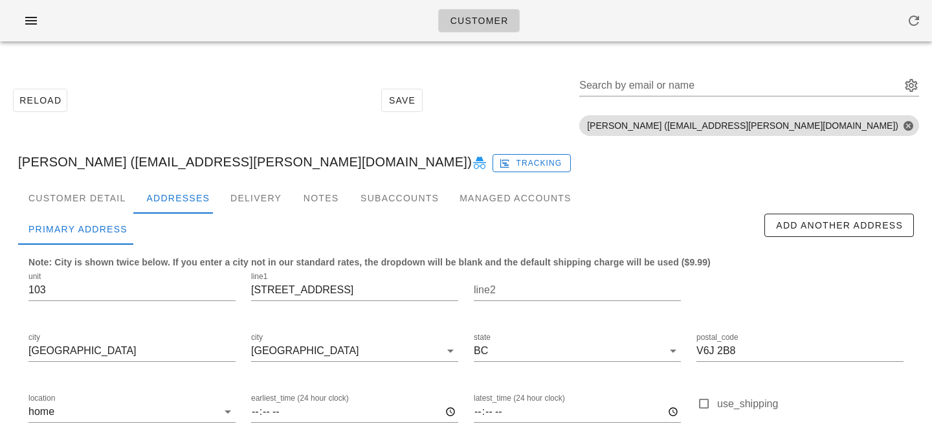
scroll to position [111, 0]
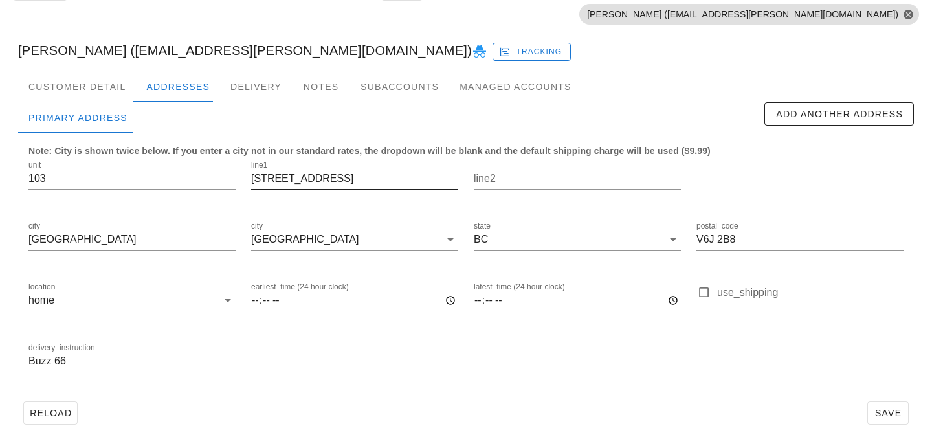
click at [284, 180] on input "1633 w 11th Ave" at bounding box center [354, 178] width 207 height 21
type input "1633 W 11th Ave"
click at [30, 362] on input "Buzz 66" at bounding box center [465, 361] width 875 height 21
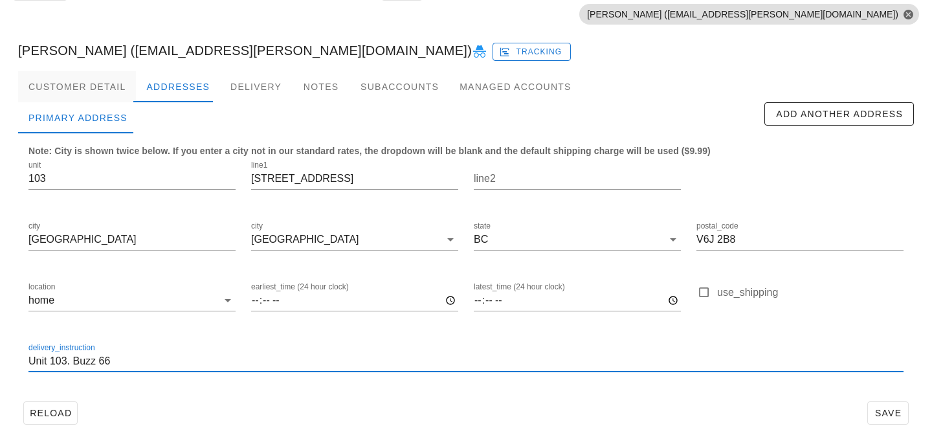
type input "Unit 103. Buzz 66"
click at [102, 96] on div "Customer Detail" at bounding box center [77, 86] width 118 height 31
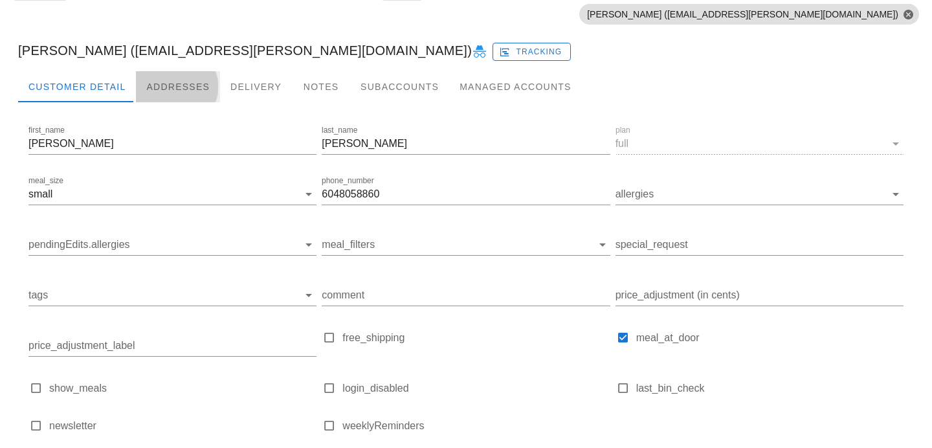
click at [153, 91] on div "Addresses" at bounding box center [178, 86] width 84 height 31
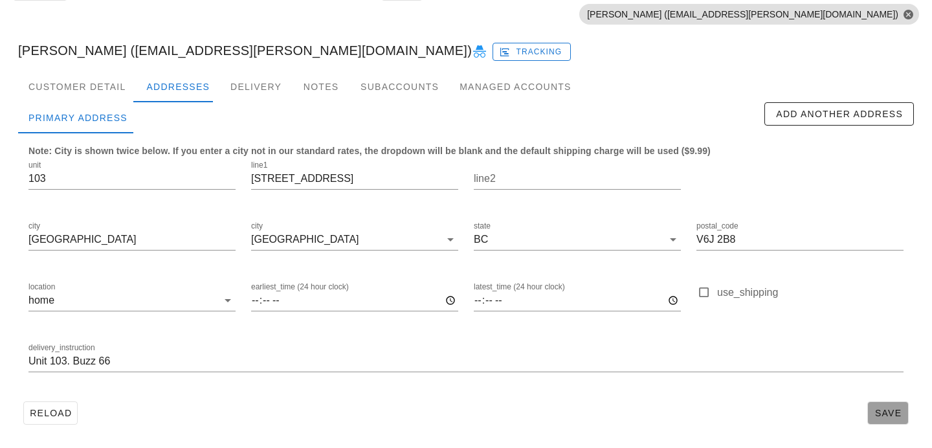
click at [877, 415] on span "Save" at bounding box center [888, 413] width 30 height 10
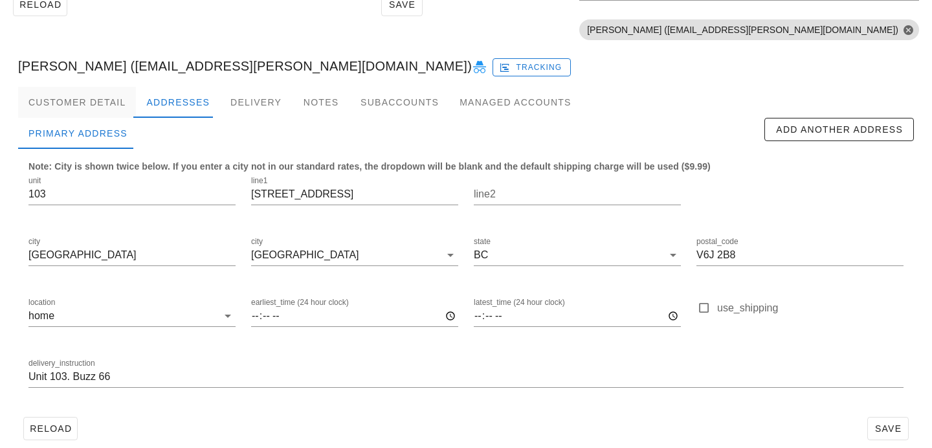
scroll to position [103, 0]
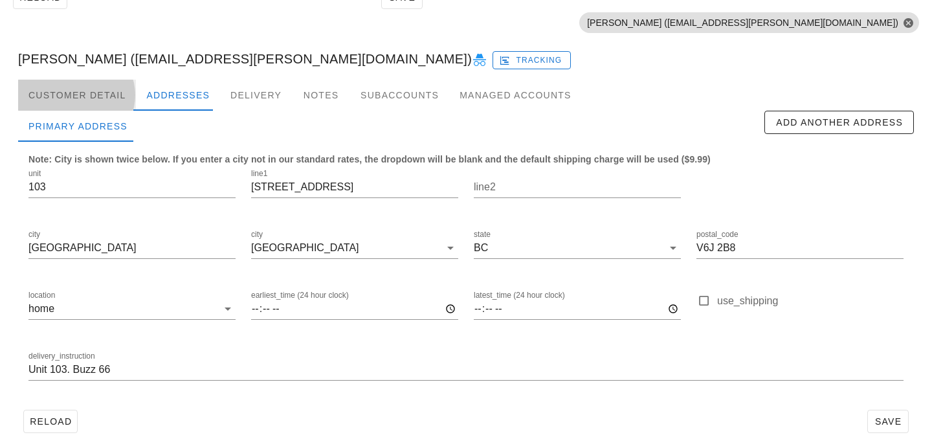
click at [116, 100] on div "Customer Detail" at bounding box center [77, 95] width 118 height 31
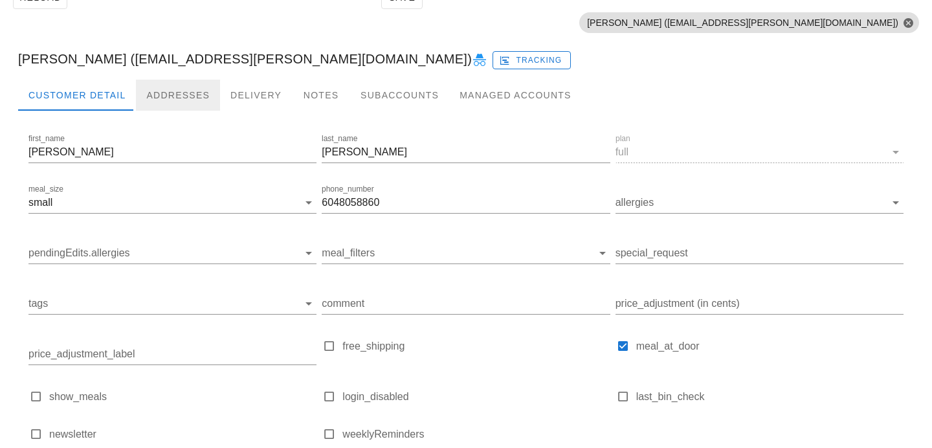
click at [187, 100] on div "Addresses" at bounding box center [178, 95] width 84 height 31
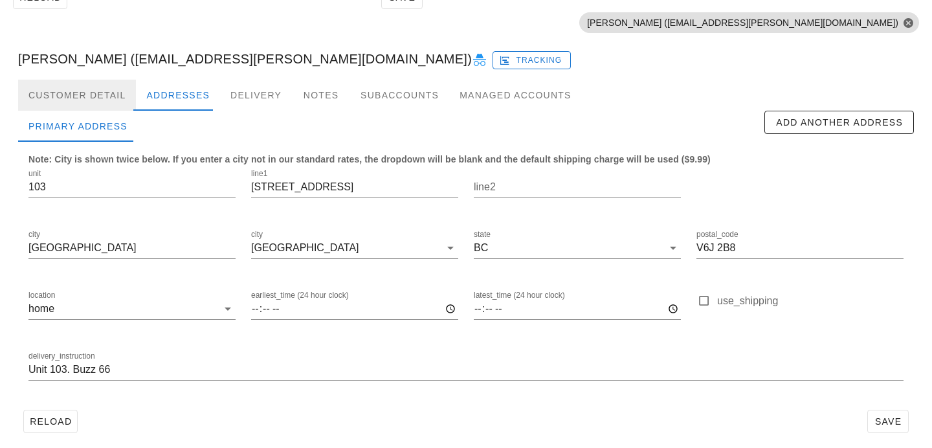
click at [113, 93] on div "Customer Detail" at bounding box center [77, 95] width 118 height 31
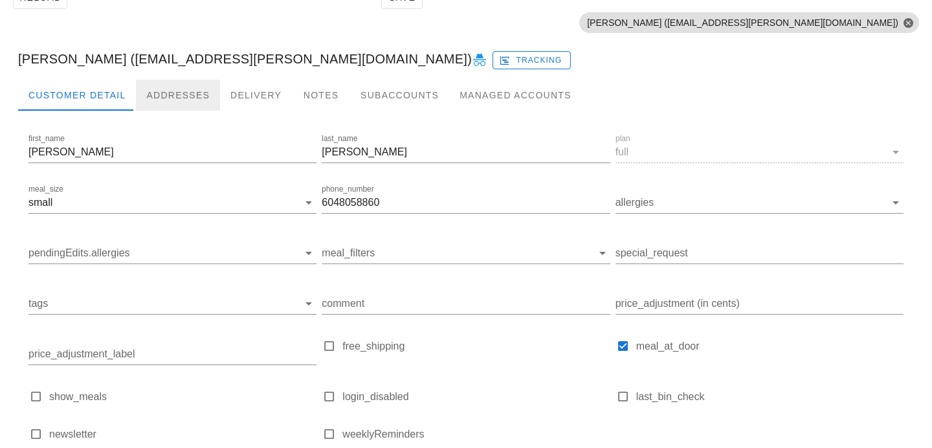
click at [191, 98] on div "Addresses" at bounding box center [178, 95] width 84 height 31
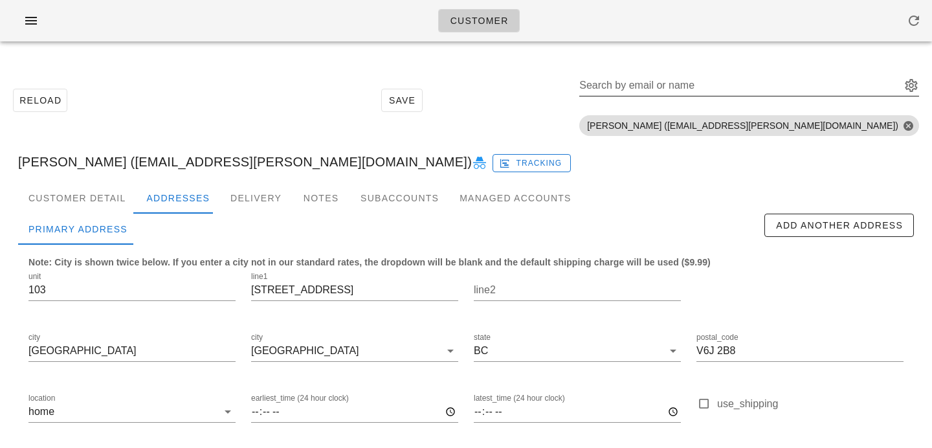
click at [771, 78] on div "Search by email or name" at bounding box center [738, 85] width 319 height 21
paste input "iainedmonds@gmail.com"
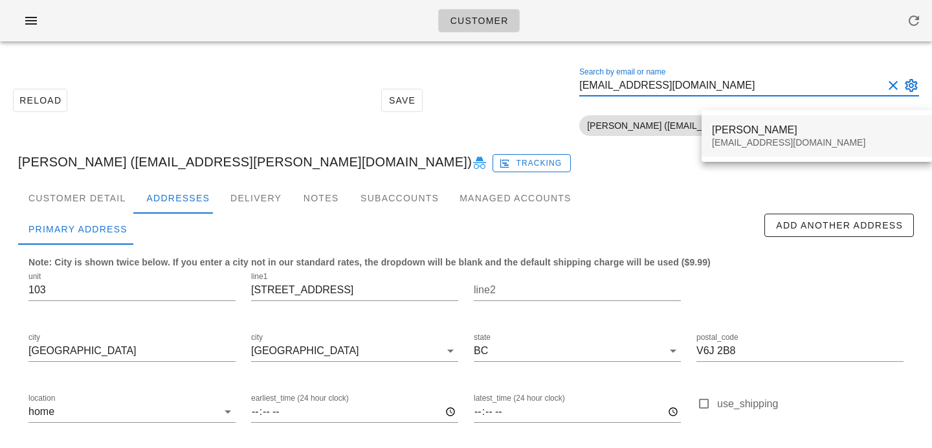
type input "iainedmonds@gmail.com"
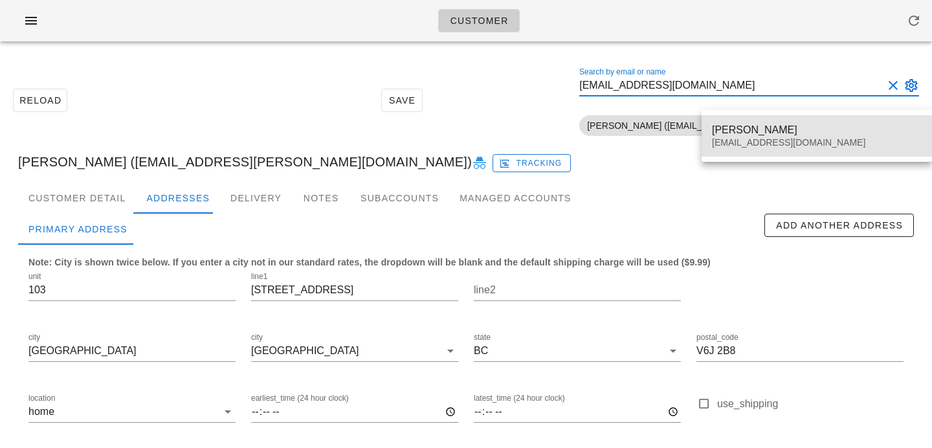
click at [743, 142] on div "iainedmonds@gmail.com" at bounding box center [817, 142] width 210 height 11
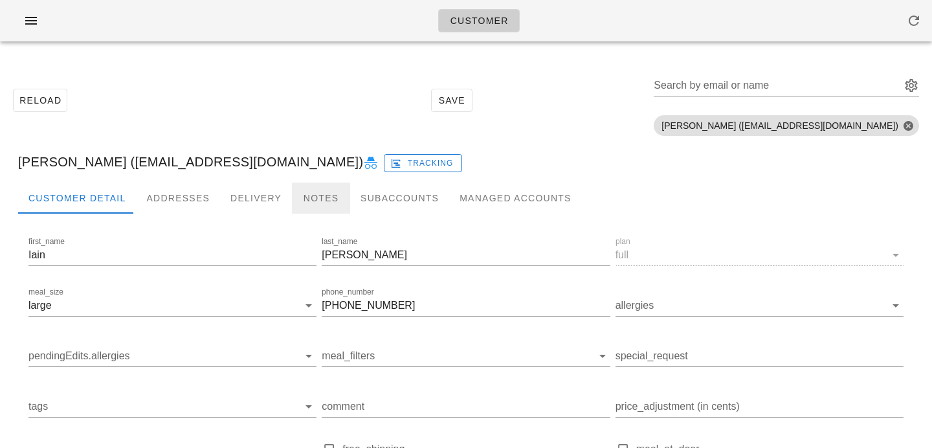
click at [320, 186] on div "Notes" at bounding box center [321, 197] width 58 height 31
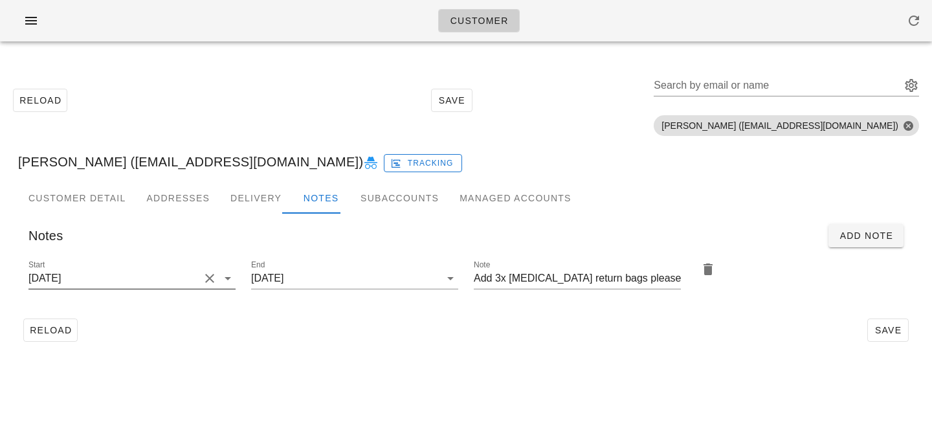
click at [214, 280] on button "Clear Start" at bounding box center [210, 278] width 16 height 16
click at [204, 279] on input "Start" at bounding box center [121, 278] width 186 height 21
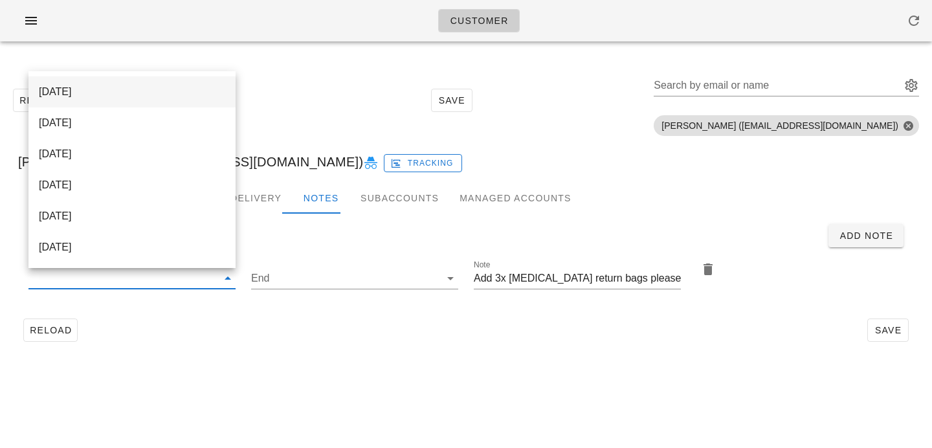
click at [187, 82] on div "2025-09-03" at bounding box center [132, 92] width 186 height 28
type input "2025-09-03"
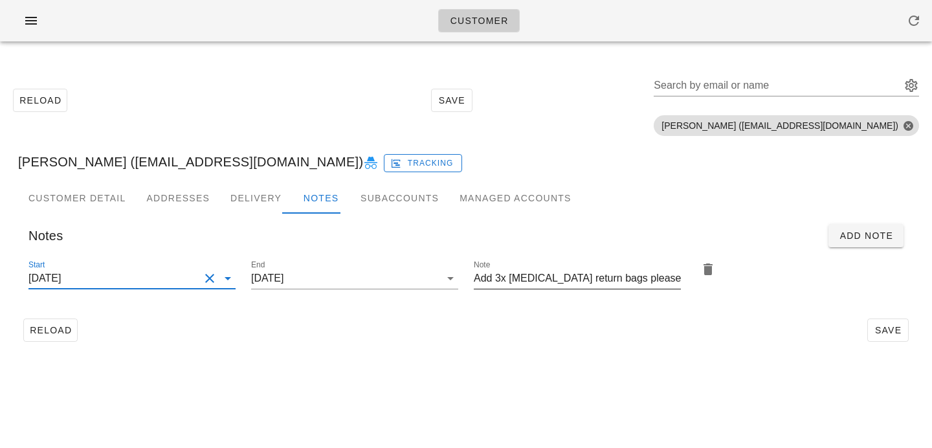
click at [499, 276] on input "Add 3x ice pack return bags please!" at bounding box center [577, 278] width 207 height 21
click at [599, 335] on div "Reload Save" at bounding box center [466, 330] width 896 height 34
click at [503, 276] on input "Add 2x ice pack return bags please!" at bounding box center [577, 278] width 207 height 21
type input "Add 5x ice pack return bags please!"
click at [767, 335] on div "Reload Save" at bounding box center [466, 330] width 896 height 34
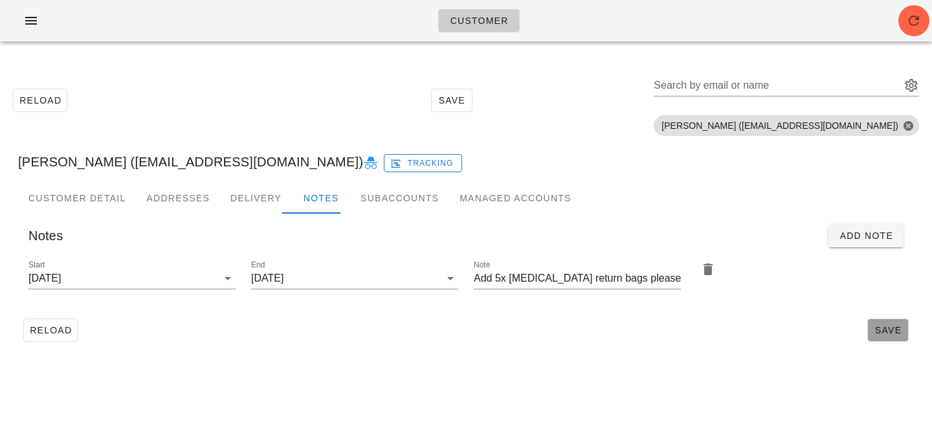
click at [892, 337] on button "Save" at bounding box center [887, 329] width 41 height 23
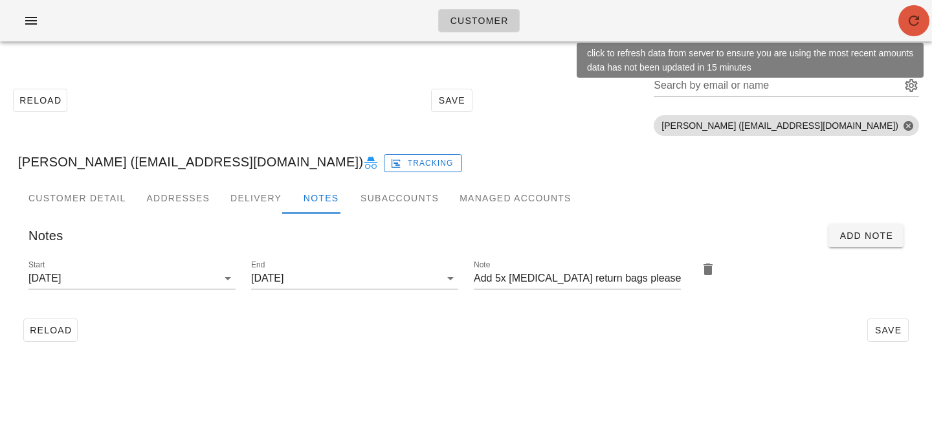
click at [910, 24] on icon "button" at bounding box center [914, 21] width 16 height 16
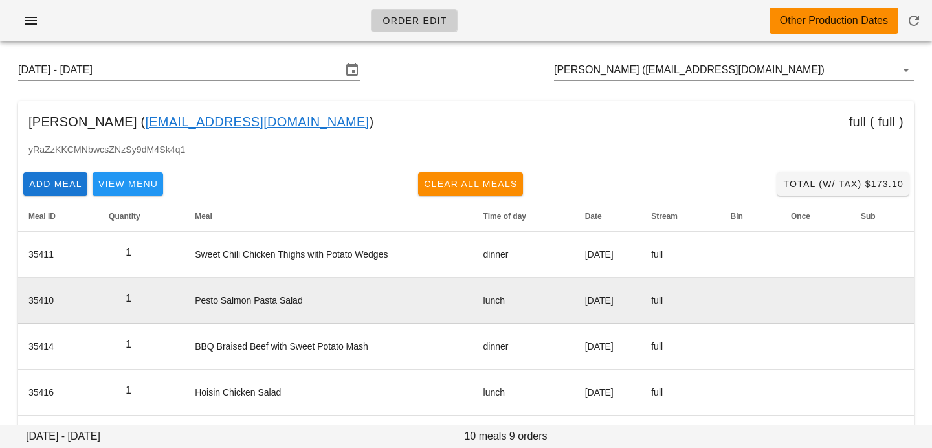
scroll to position [5, 0]
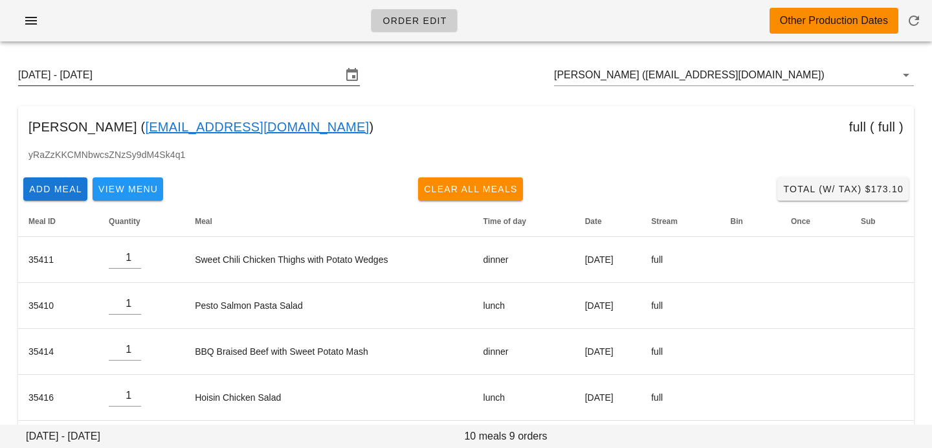
click at [313, 71] on input "[DATE] - [DATE]" at bounding box center [180, 75] width 324 height 21
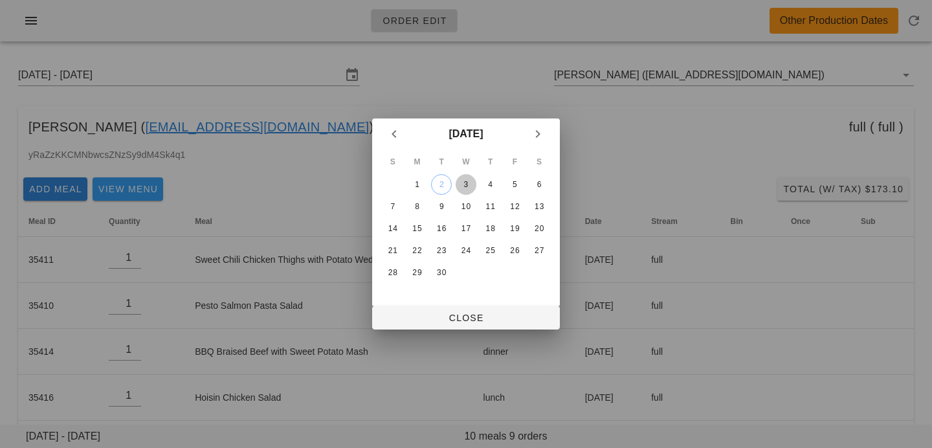
drag, startPoint x: 468, startPoint y: 181, endPoint x: 459, endPoint y: 281, distance: 100.0
click at [468, 180] on div "3" at bounding box center [466, 184] width 21 height 9
click at [456, 319] on span "Close" at bounding box center [465, 318] width 167 height 10
type input "[DATE] - [DATE]"
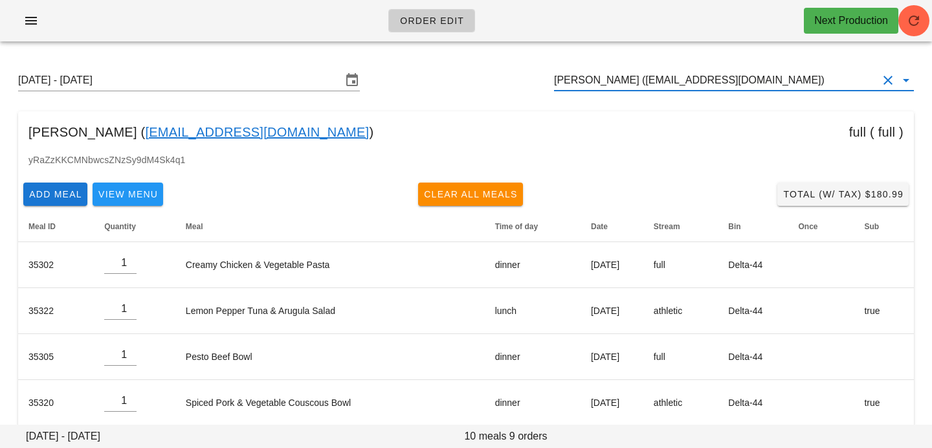
click at [788, 79] on input "[PERSON_NAME] ([EMAIL_ADDRESS][DOMAIN_NAME])" at bounding box center [716, 80] width 324 height 21
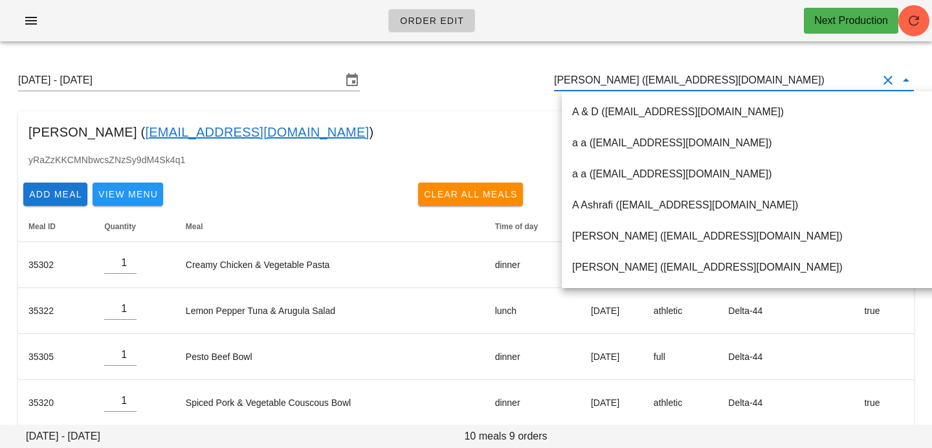
paste input "[EMAIL_ADDRESS][DOMAIN_NAME]"
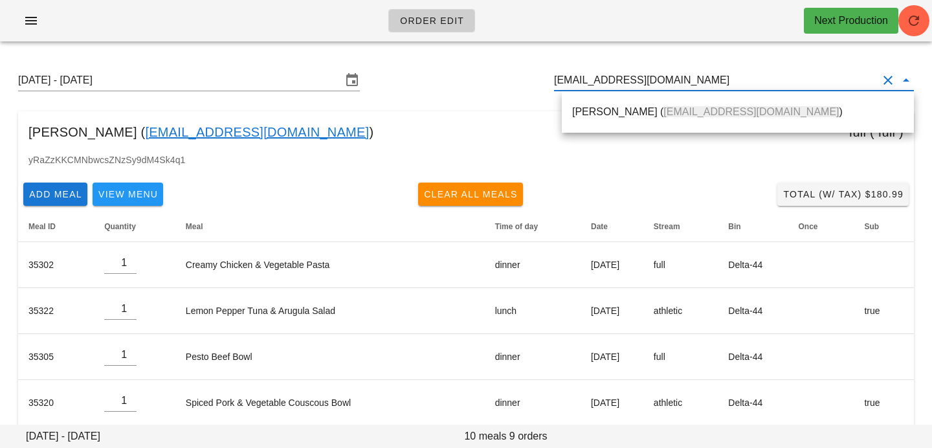
click at [753, 121] on div "[PERSON_NAME] ( [EMAIL_ADDRESS][DOMAIN_NAME] )" at bounding box center [737, 112] width 331 height 28
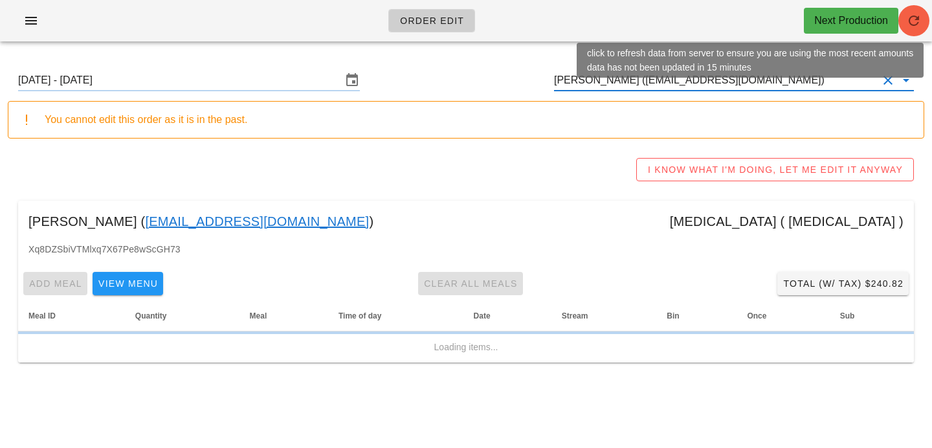
type input "[PERSON_NAME] ([EMAIL_ADDRESS][DOMAIN_NAME])"
click at [920, 21] on icon "button" at bounding box center [914, 21] width 16 height 16
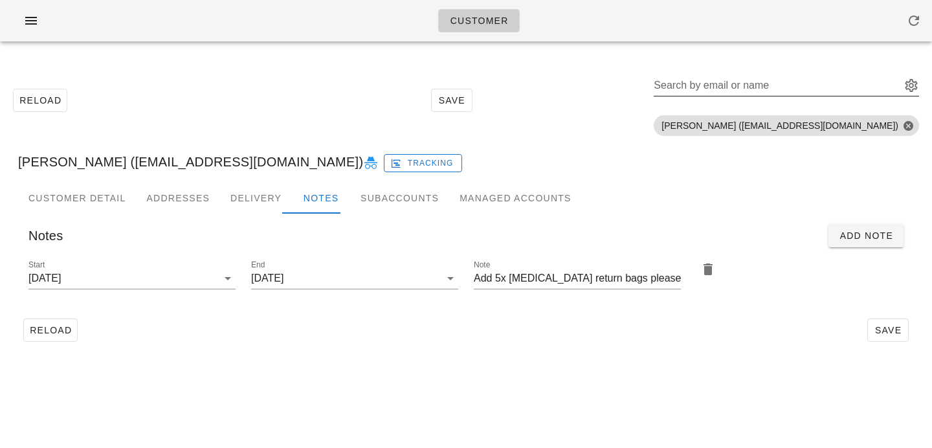
click at [804, 75] on div "Search by email or name" at bounding box center [776, 85] width 245 height 21
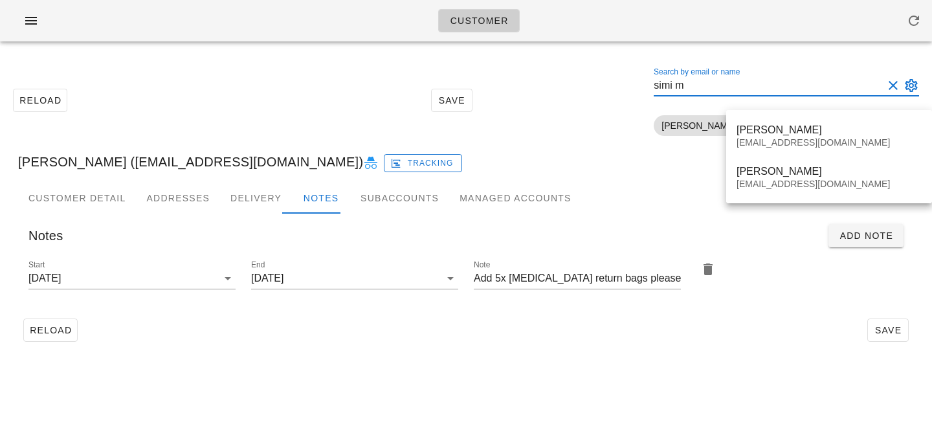
type input "simi m"
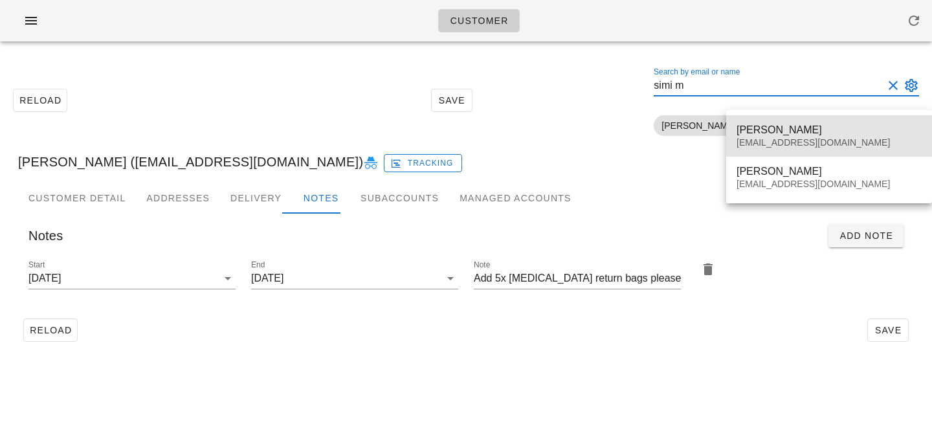
click at [771, 129] on div "[PERSON_NAME]" at bounding box center [828, 130] width 185 height 12
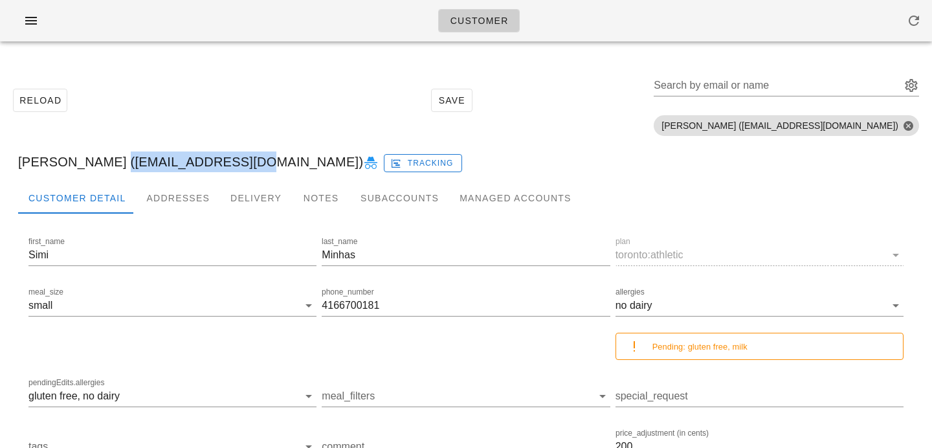
drag, startPoint x: 97, startPoint y: 162, endPoint x: 226, endPoint y: 157, distance: 129.5
click at [226, 157] on div "[PERSON_NAME] ([EMAIL_ADDRESS][DOMAIN_NAME]) Tracking" at bounding box center [466, 161] width 916 height 41
copy div "[EMAIL_ADDRESS][DOMAIN_NAME]"
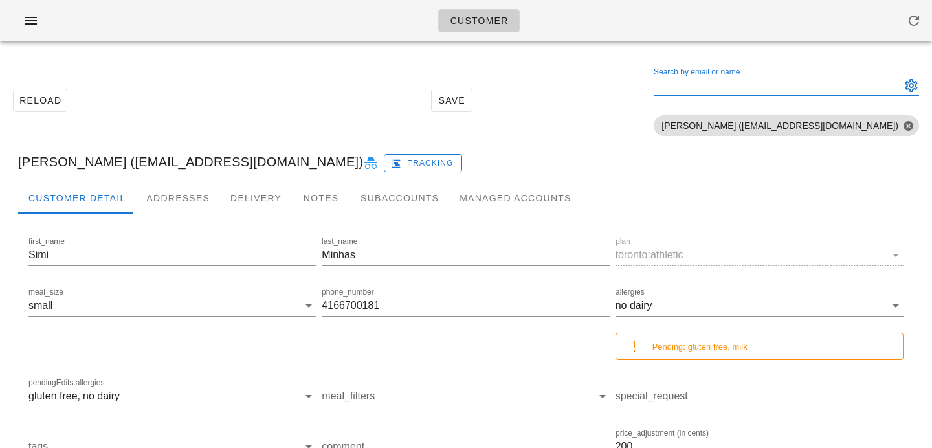
click at [770, 83] on input "Search by email or name" at bounding box center [776, 85] width 245 height 21
paste input "[EMAIL_ADDRESS][DOMAIN_NAME]"
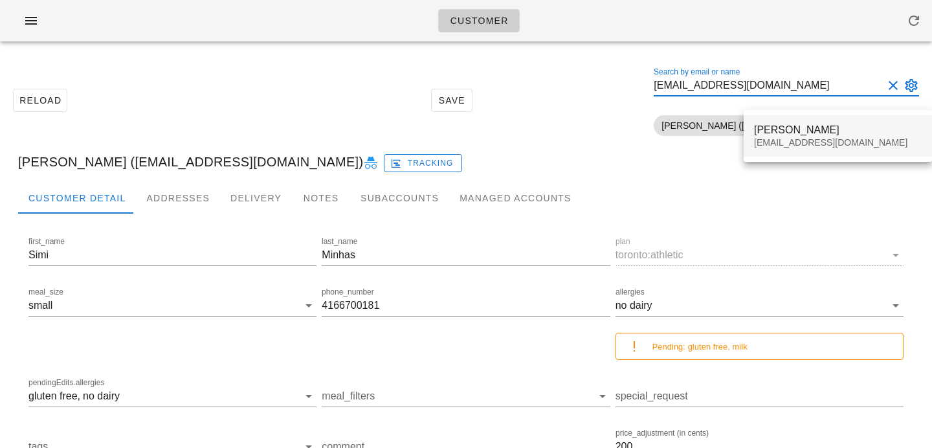
type input "[EMAIL_ADDRESS][DOMAIN_NAME]"
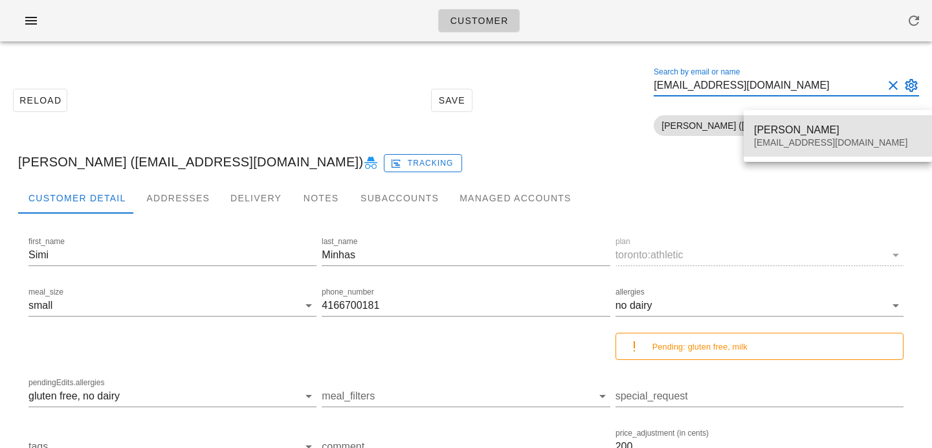
click at [762, 129] on div "[PERSON_NAME]" at bounding box center [838, 130] width 168 height 12
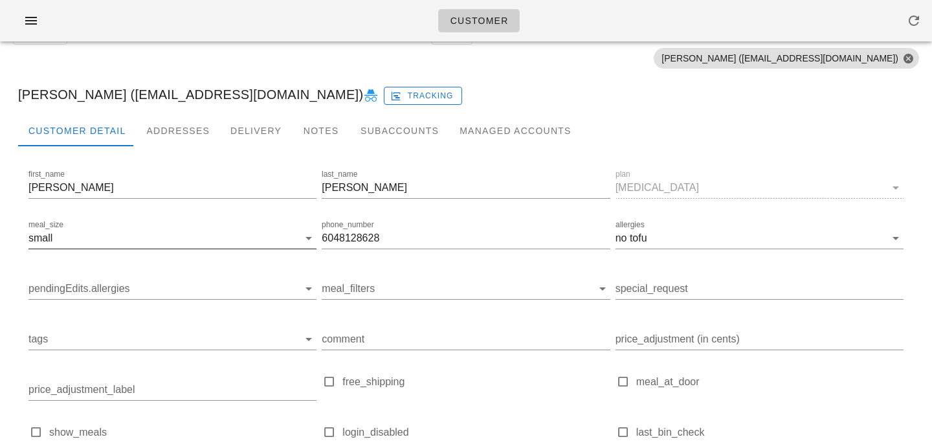
scroll to position [61, 0]
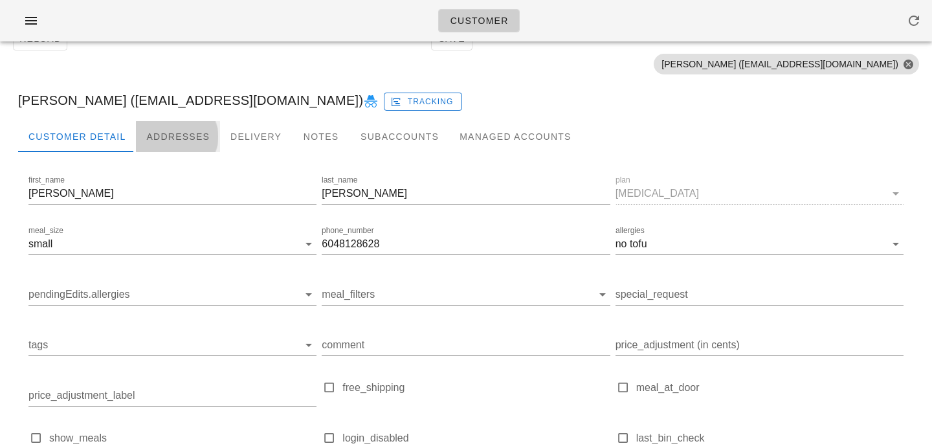
click at [171, 146] on div "Addresses" at bounding box center [178, 136] width 84 height 31
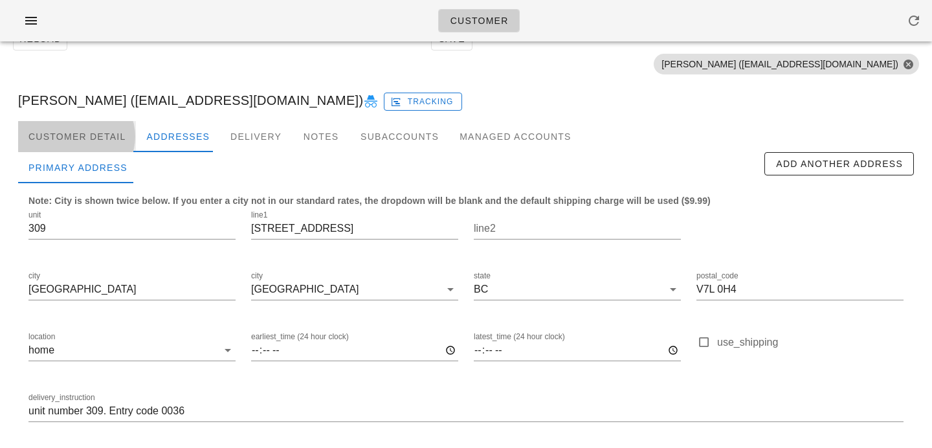
click at [102, 136] on div "Customer Detail" at bounding box center [77, 136] width 118 height 31
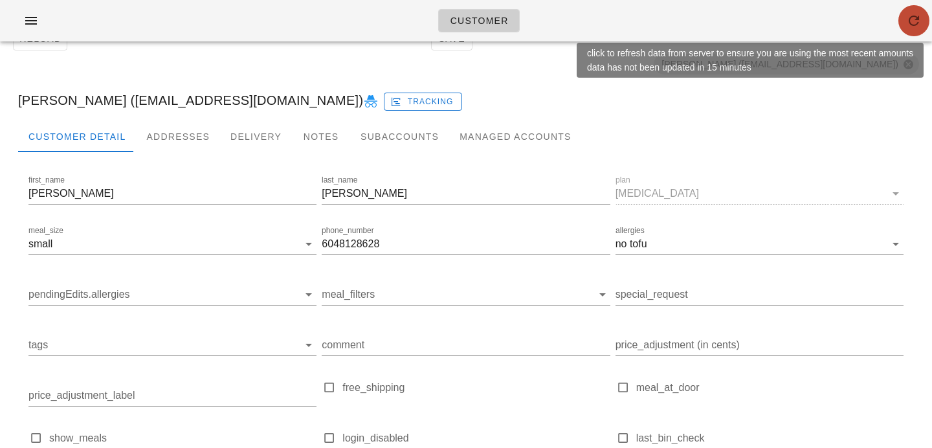
click at [921, 27] on span "button" at bounding box center [913, 21] width 31 height 16
